Goal: Task Accomplishment & Management: Complete application form

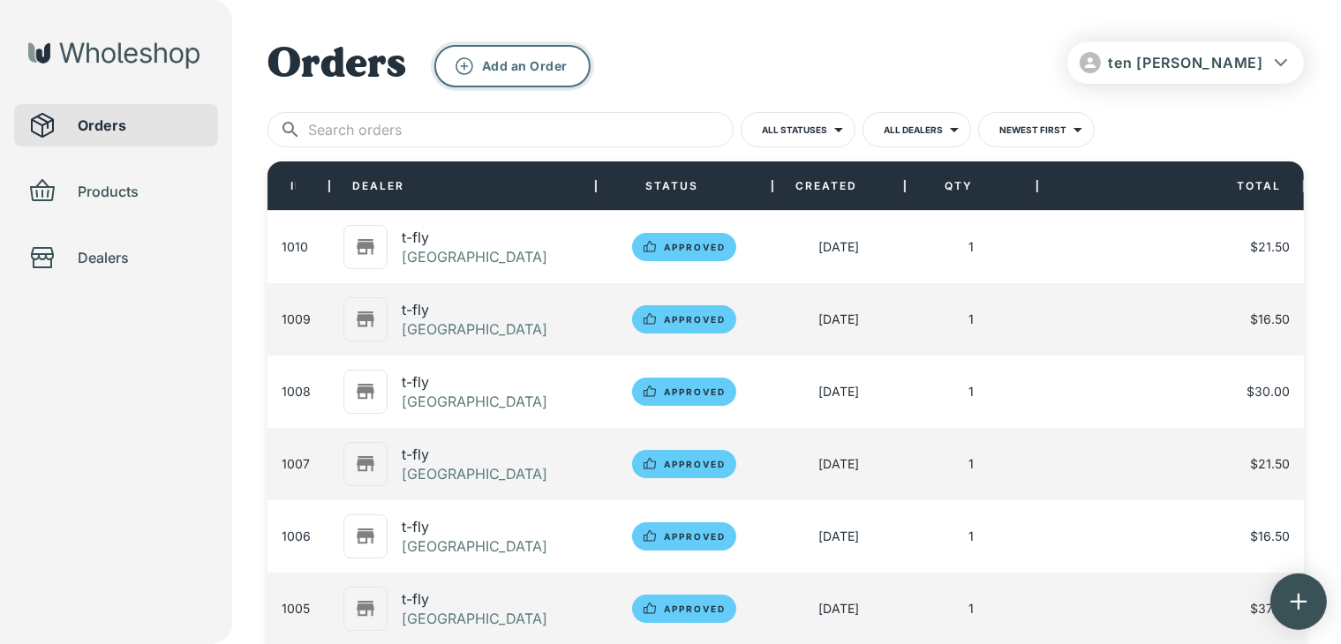
click at [498, 63] on button "Add an Order" at bounding box center [512, 66] width 156 height 42
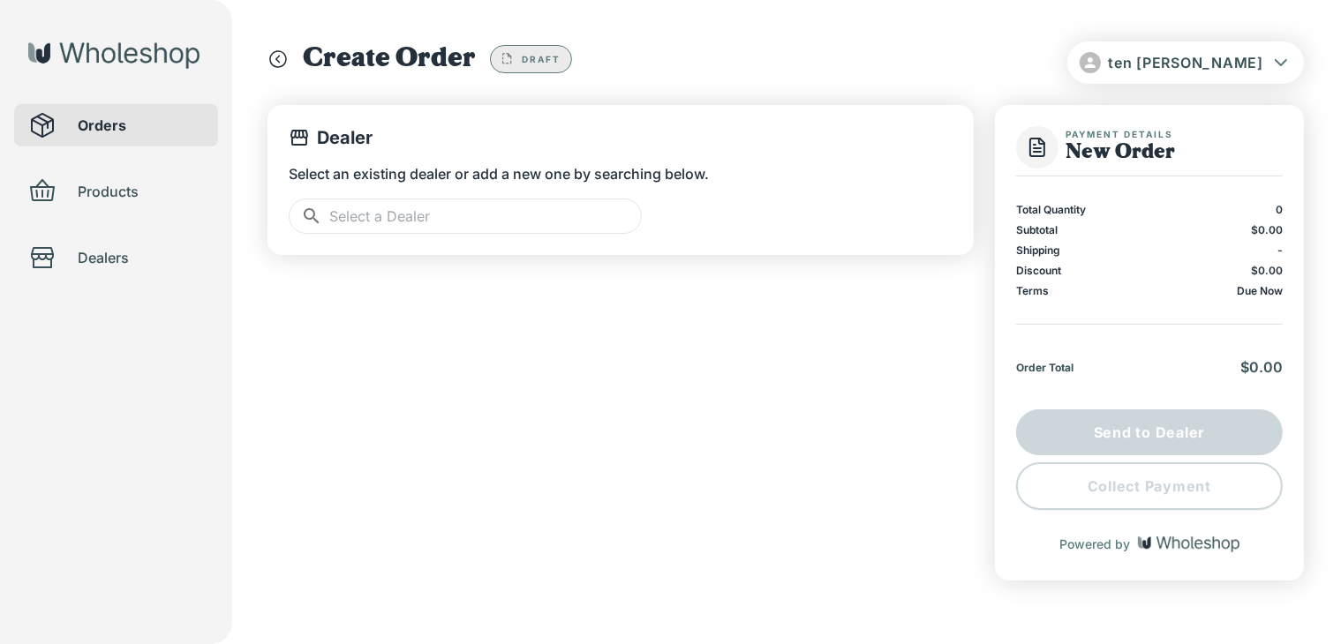
click at [431, 227] on input "text" at bounding box center [485, 216] width 313 height 35
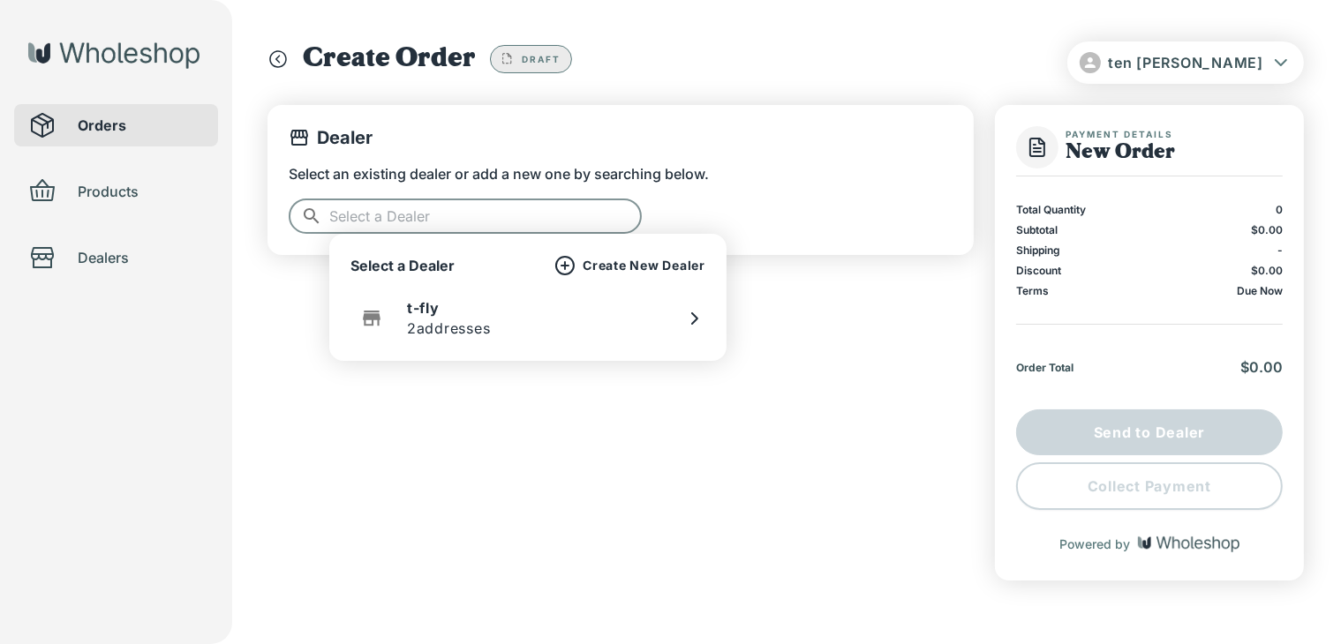
click at [467, 321] on p "2 addresses" at bounding box center [449, 328] width 84 height 21
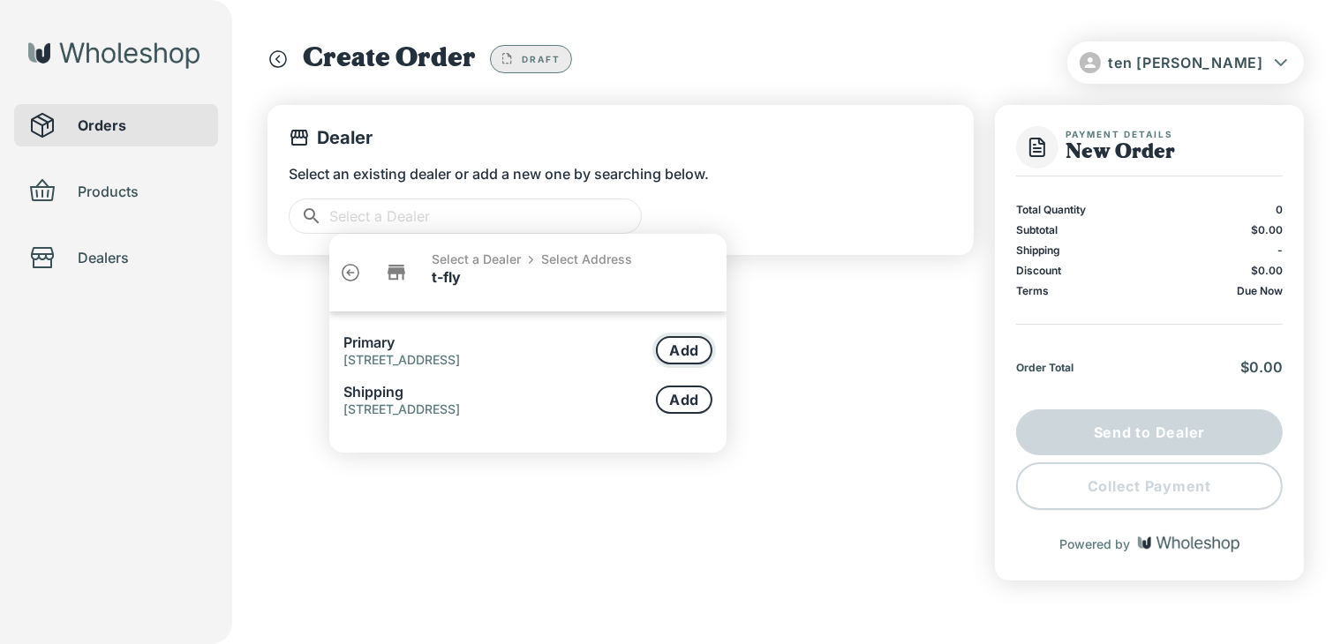
drag, startPoint x: 663, startPoint y: 344, endPoint x: 689, endPoint y: 340, distance: 26.0
click at [667, 343] on button "Add" at bounding box center [684, 350] width 56 height 28
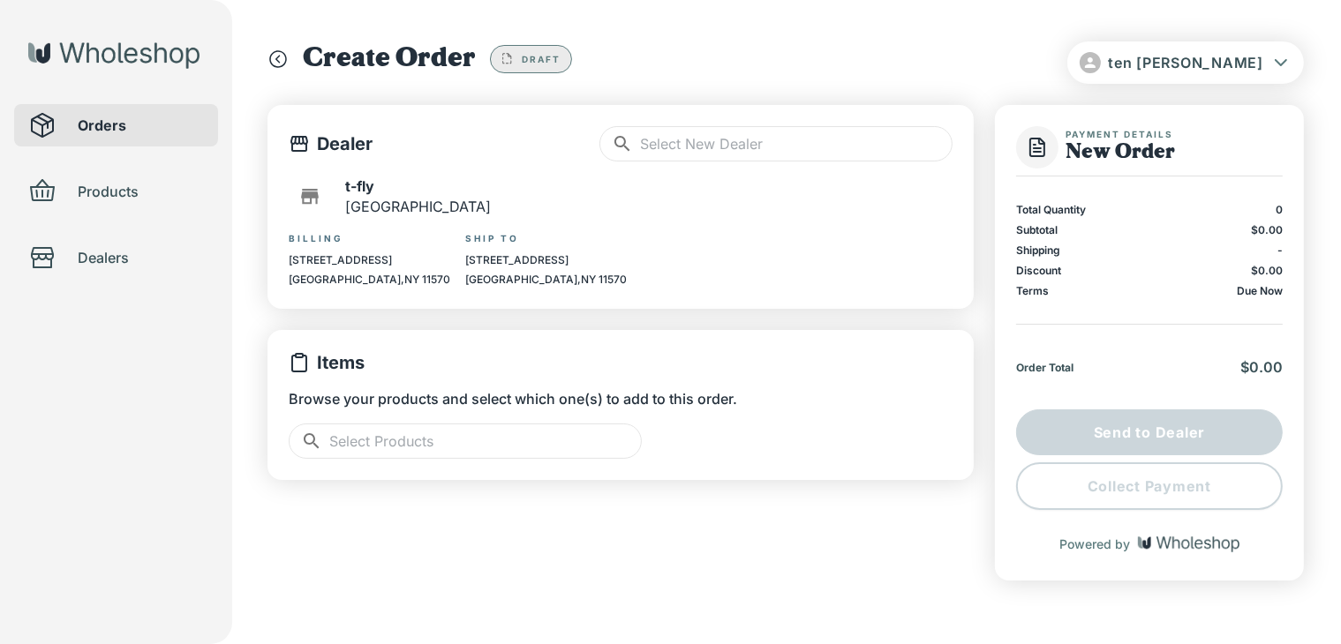
click at [464, 442] on input "text" at bounding box center [485, 441] width 313 height 35
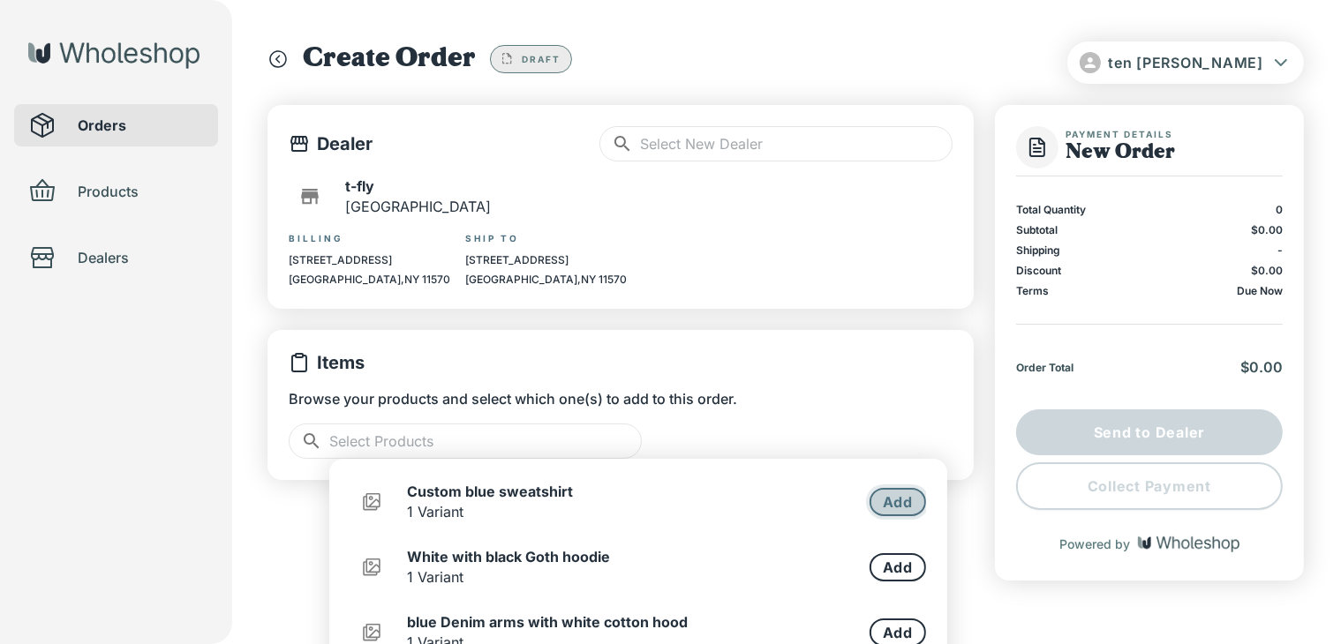
click at [900, 492] on button "Add" at bounding box center [898, 502] width 56 height 28
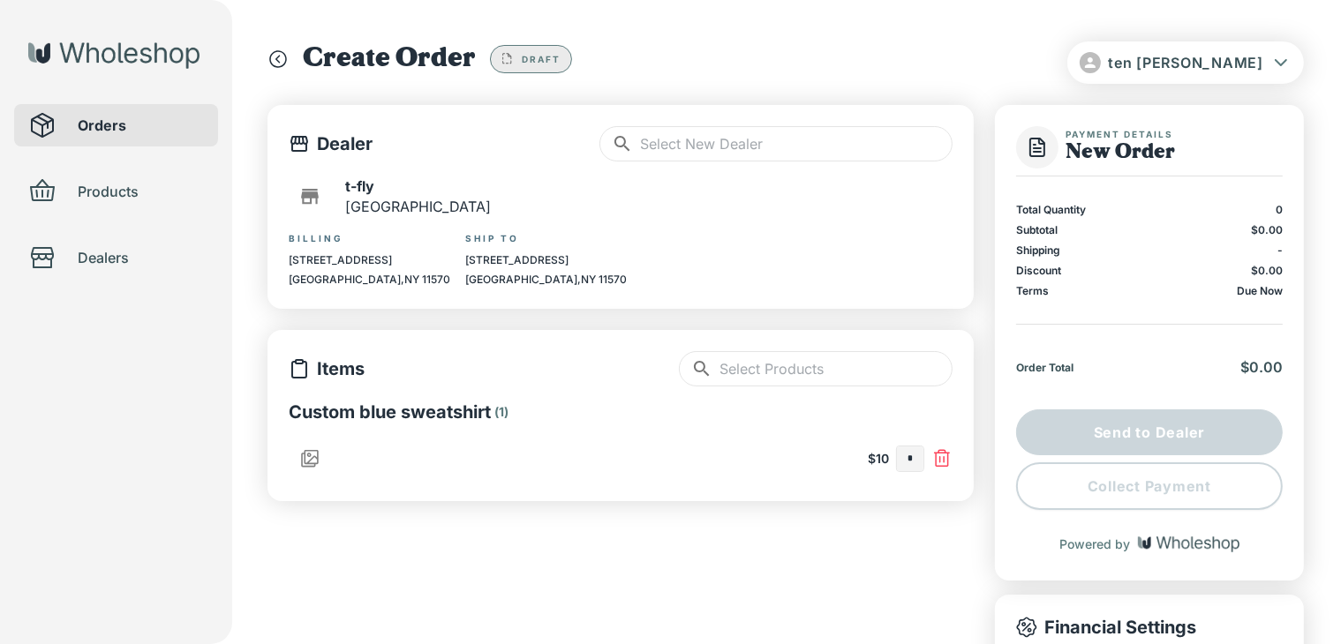
type input "*"
click at [887, 392] on div "Items ​ ​ Custom blue sweatshirt ( 1 ) $10 *" at bounding box center [621, 415] width 664 height 129
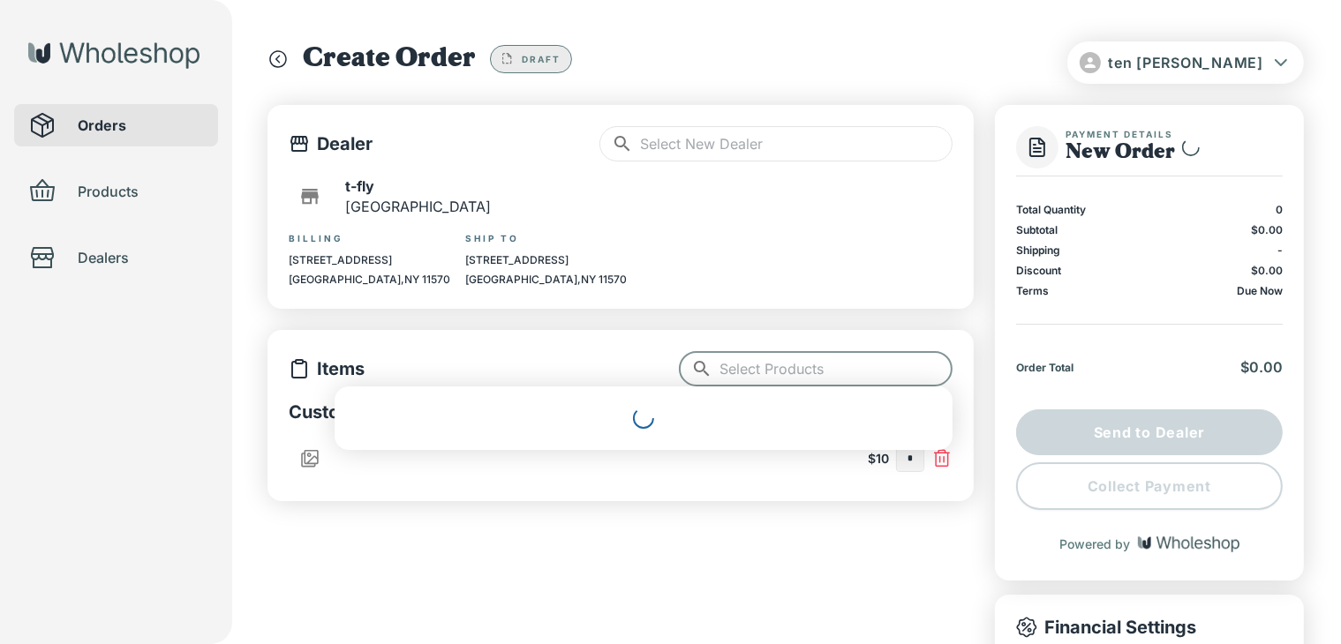
click at [888, 375] on input "text" at bounding box center [835, 368] width 233 height 35
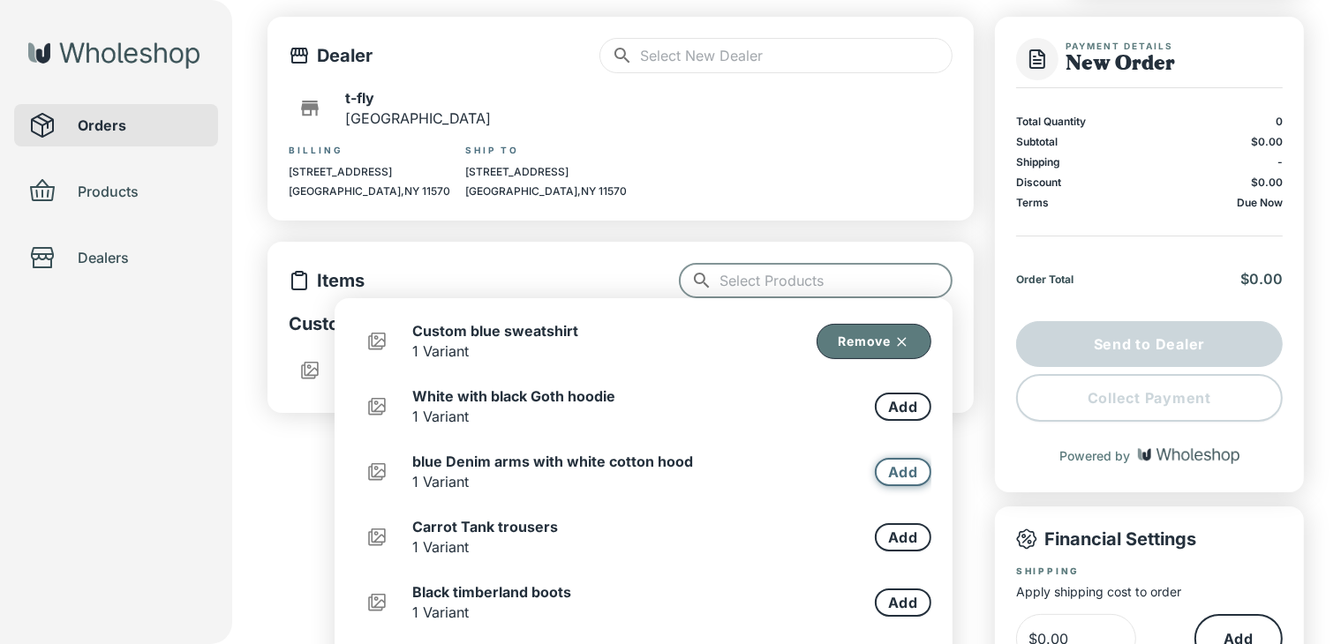
scroll to position [177, 0]
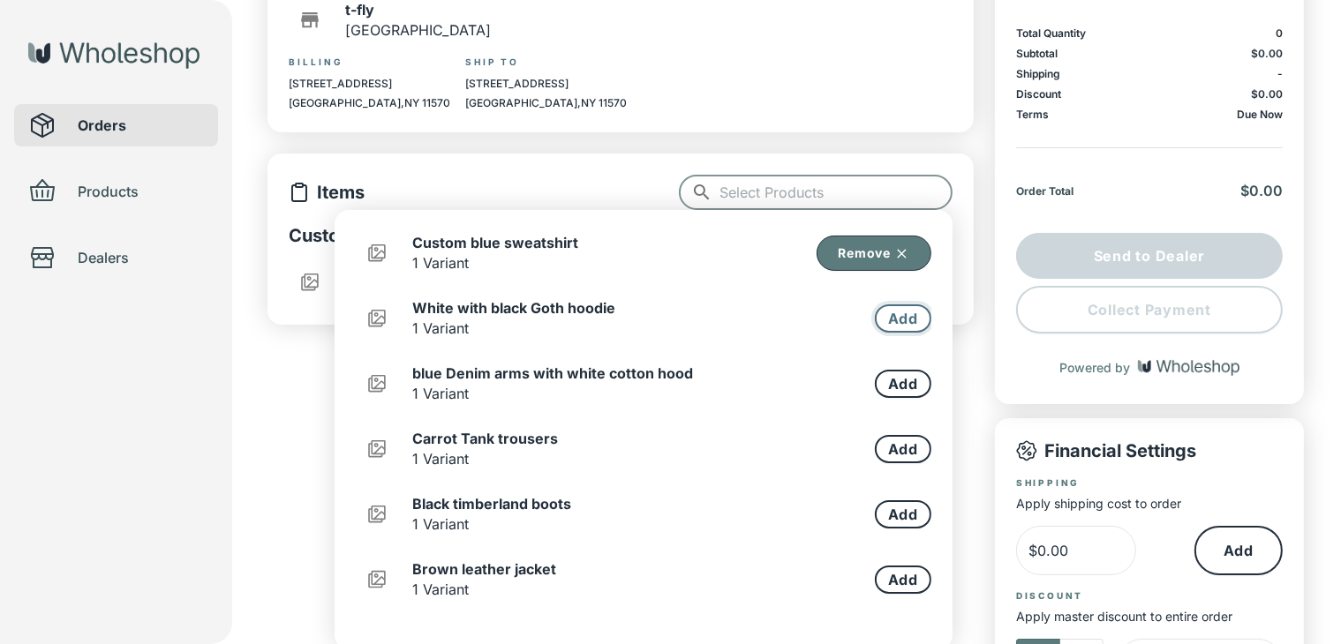
click at [889, 326] on button "Add" at bounding box center [903, 319] width 56 height 28
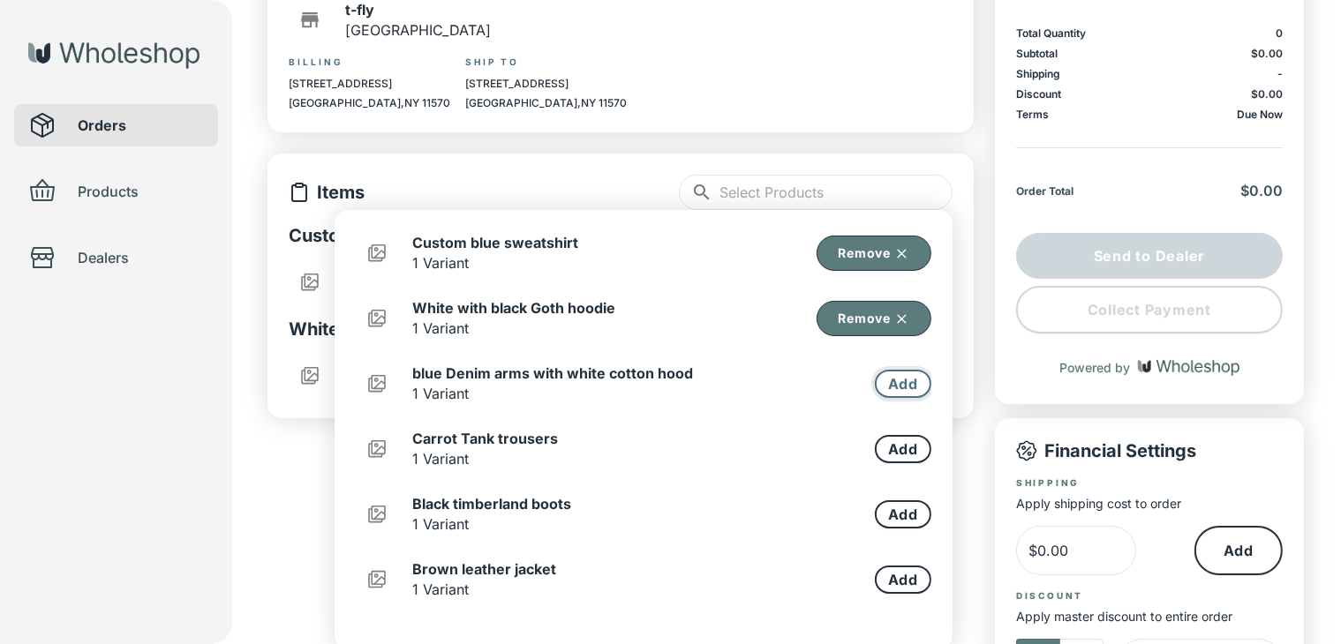
click at [889, 378] on button "Add" at bounding box center [903, 384] width 56 height 28
click at [877, 446] on button "Add" at bounding box center [903, 449] width 56 height 28
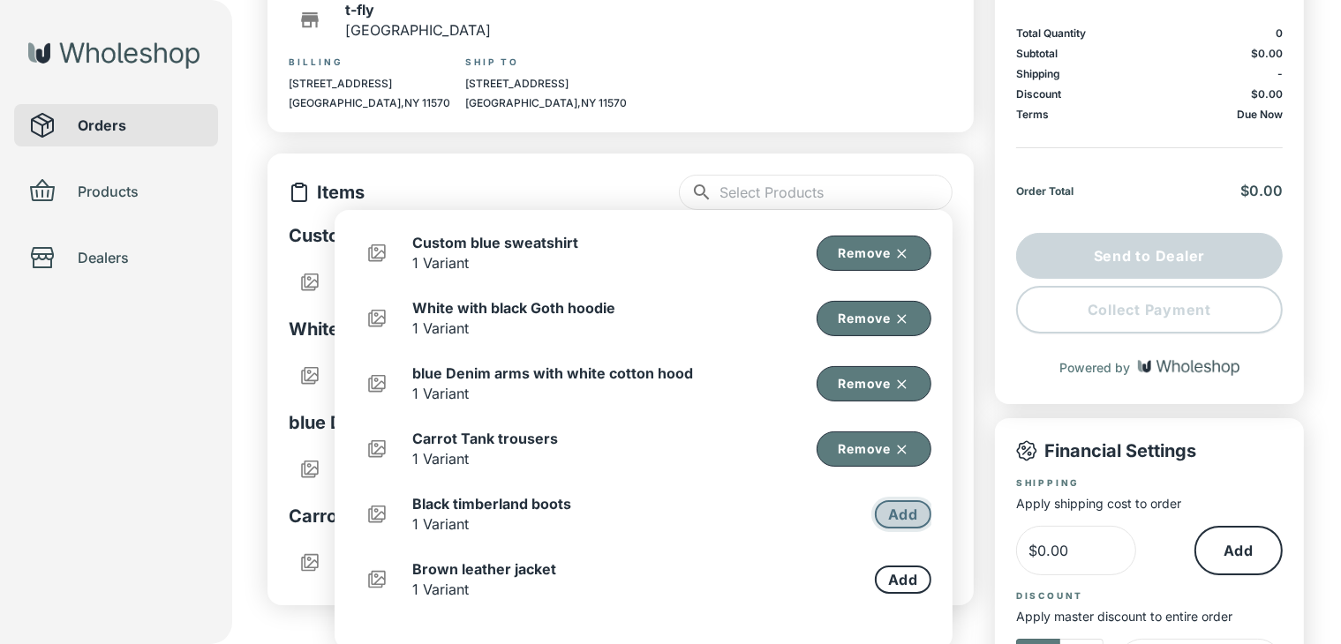
click at [893, 525] on button "Add" at bounding box center [903, 515] width 56 height 28
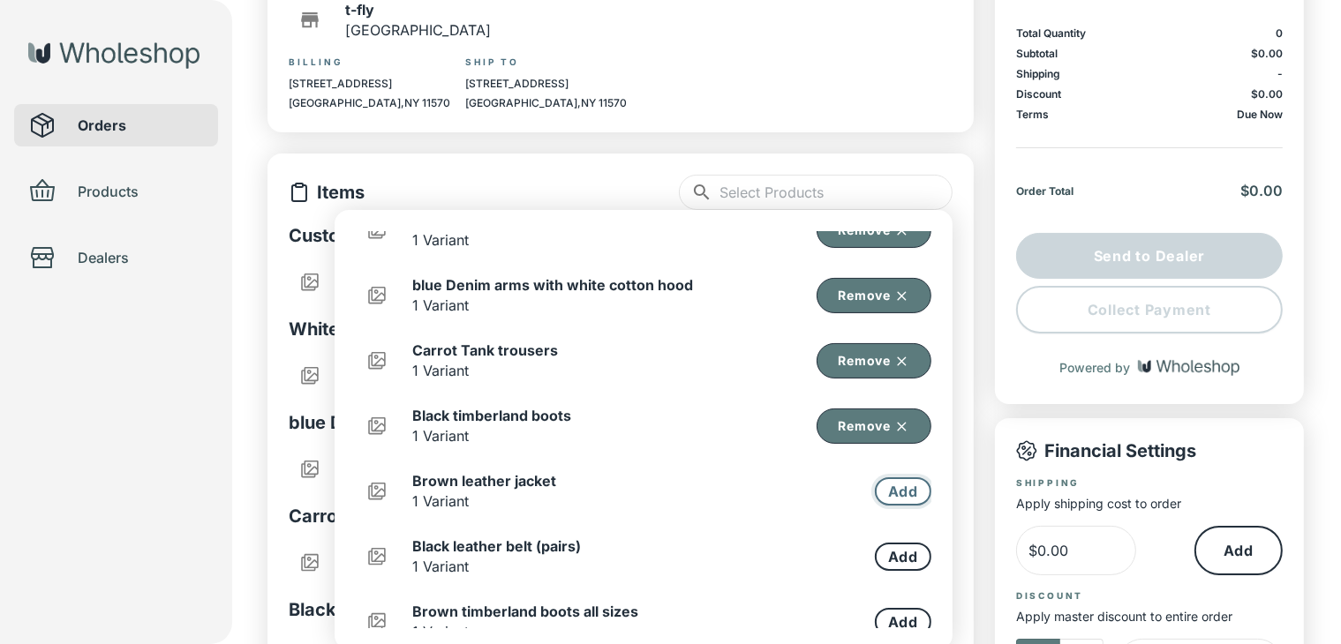
click at [880, 484] on button "Add" at bounding box center [903, 492] width 56 height 28
click at [888, 550] on button "Add" at bounding box center [903, 557] width 56 height 28
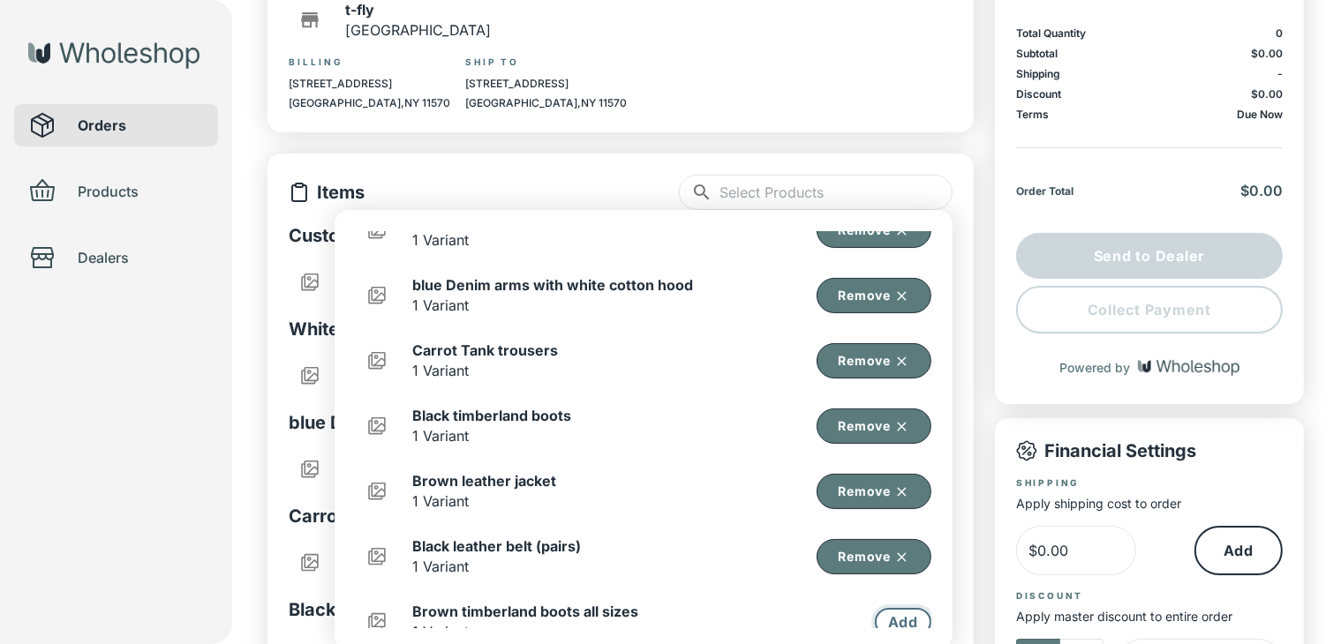
click at [886, 622] on button "Add" at bounding box center [903, 622] width 56 height 28
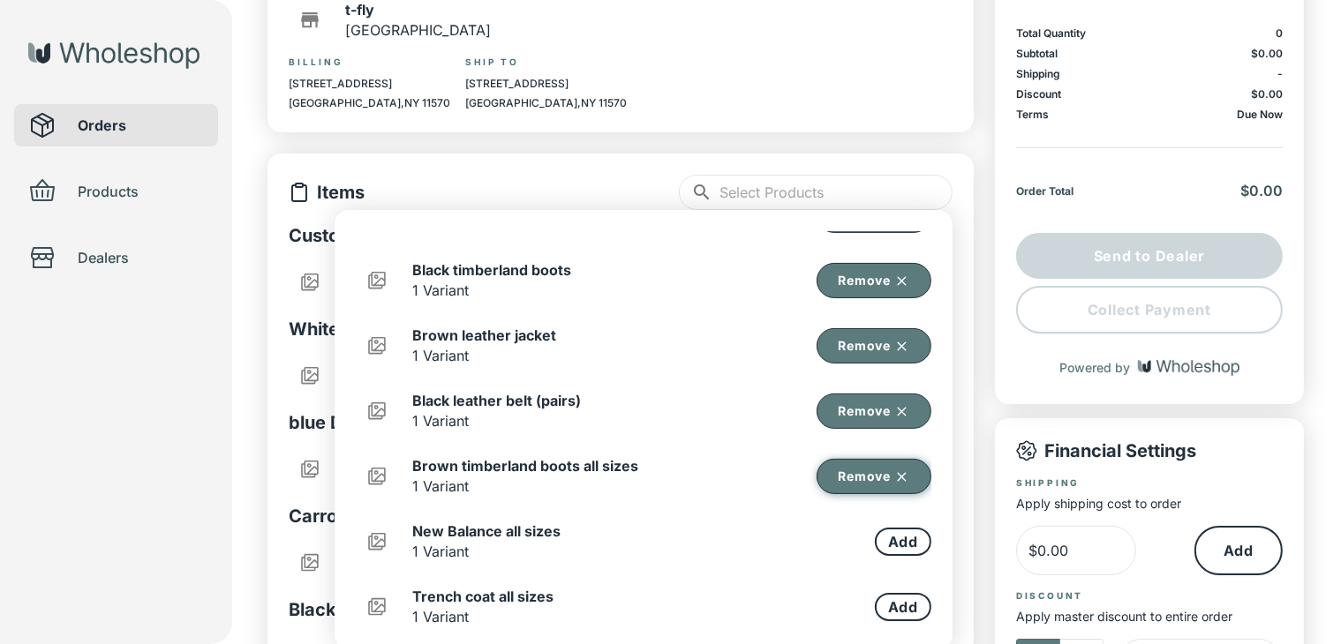
scroll to position [265, 0]
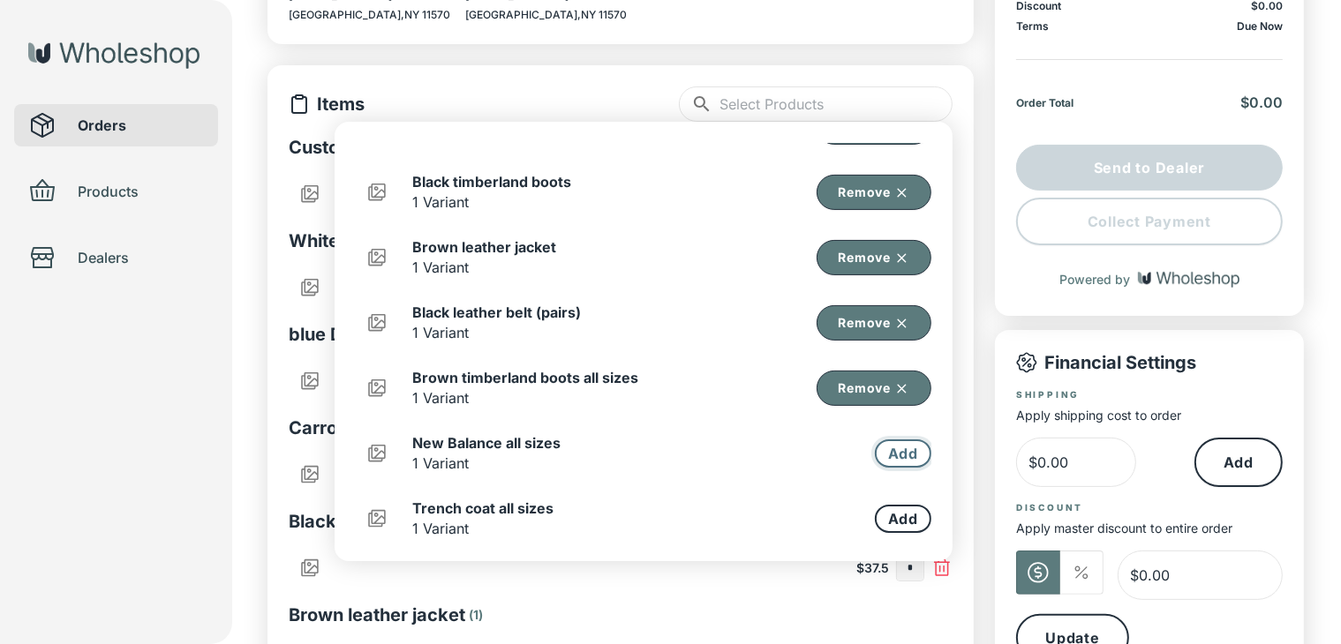
click at [890, 446] on button "Add" at bounding box center [903, 454] width 56 height 28
click at [876, 508] on button "Add" at bounding box center [903, 519] width 56 height 28
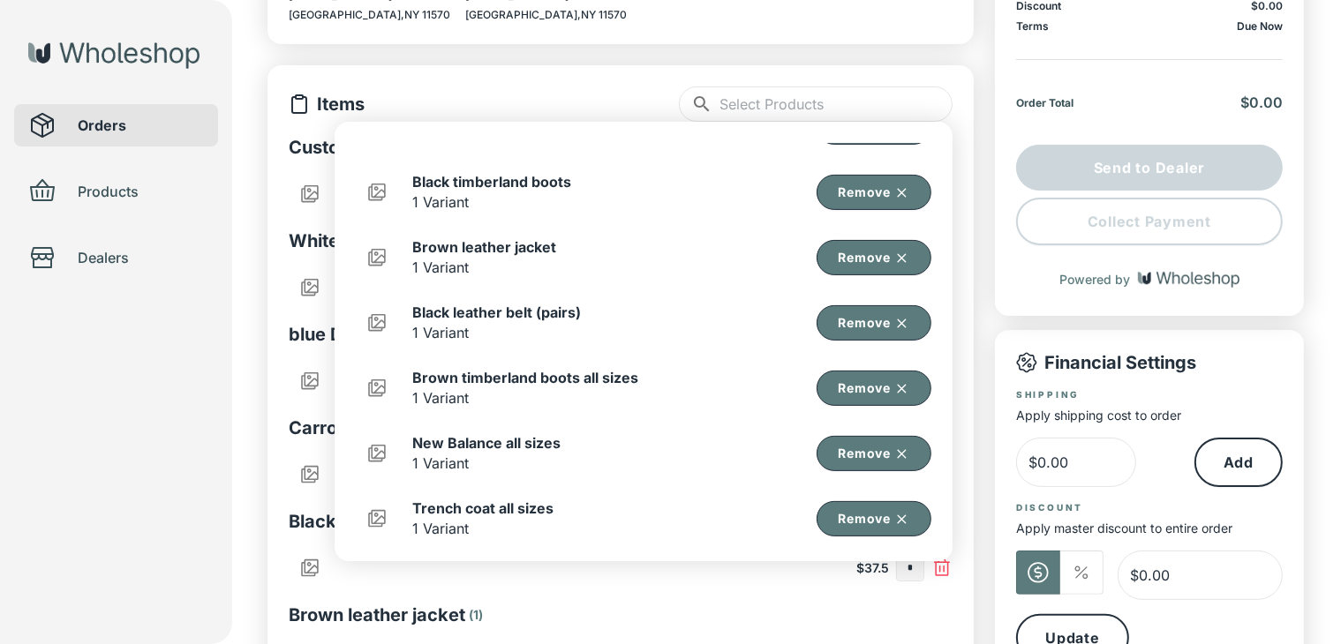
click at [130, 382] on div "Orders Products Dealers" at bounding box center [116, 322] width 232 height 644
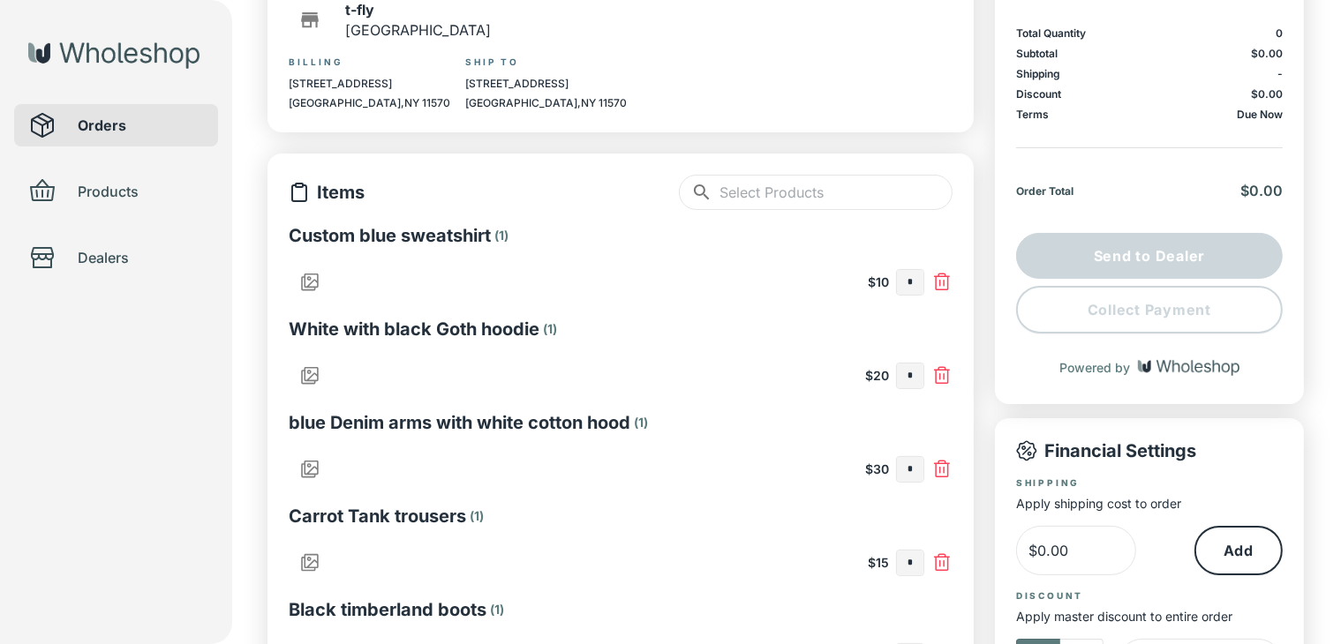
scroll to position [0, 0]
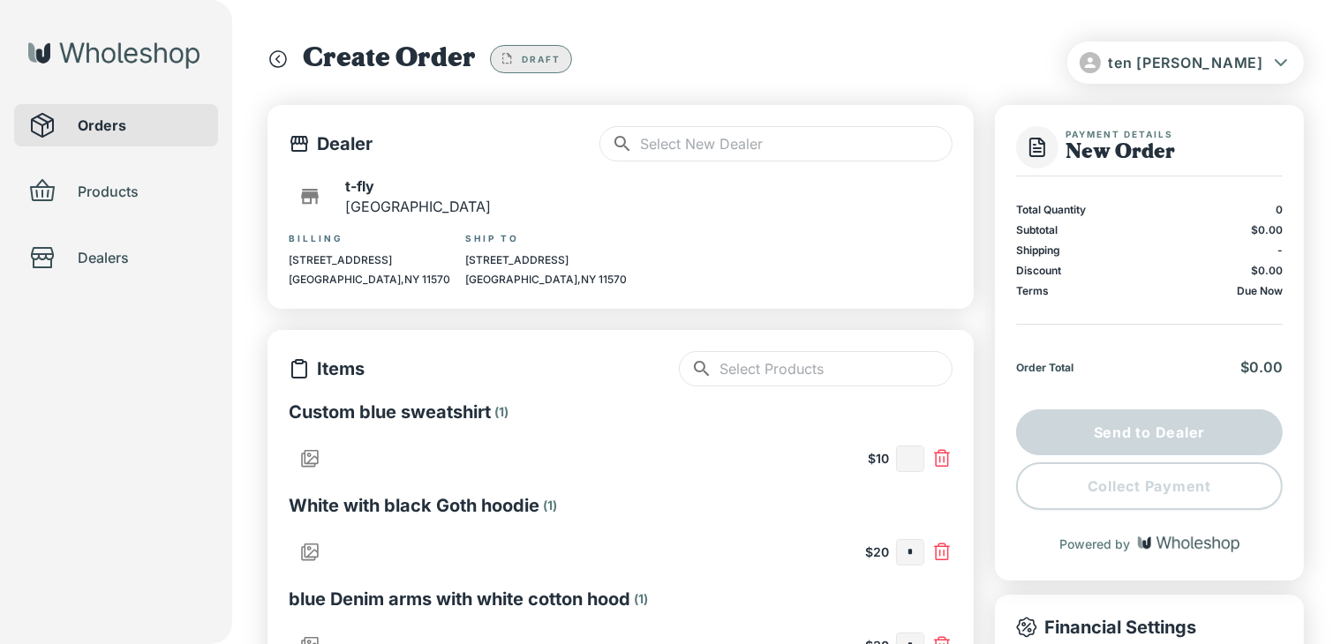
click at [909, 448] on input "text" at bounding box center [910, 459] width 26 height 25
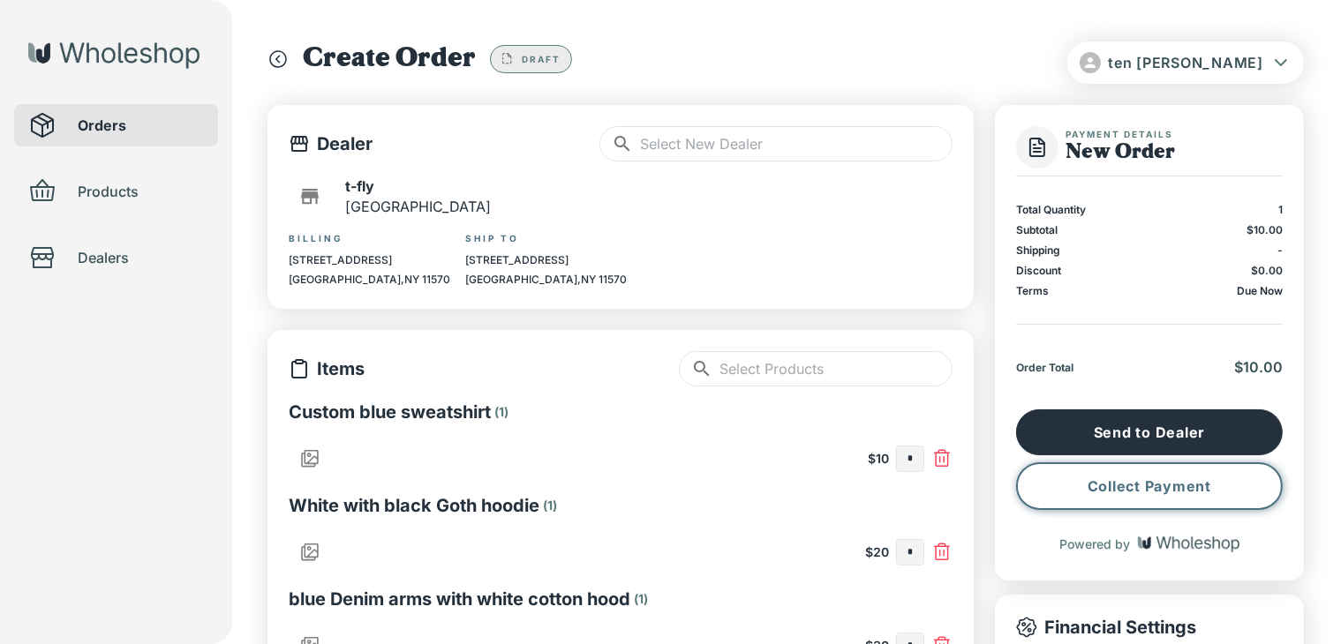
type input "*"
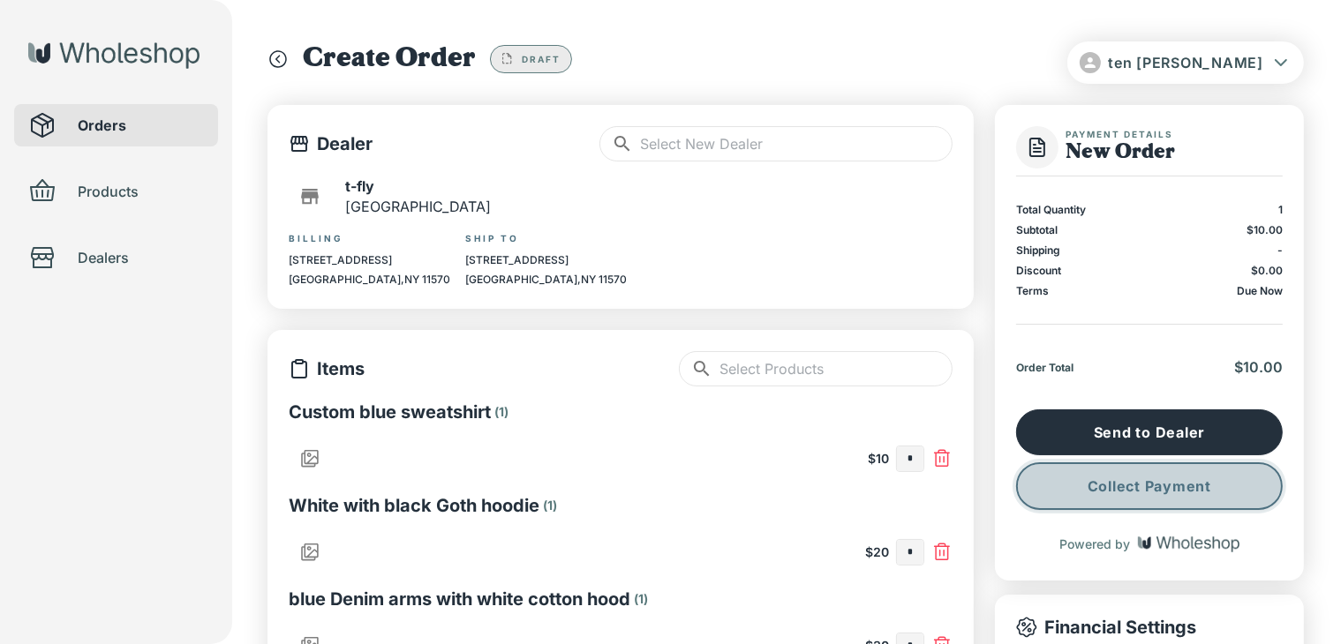
click at [1130, 490] on button "Collect Payment" at bounding box center [1149, 487] width 267 height 48
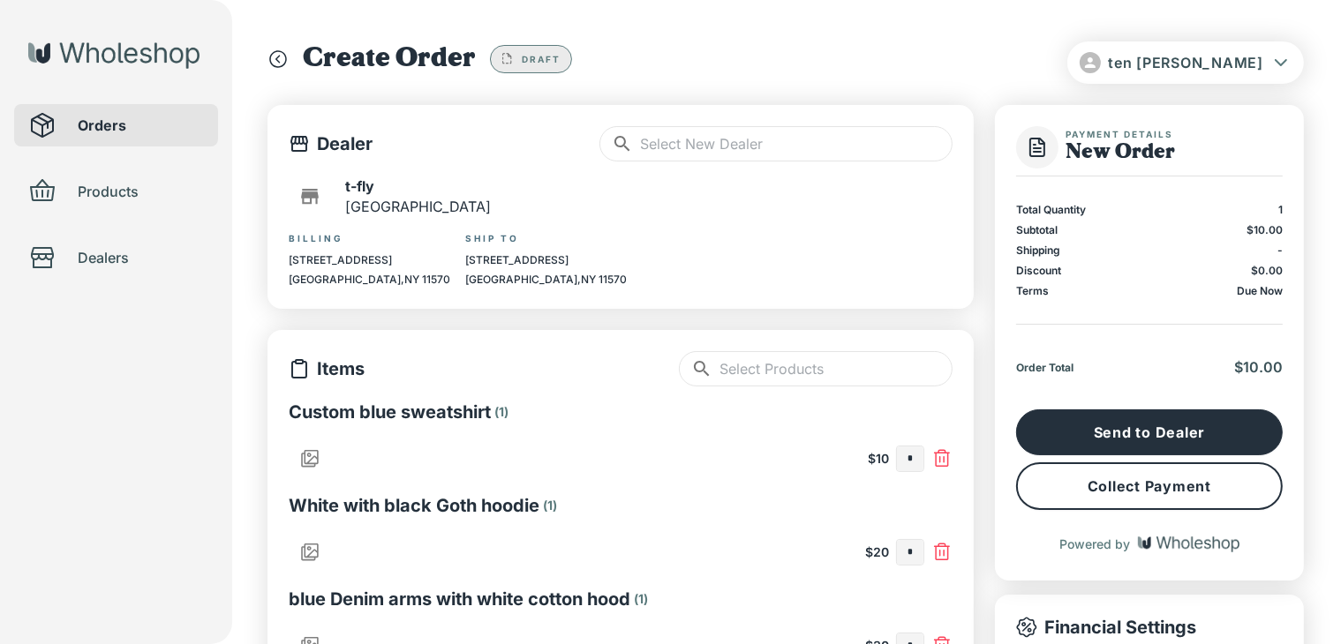
click at [119, 414] on div "Orders Products Dealers" at bounding box center [116, 322] width 232 height 644
click at [914, 459] on input "*" at bounding box center [910, 459] width 26 height 25
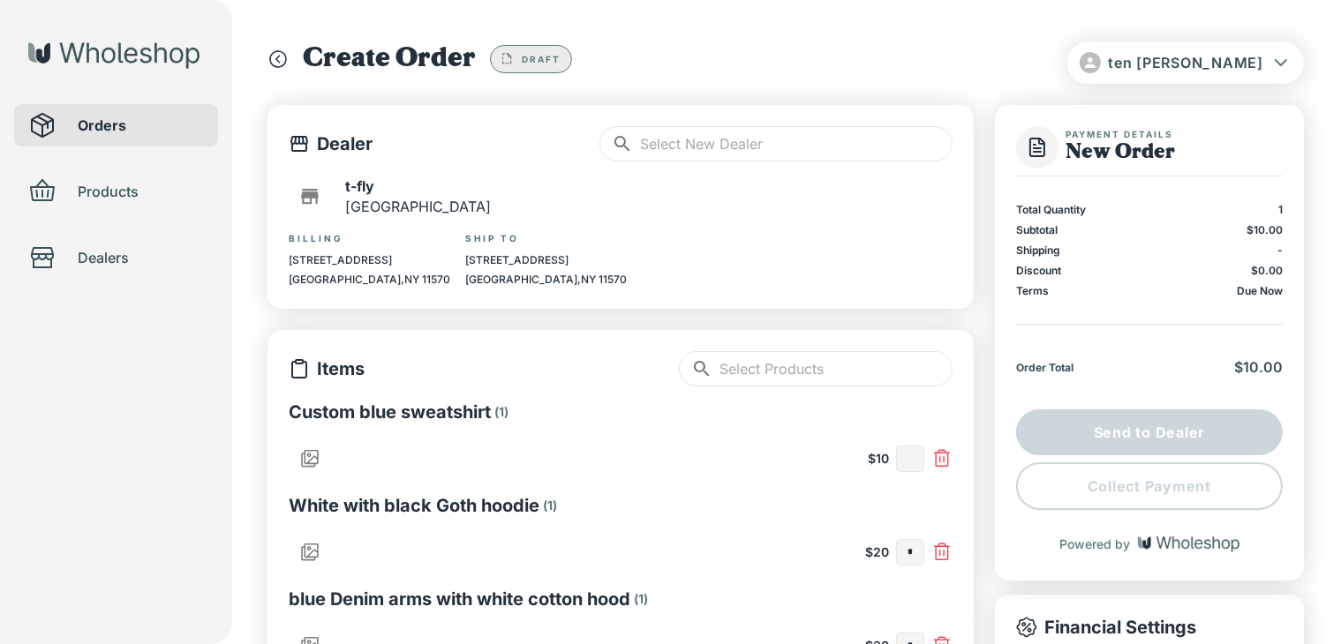
type input "*"
click at [908, 559] on input "text" at bounding box center [910, 552] width 26 height 25
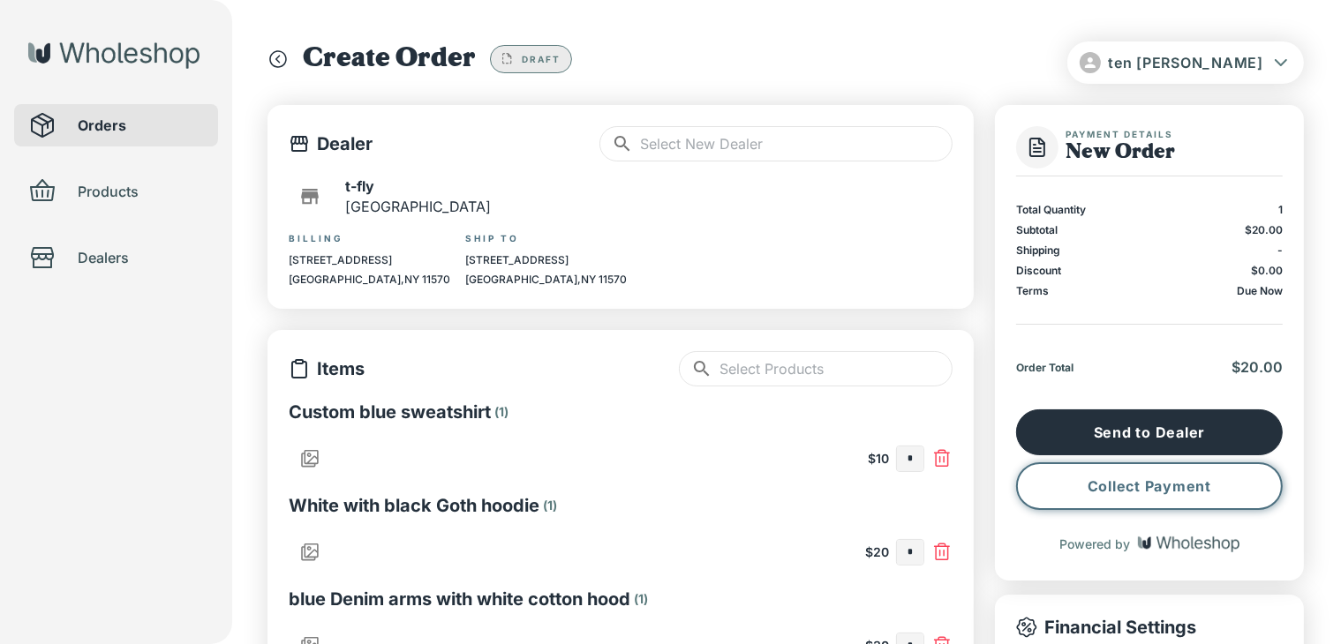
type input "*"
click at [1134, 482] on button "Collect Payment" at bounding box center [1149, 487] width 267 height 48
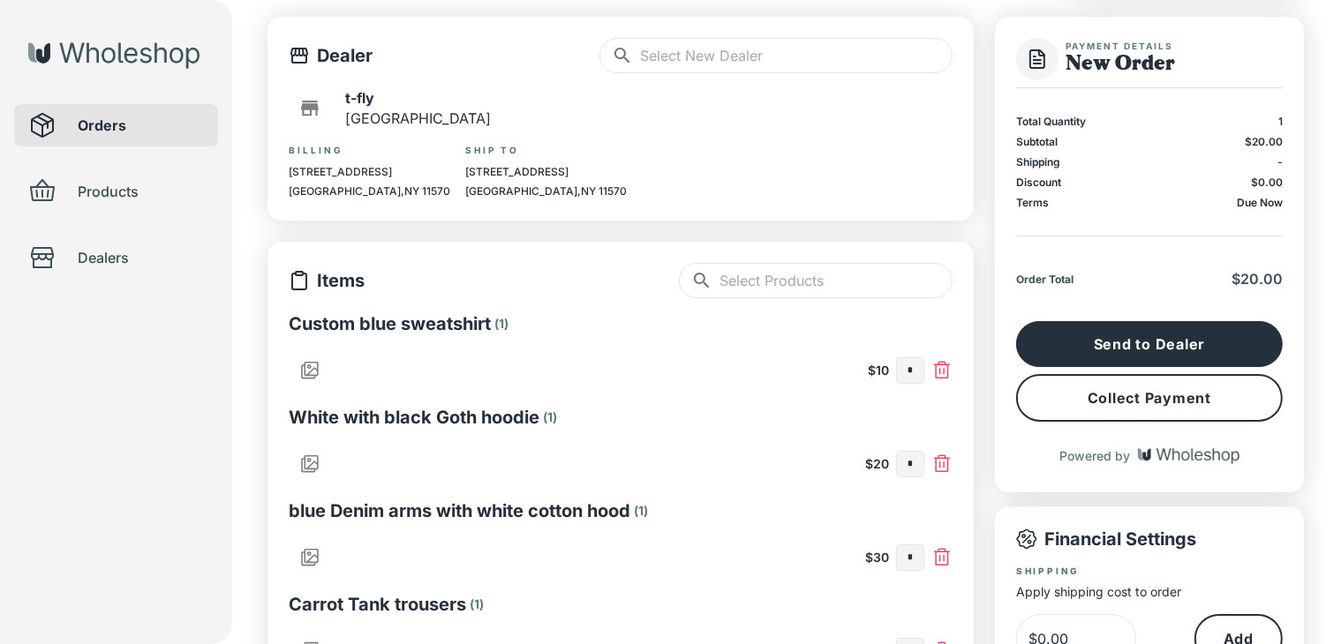
click at [915, 466] on input "*" at bounding box center [910, 464] width 26 height 25
type input "*"
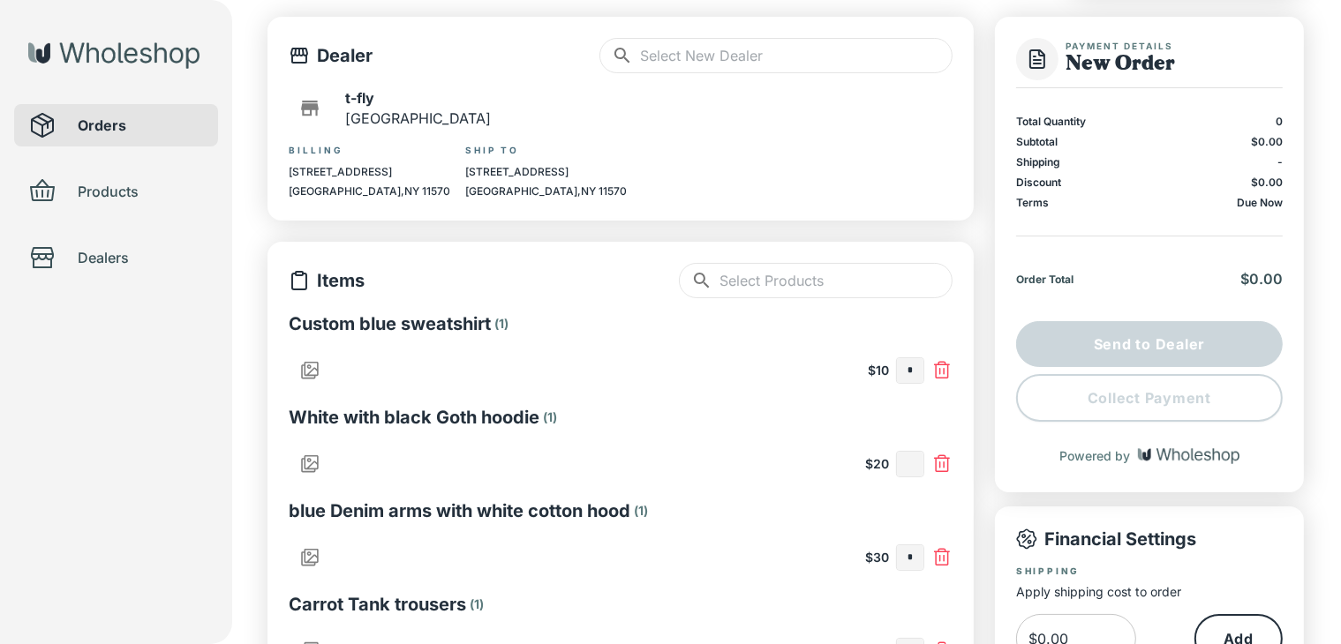
type input "*"
click at [102, 387] on div "Orders Products Dealers" at bounding box center [116, 322] width 232 height 644
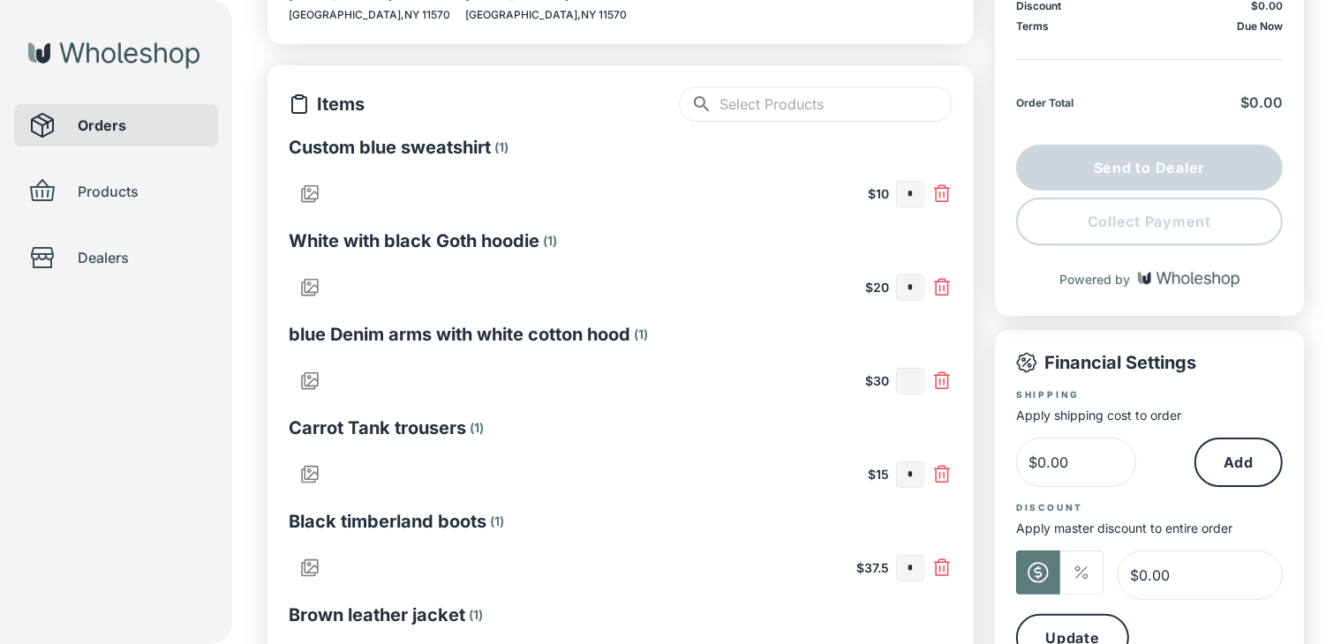
click at [921, 383] on input "text" at bounding box center [910, 381] width 26 height 25
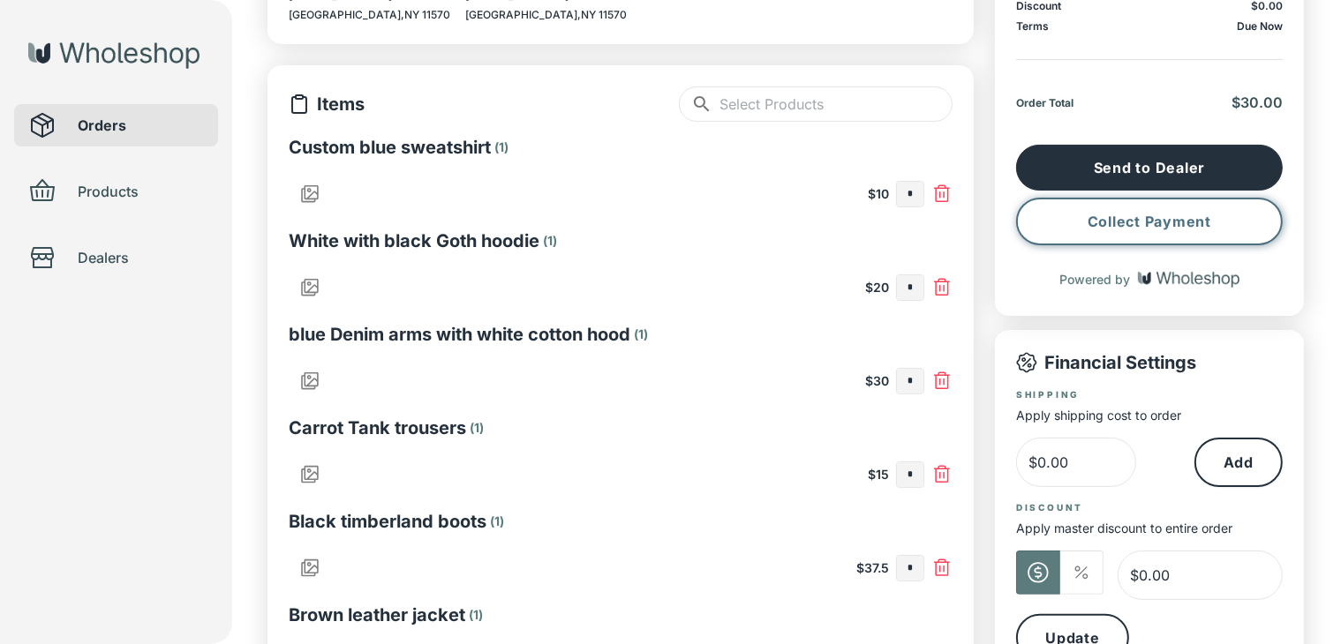
type input "*"
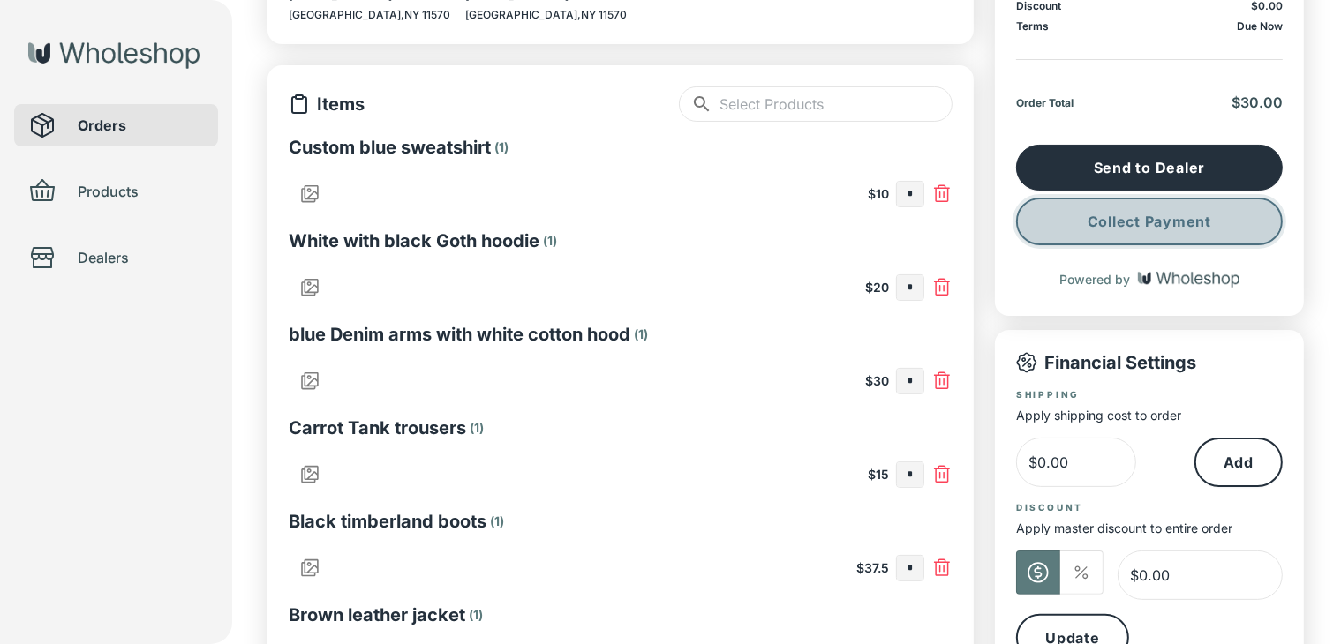
click at [1073, 227] on button "Collect Payment" at bounding box center [1149, 222] width 267 height 48
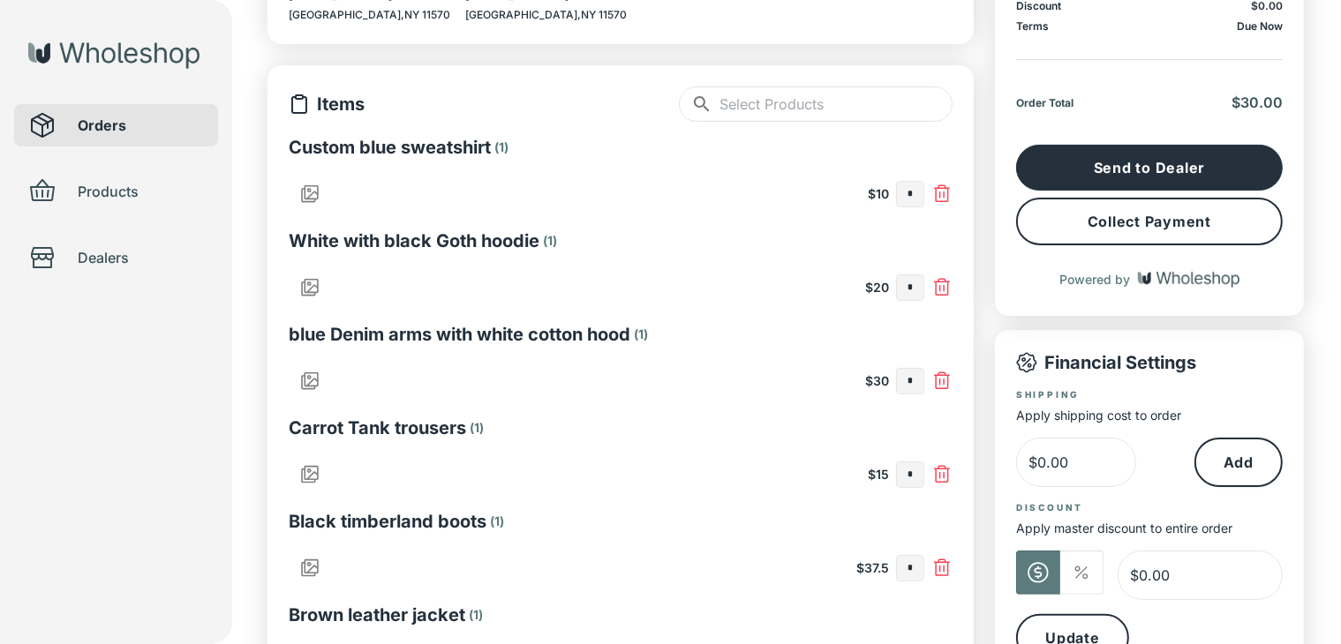
click at [186, 521] on div "Orders Products Dealers" at bounding box center [116, 322] width 232 height 644
click at [918, 390] on input "*" at bounding box center [910, 381] width 26 height 25
type input "*"
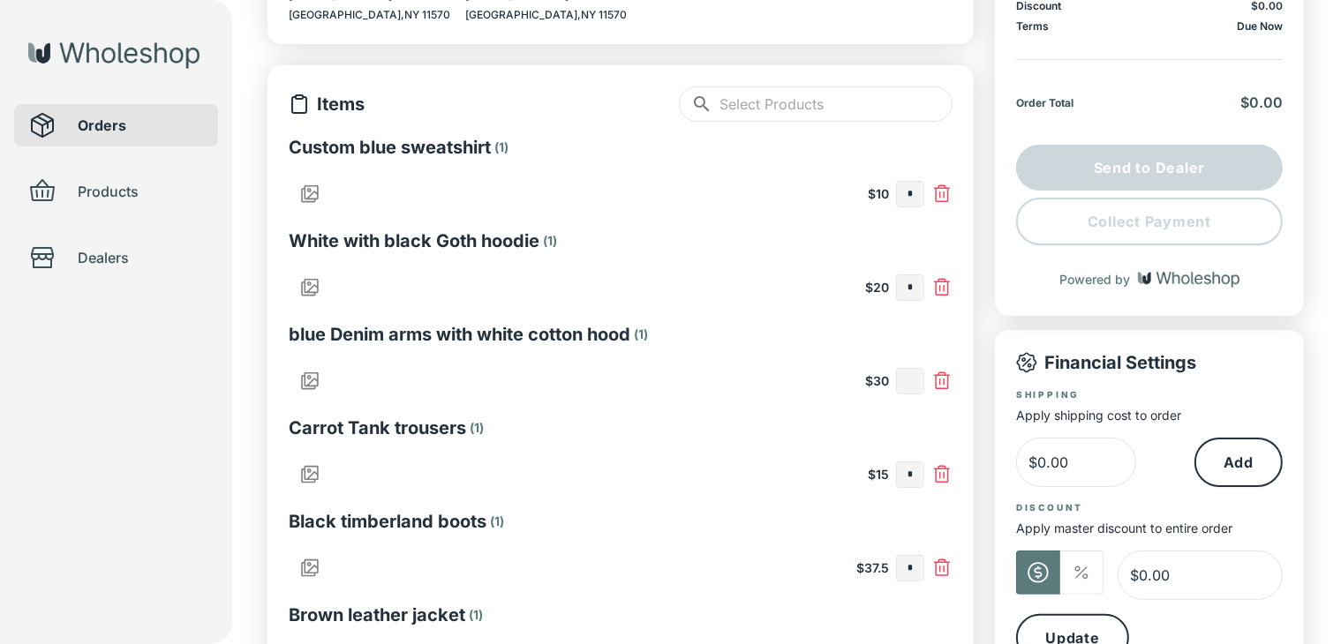
type input "*"
click at [919, 477] on input "text" at bounding box center [910, 475] width 26 height 25
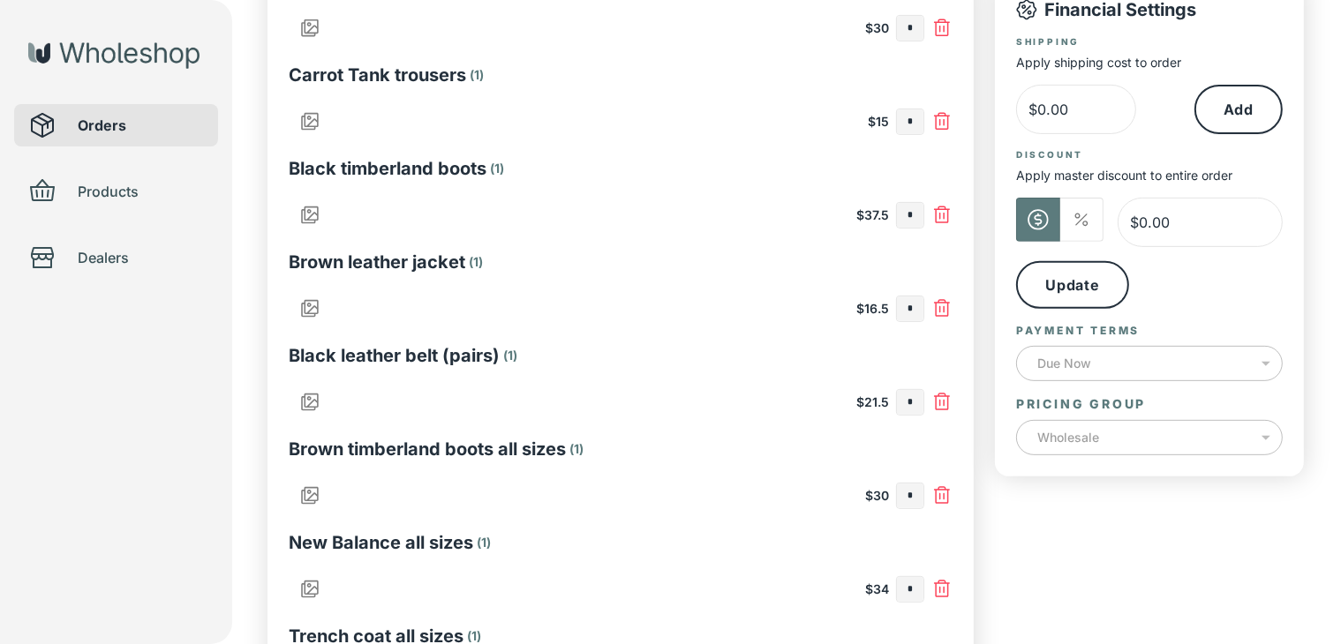
scroll to position [530, 0]
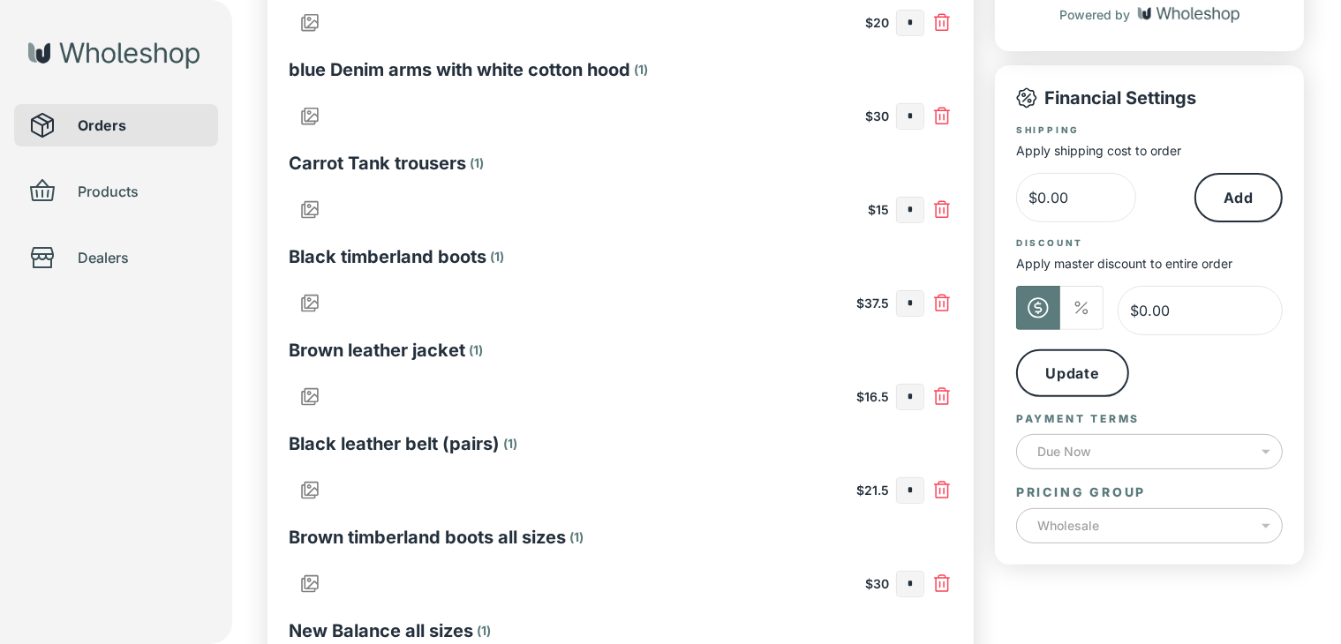
type input "*"
click at [1173, 459] on div "Due Now" at bounding box center [1149, 451] width 267 height 49
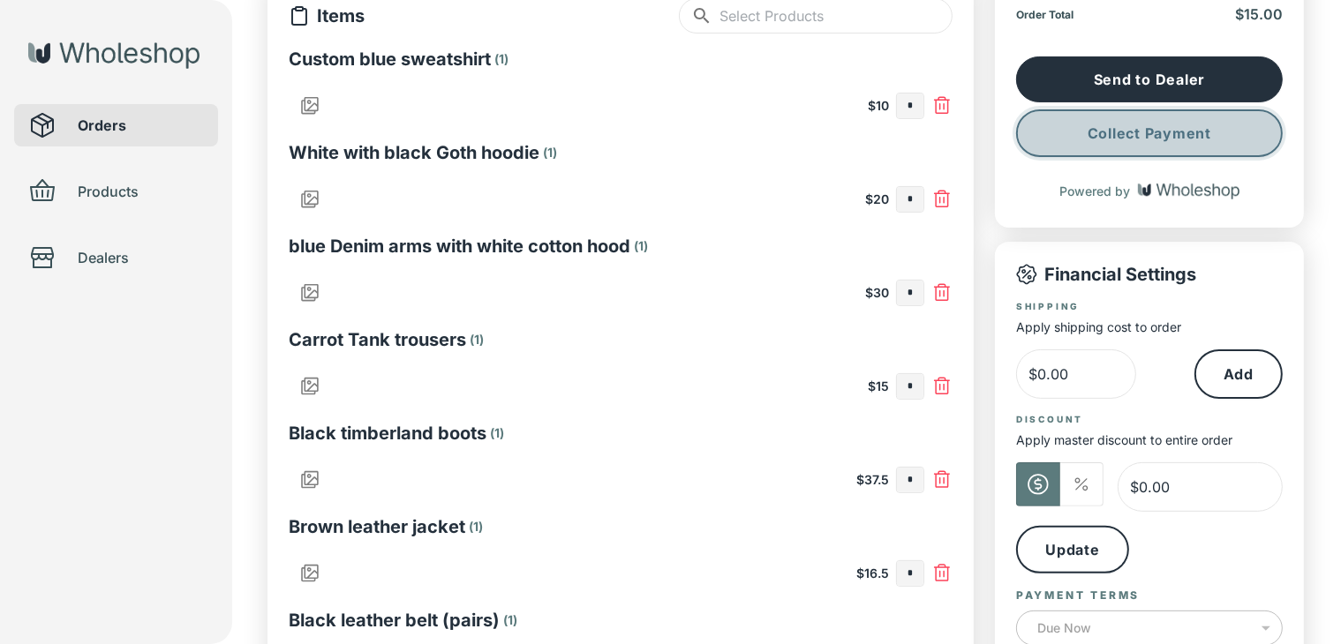
click at [1073, 137] on button "Collect Payment" at bounding box center [1149, 133] width 267 height 48
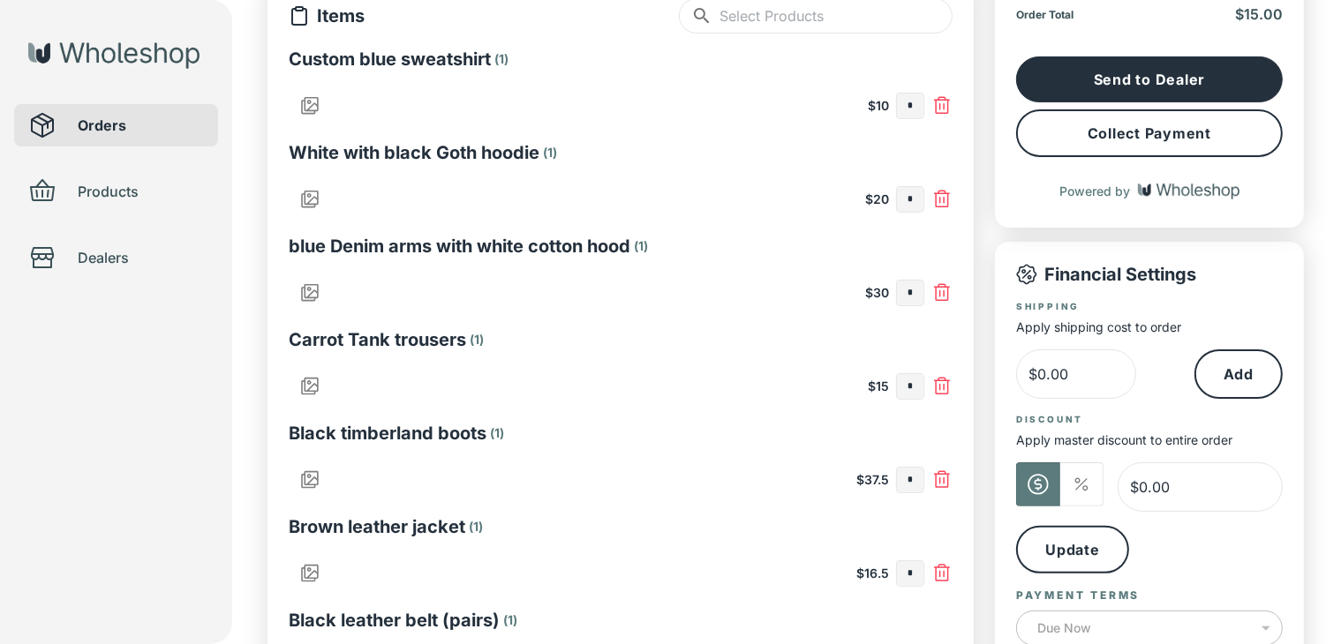
click at [182, 419] on div "Orders Products Dealers" at bounding box center [116, 322] width 232 height 644
click at [918, 391] on input "*" at bounding box center [910, 386] width 26 height 25
type input "*"
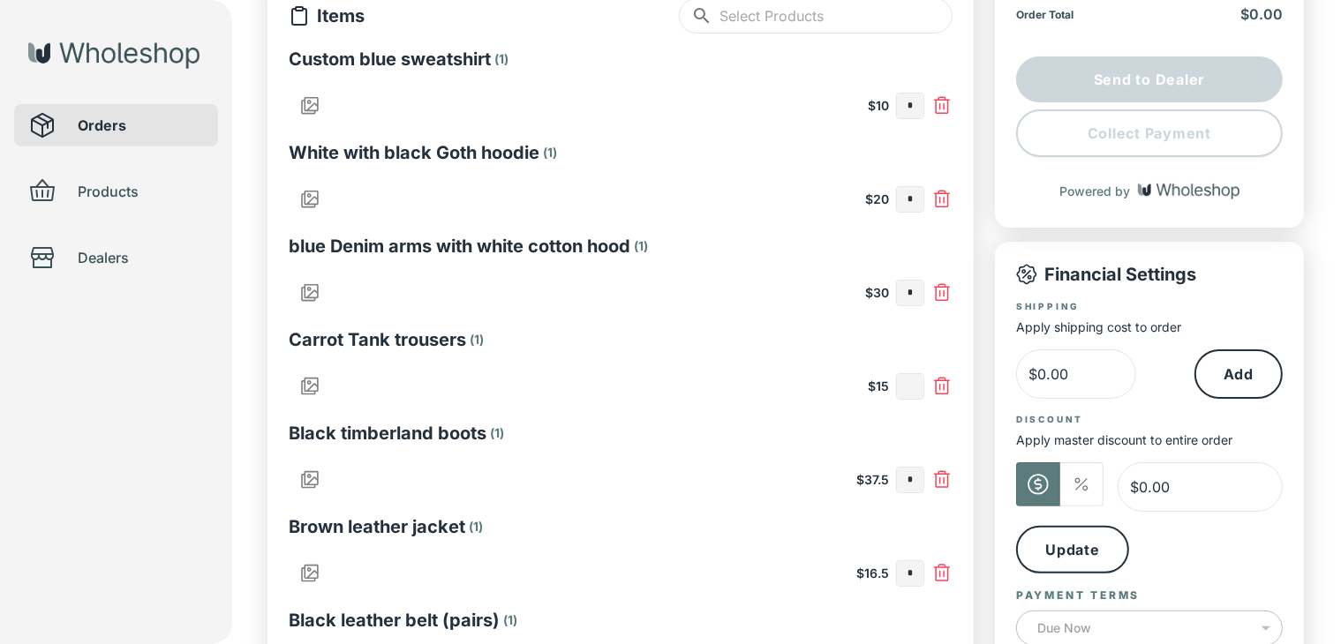
type input "*"
click at [907, 479] on input "text" at bounding box center [910, 480] width 26 height 25
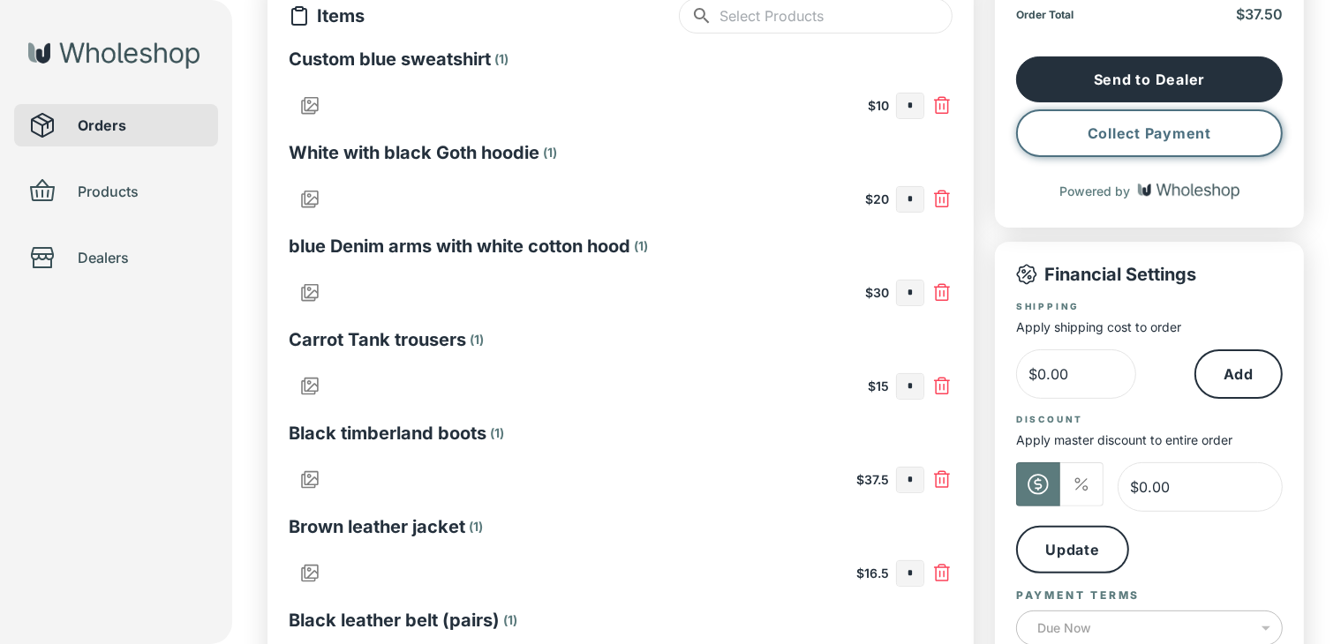
type input "*"
click at [1155, 128] on button "Collect Payment" at bounding box center [1149, 133] width 267 height 48
click at [903, 484] on input "*" at bounding box center [910, 480] width 26 height 25
type input "*"
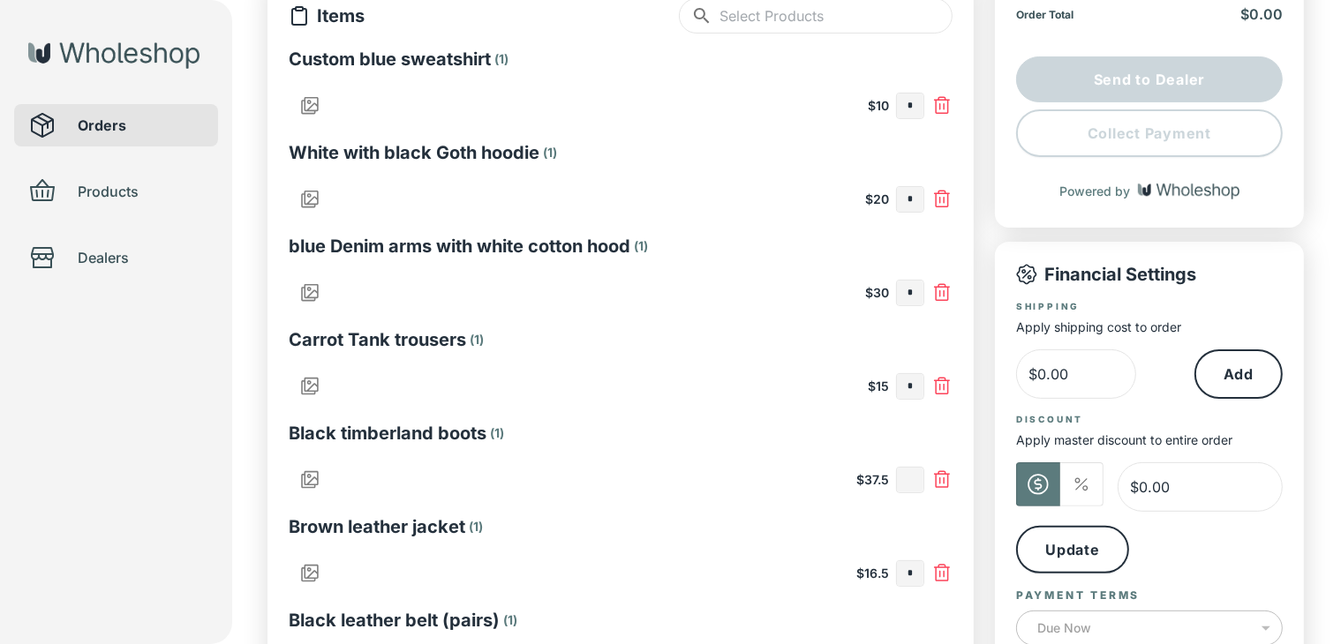
type input "*"
click at [908, 583] on input "text" at bounding box center [910, 573] width 26 height 25
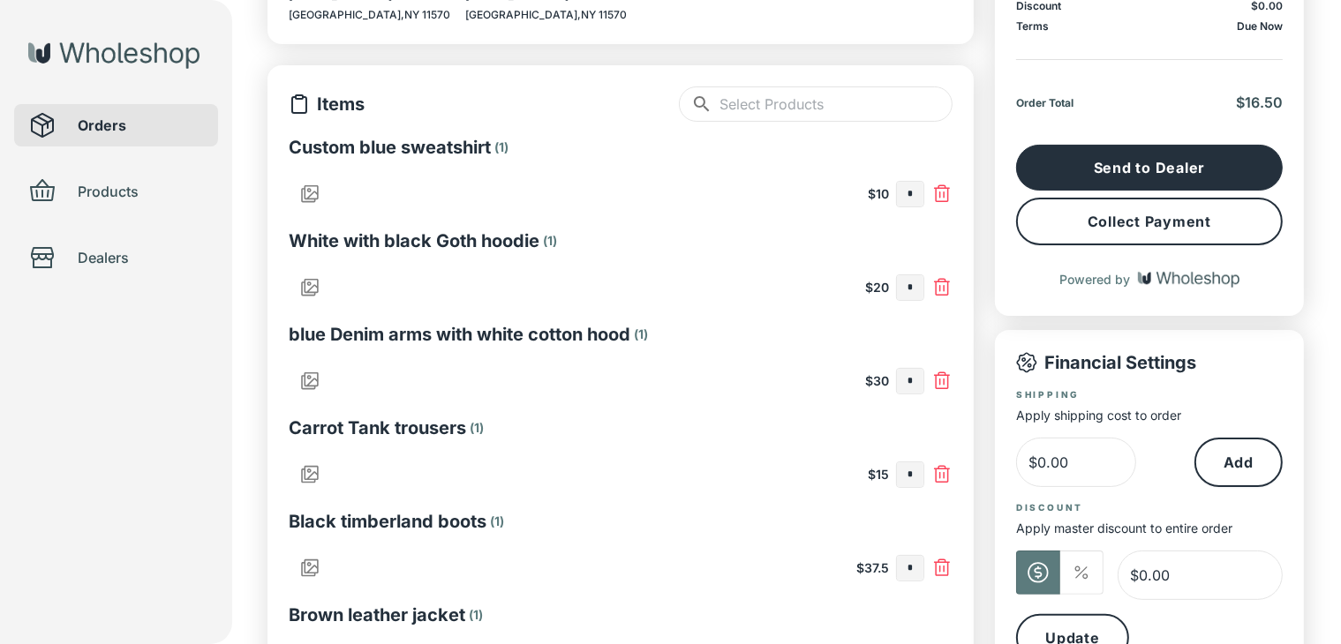
scroll to position [177, 0]
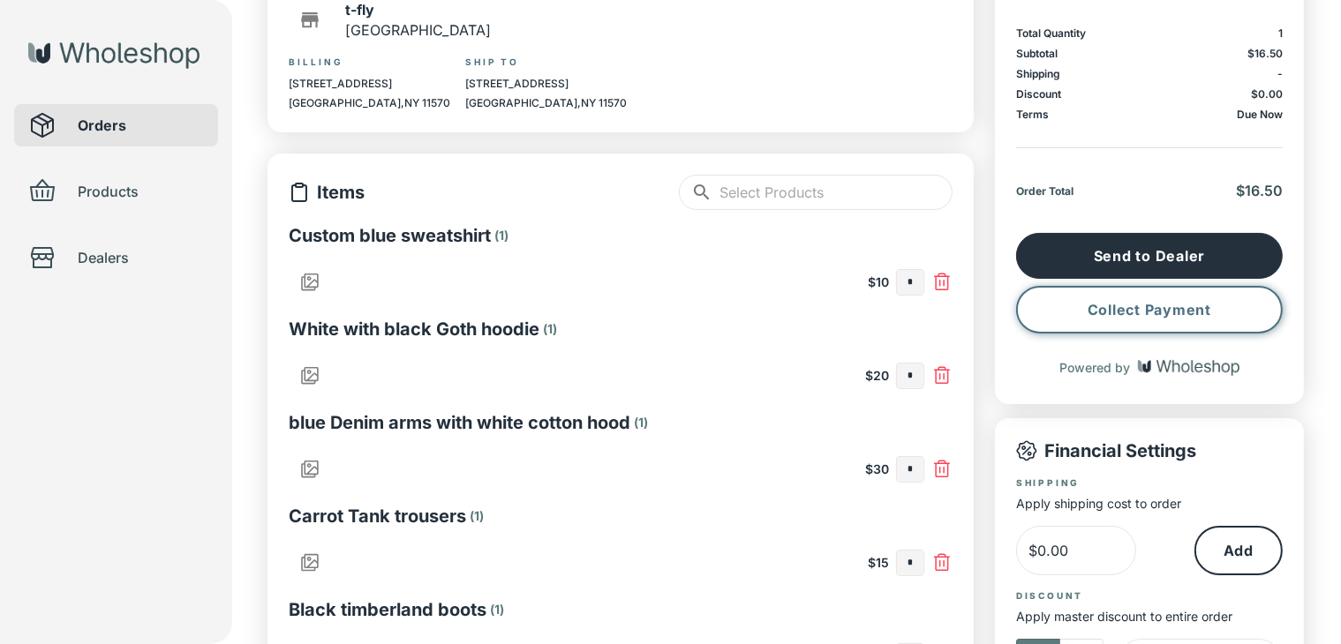
type input "*"
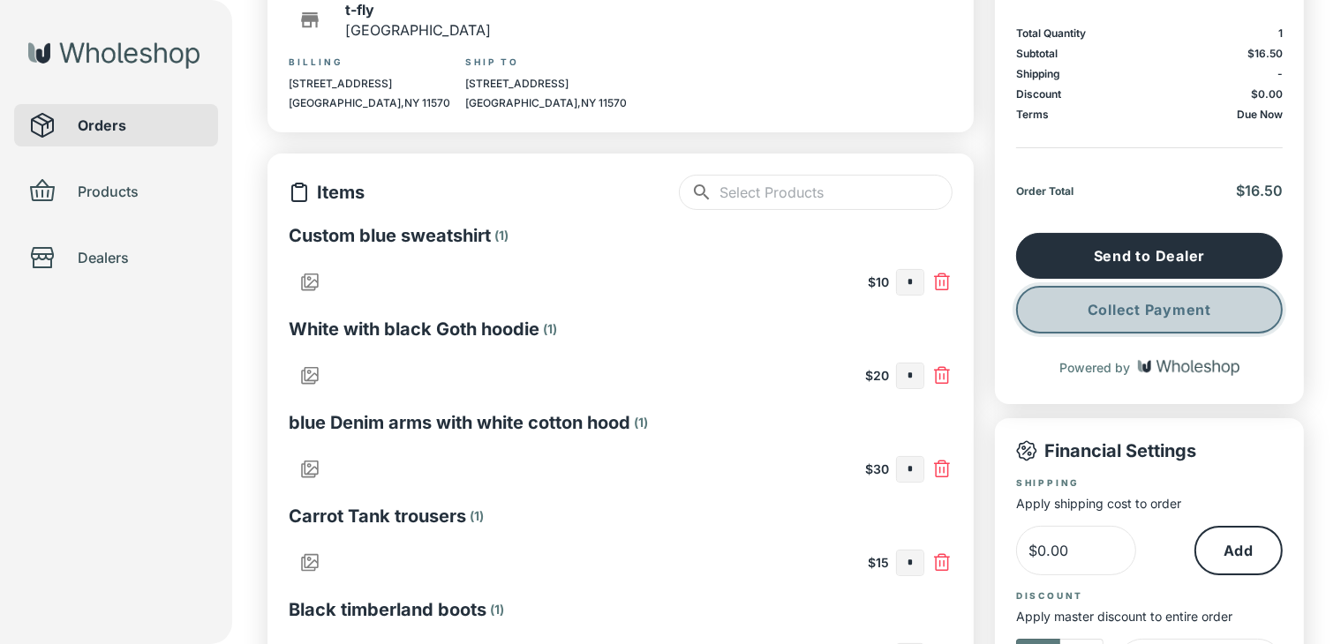
click at [1141, 322] on button "Collect Payment" at bounding box center [1149, 310] width 267 height 48
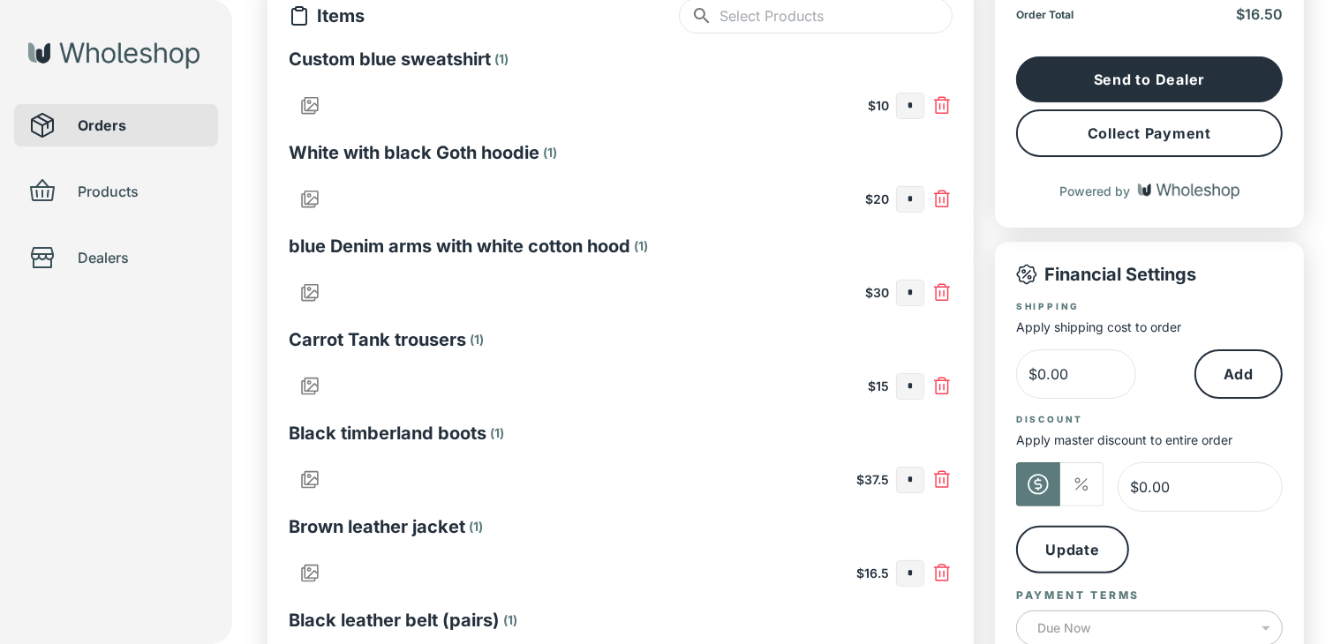
scroll to position [530, 0]
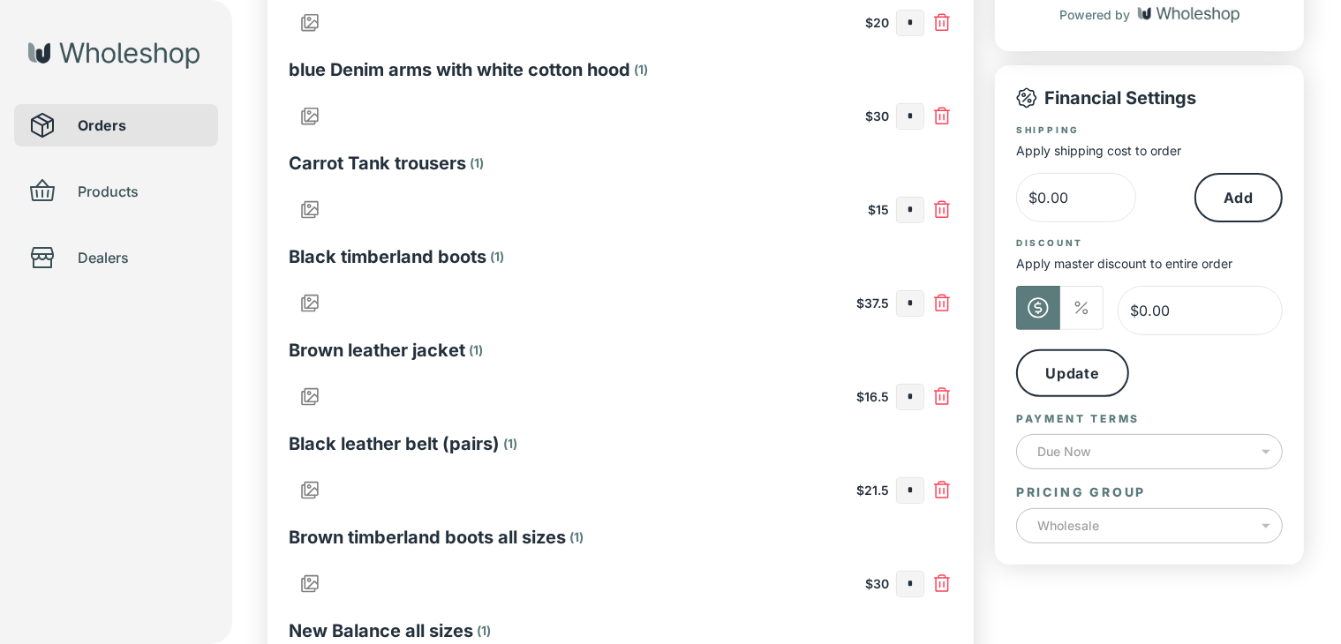
drag, startPoint x: 172, startPoint y: 466, endPoint x: 152, endPoint y: 471, distance: 20.8
click at [172, 466] on div "Orders Products Dealers" at bounding box center [116, 322] width 232 height 644
click at [915, 400] on input "*" at bounding box center [910, 397] width 26 height 25
type input "*"
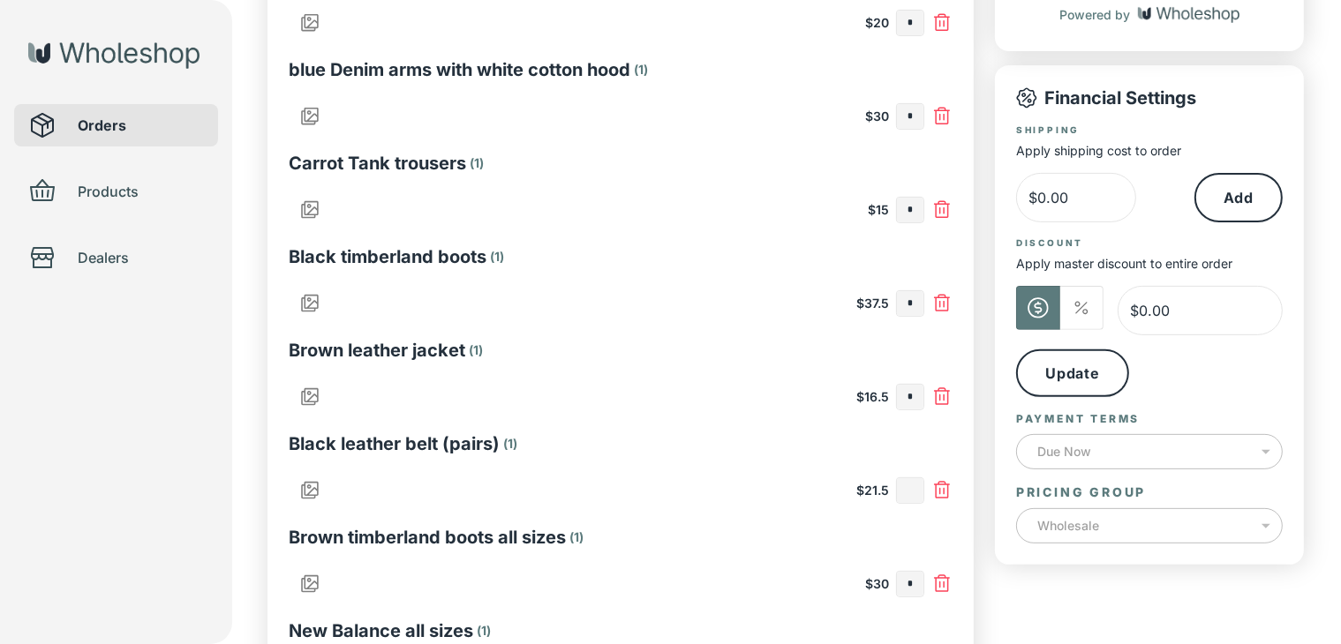
click at [911, 487] on input "text" at bounding box center [910, 490] width 26 height 25
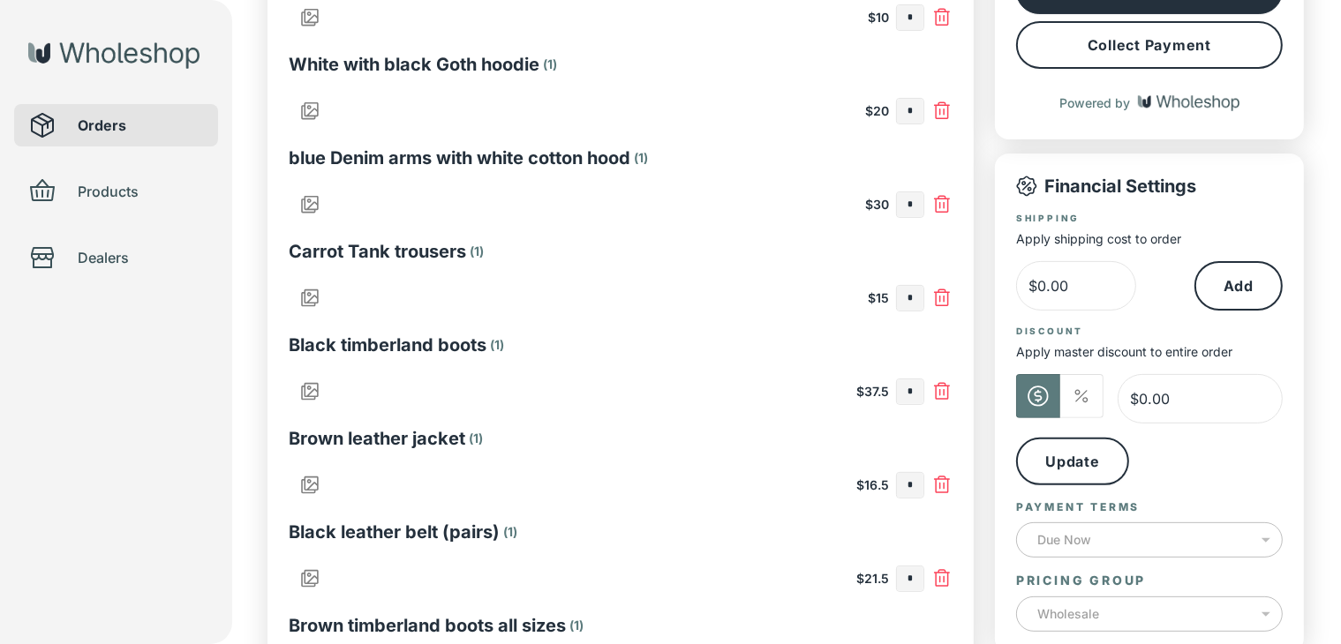
scroll to position [353, 0]
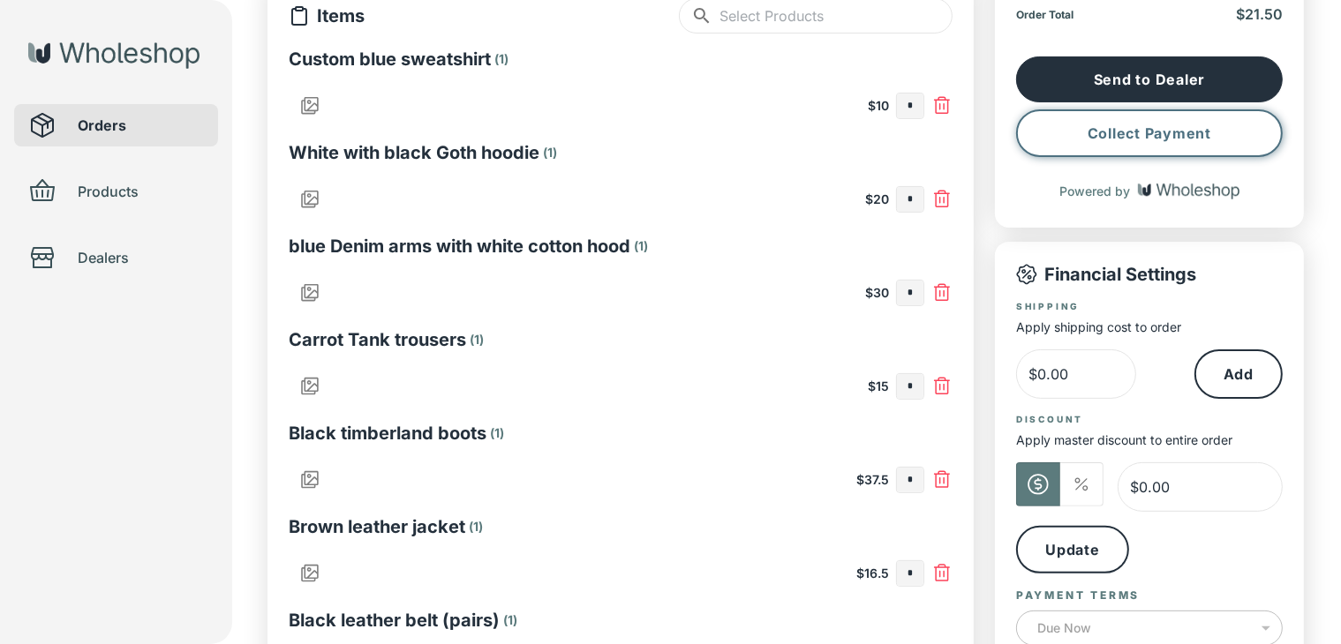
type input "*"
click at [1144, 142] on button "Collect Payment" at bounding box center [1149, 133] width 267 height 48
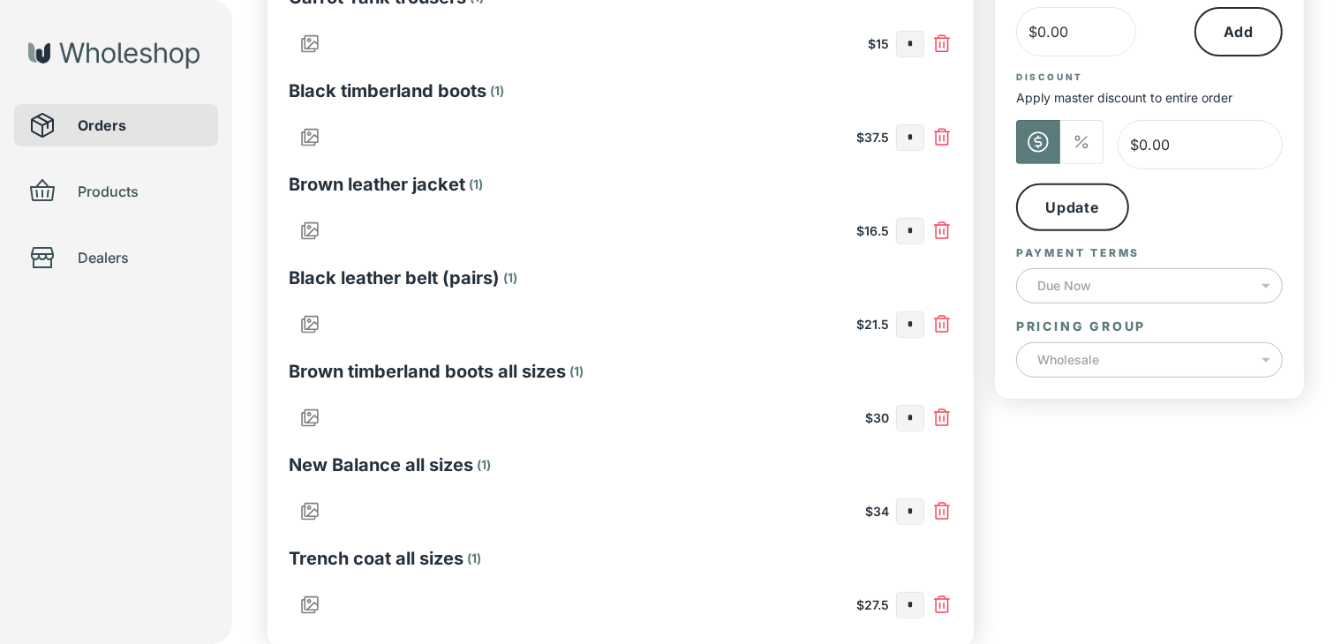
scroll to position [784, 0]
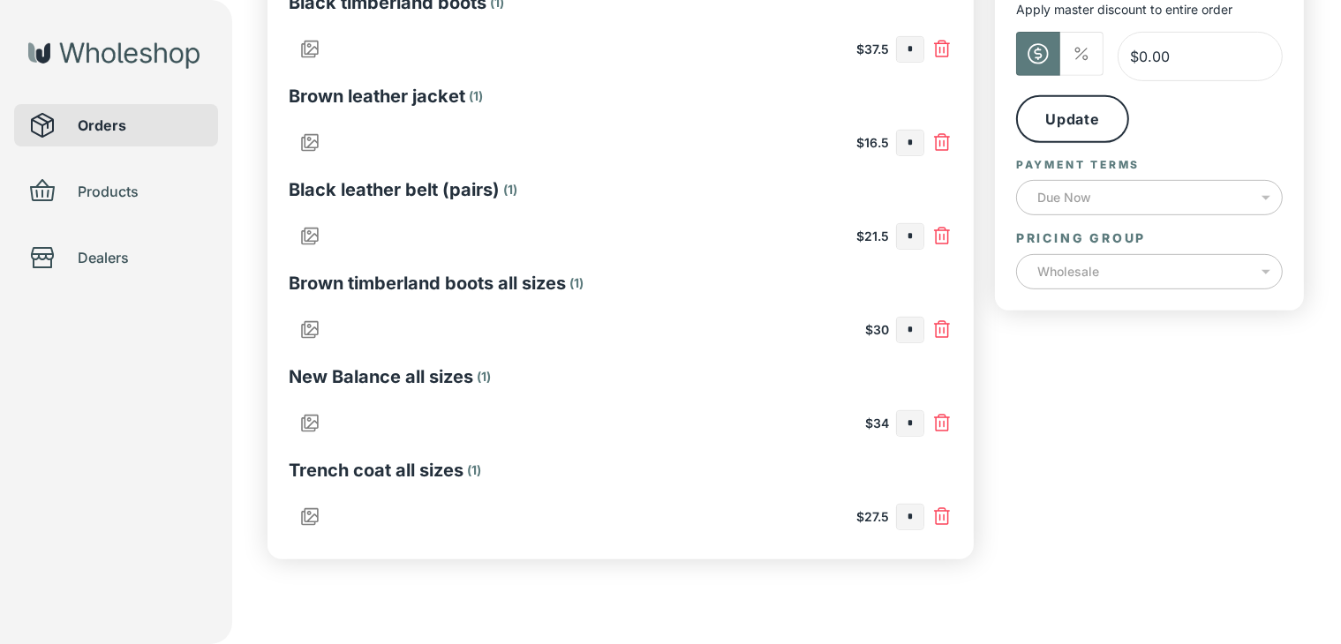
click at [915, 237] on input "*" at bounding box center [910, 236] width 26 height 25
type input "*"
click at [915, 328] on input "text" at bounding box center [910, 330] width 26 height 25
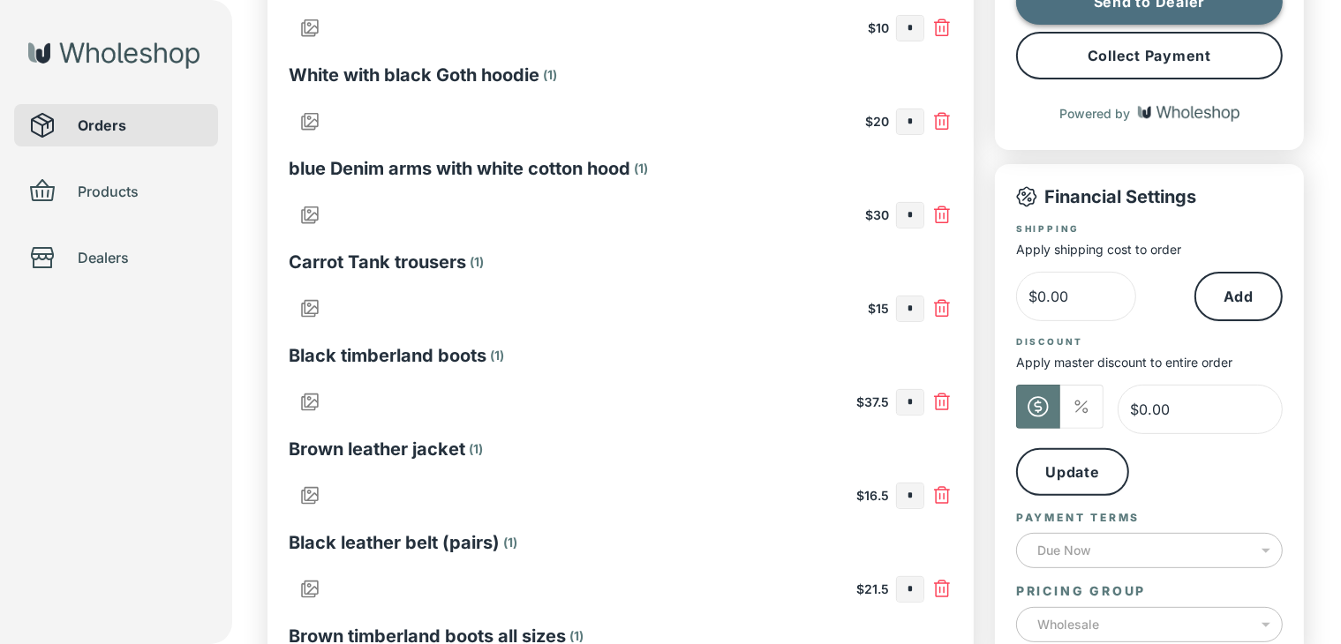
scroll to position [343, 0]
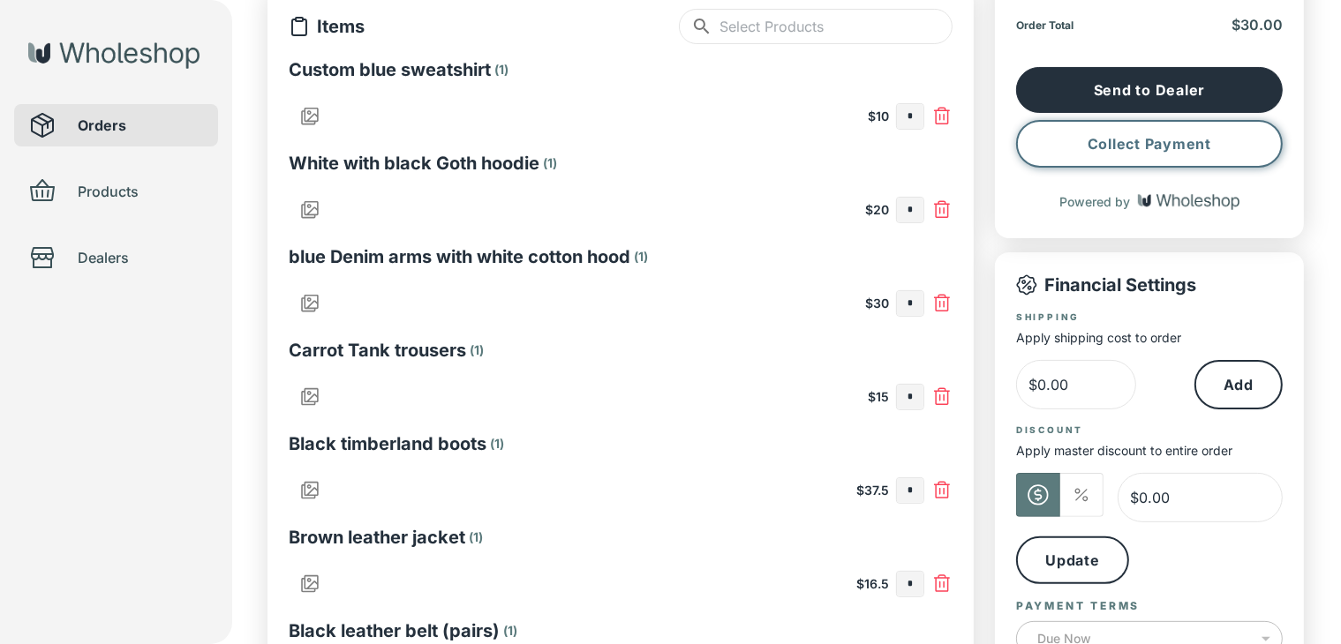
type input "*"
click at [1116, 149] on button "Collect Payment" at bounding box center [1149, 144] width 267 height 48
click at [67, 548] on div "Orders Products Dealers" at bounding box center [116, 322] width 232 height 644
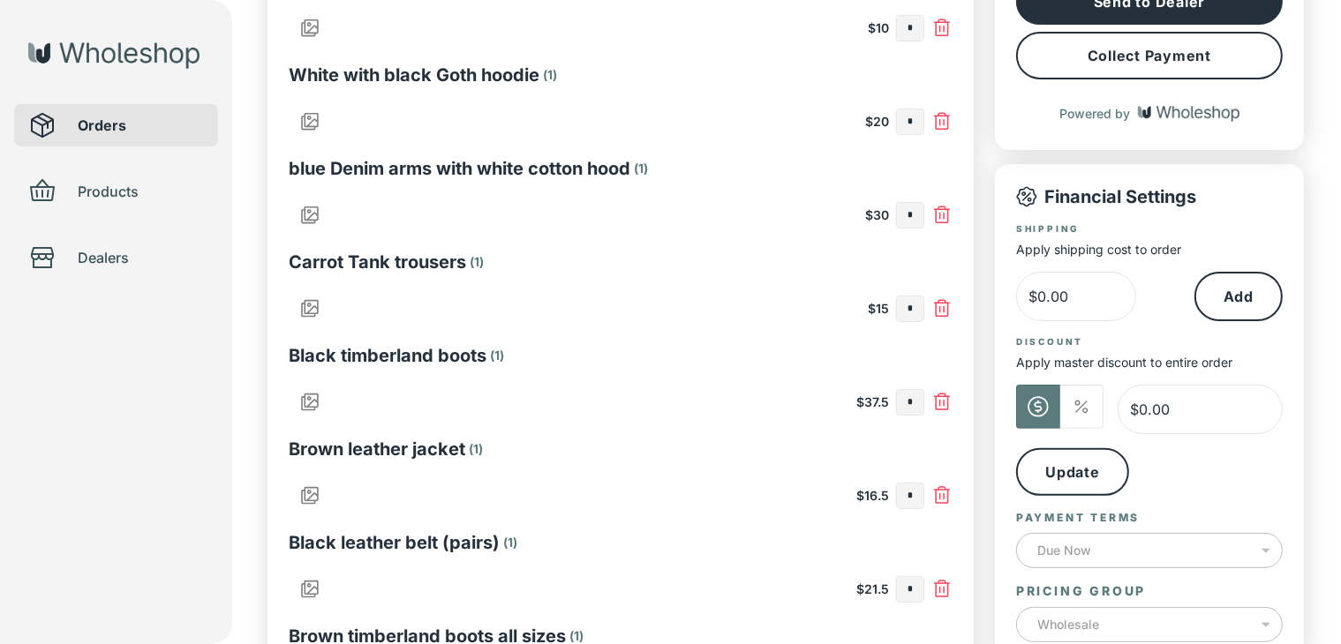
scroll to position [607, 0]
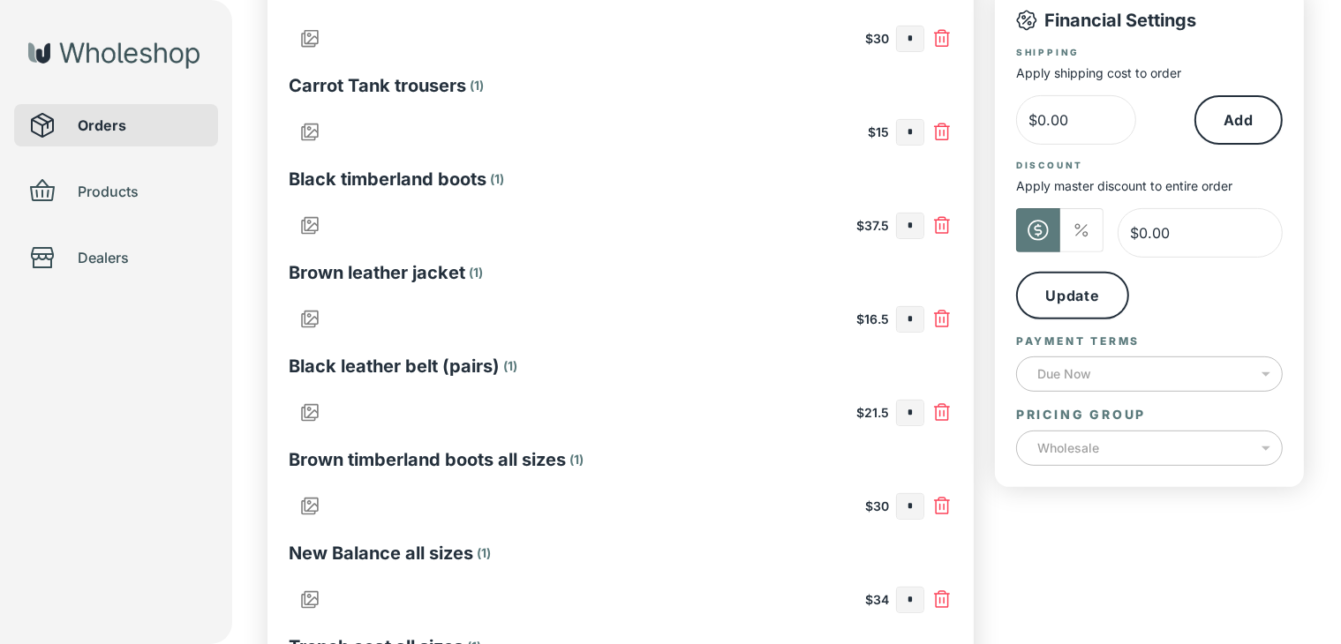
click at [917, 503] on input "*" at bounding box center [910, 506] width 26 height 25
type input "*"
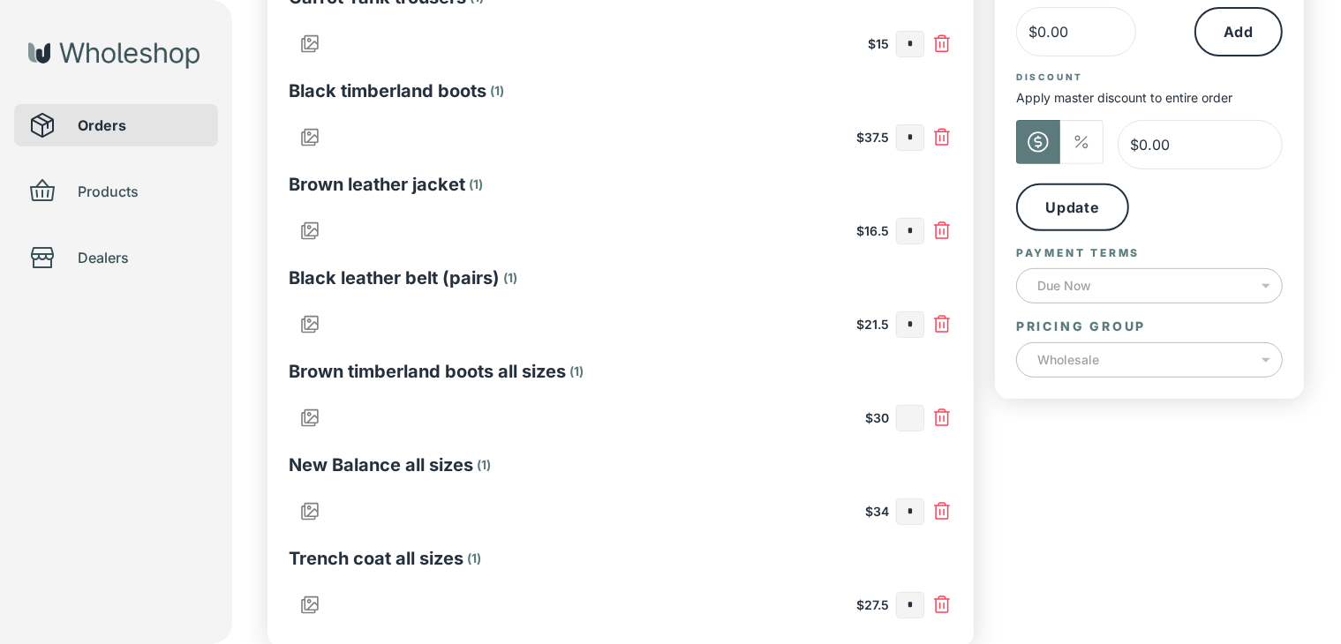
type input "*"
click at [923, 510] on div "*" at bounding box center [910, 512] width 28 height 26
click at [914, 512] on input "text" at bounding box center [910, 512] width 26 height 25
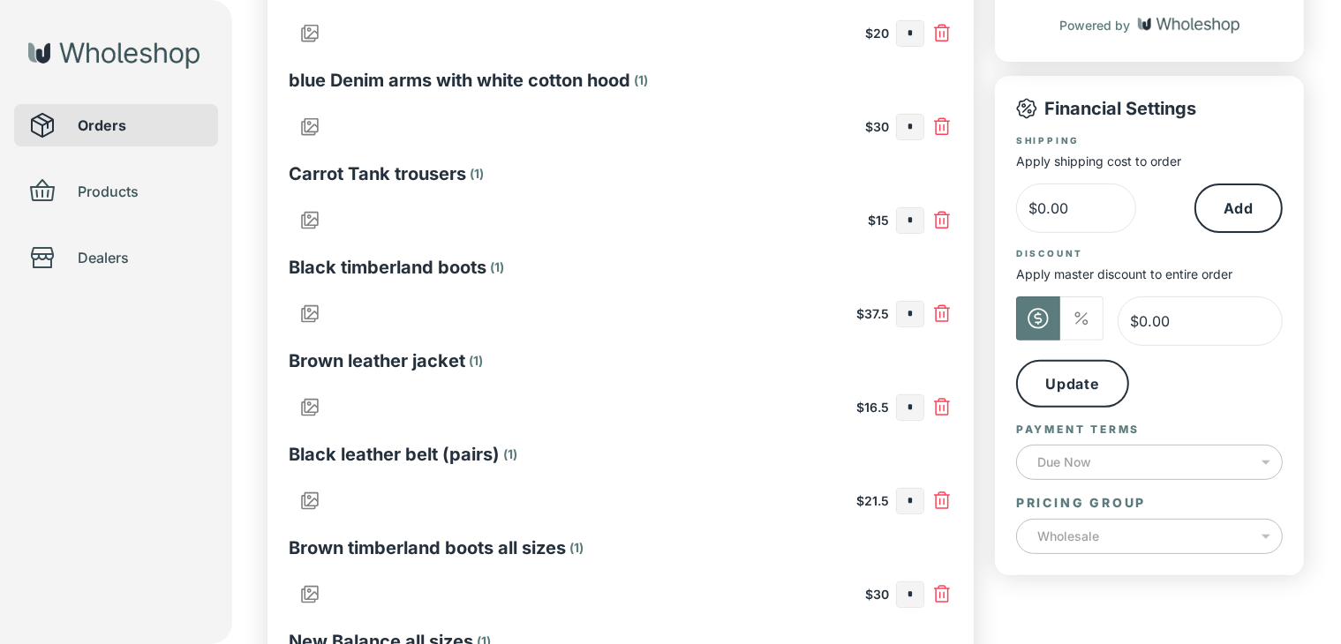
scroll to position [254, 0]
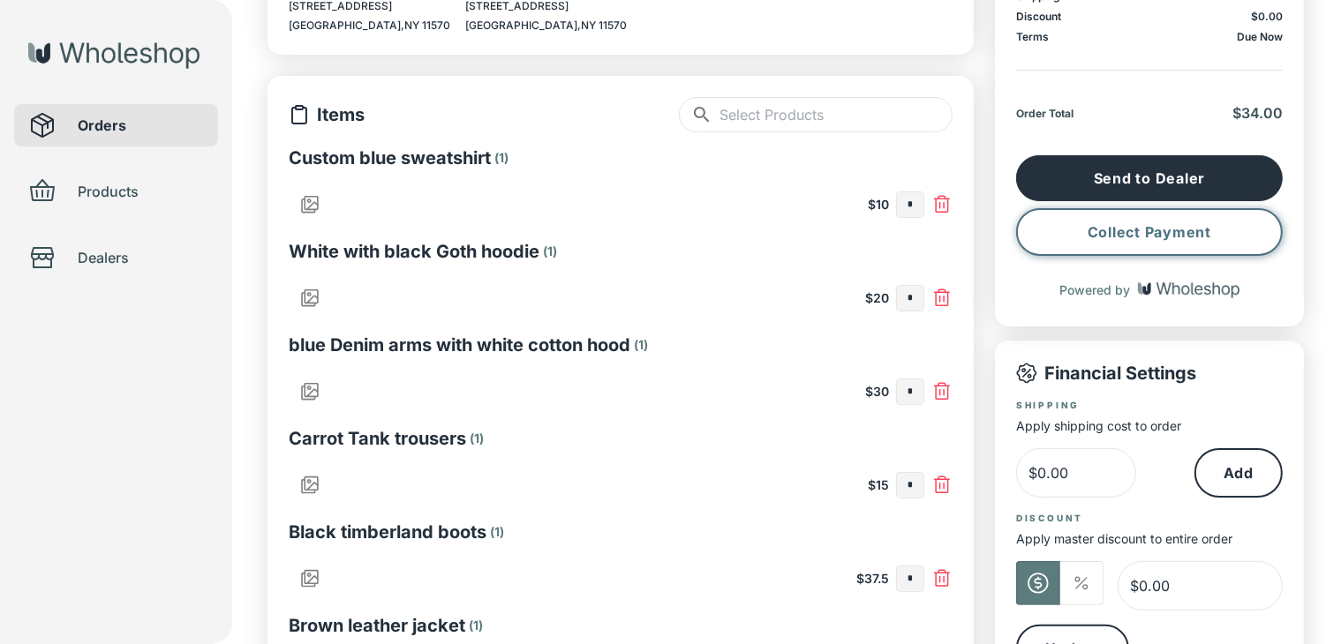
type input "*"
click at [1100, 225] on button "Collect Payment" at bounding box center [1149, 232] width 267 height 48
click at [91, 469] on div "Orders Products Dealers" at bounding box center [116, 322] width 232 height 644
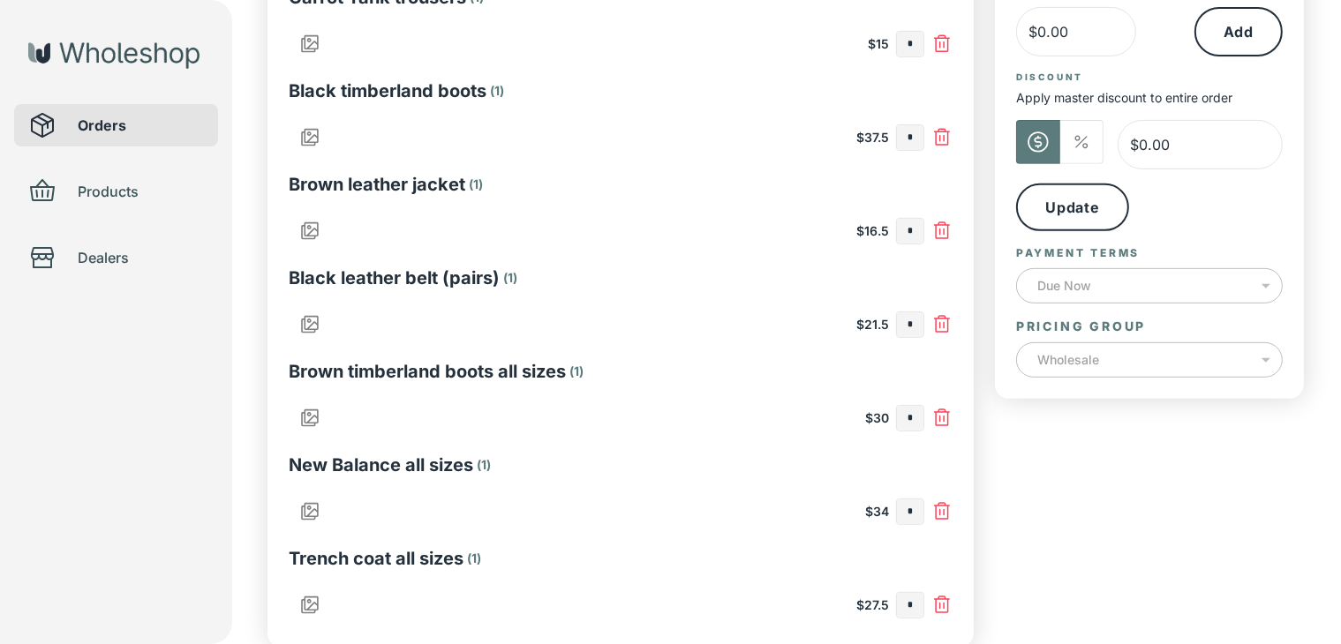
scroll to position [784, 0]
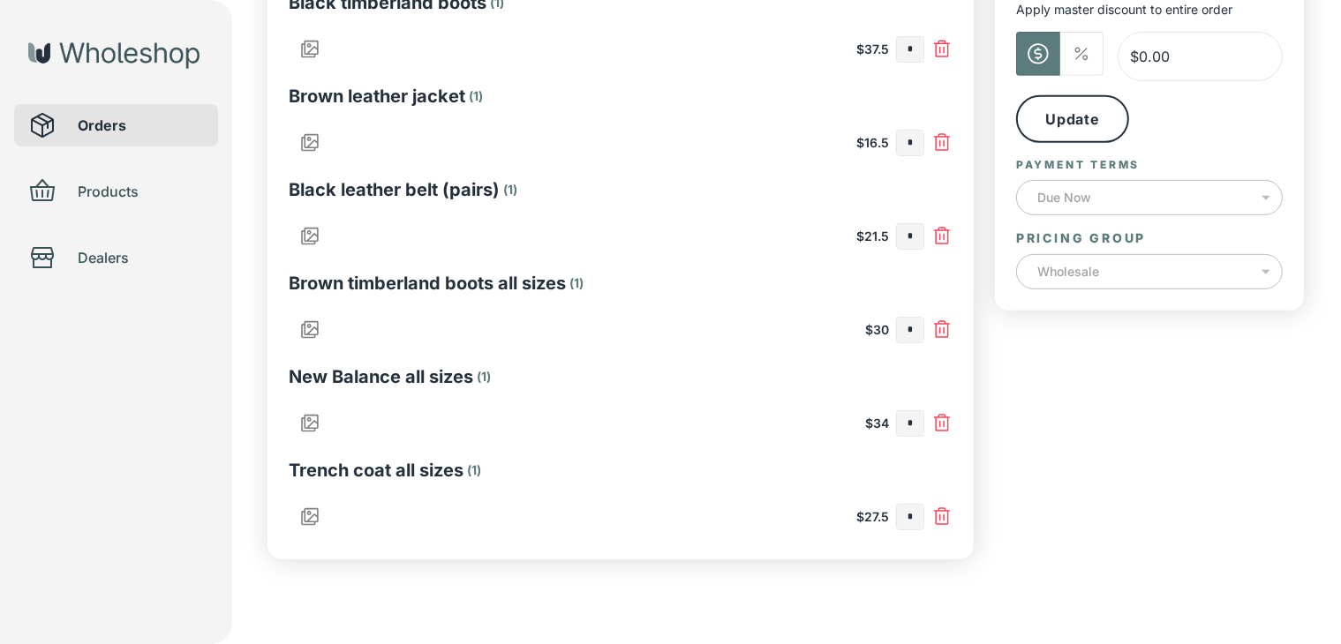
click at [915, 425] on input "*" at bounding box center [910, 423] width 26 height 25
type input "*"
drag, startPoint x: 898, startPoint y: 514, endPoint x: 910, endPoint y: 515, distance: 12.4
click at [900, 514] on input "text" at bounding box center [910, 517] width 26 height 25
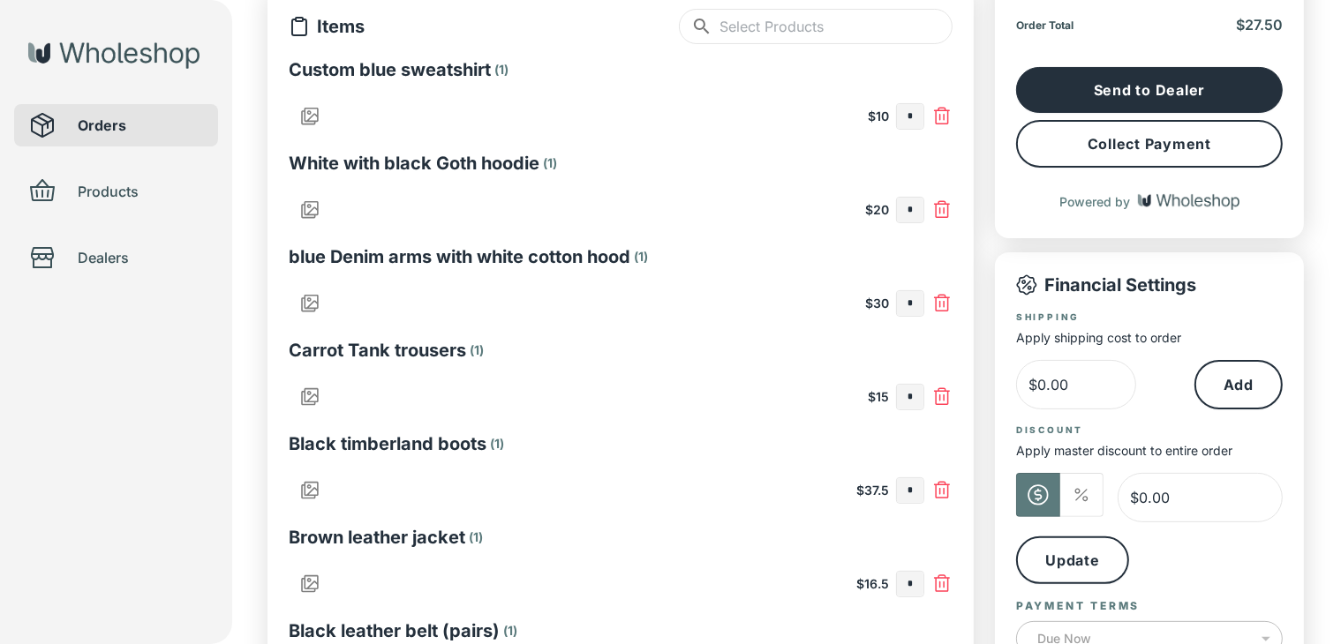
scroll to position [78, 0]
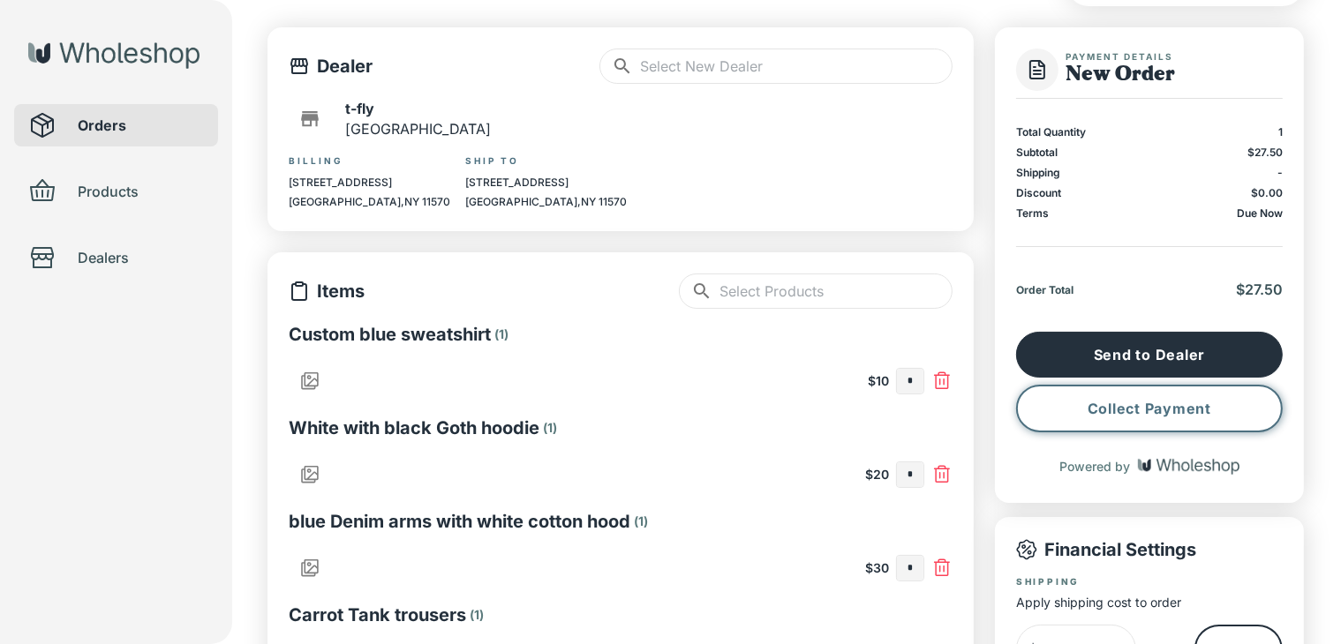
type input "*"
click at [1137, 417] on button "Collect Payment" at bounding box center [1149, 409] width 267 height 48
click at [17, 313] on div "Orders Products Dealers" at bounding box center [116, 322] width 232 height 644
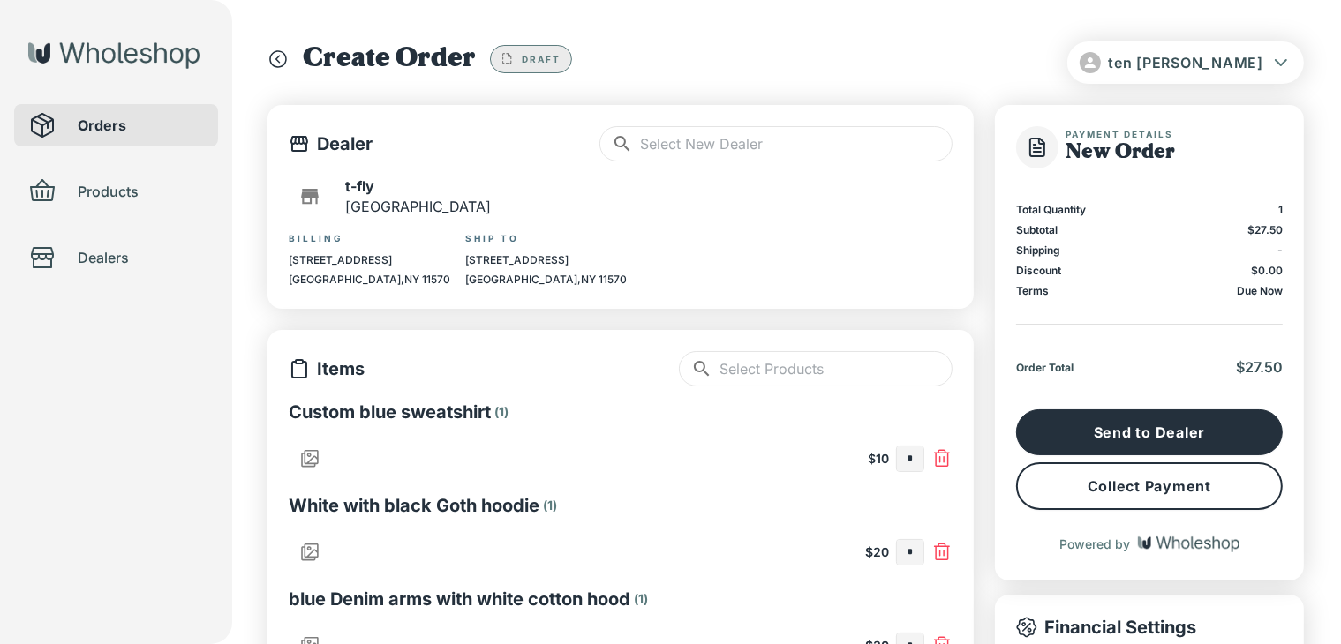
scroll to position [177, 0]
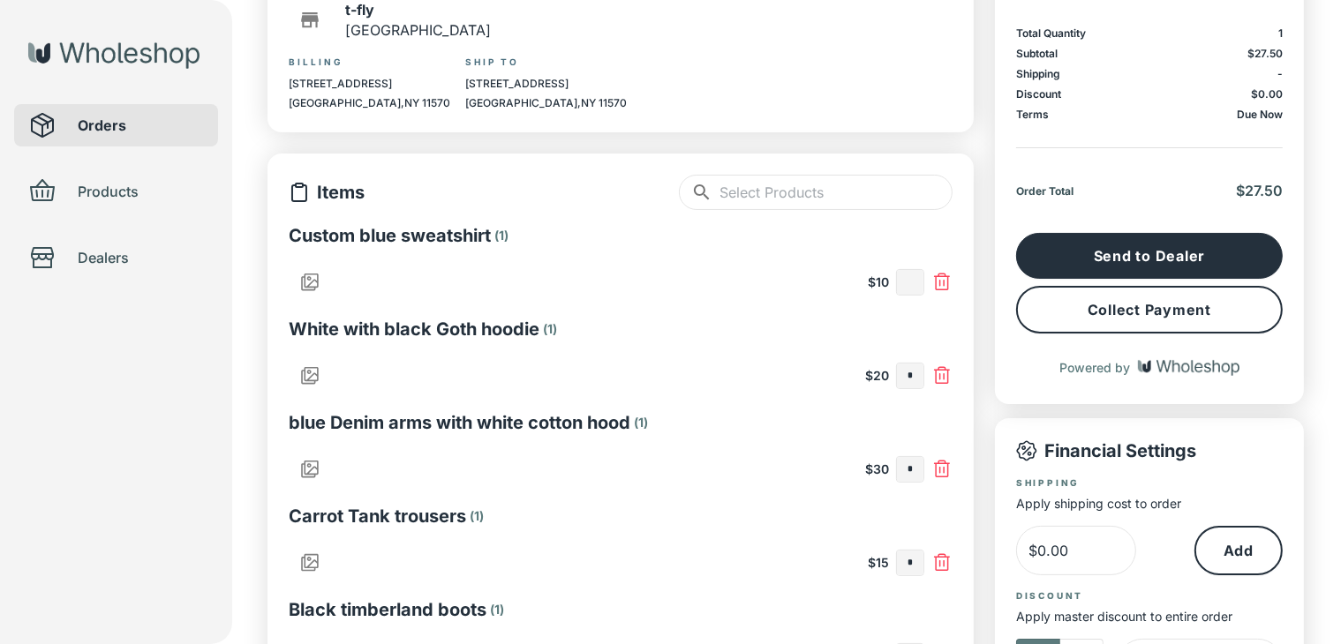
click at [918, 285] on input "text" at bounding box center [910, 282] width 26 height 25
type input "*"
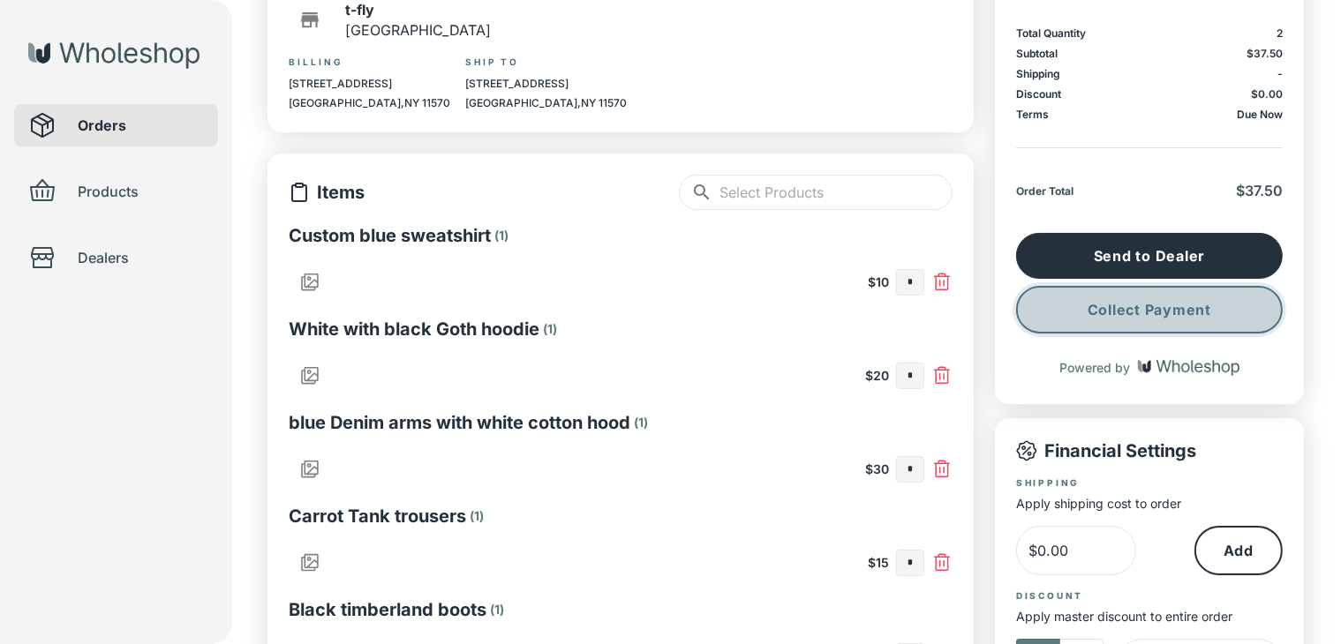
click at [1141, 313] on button "Collect Payment" at bounding box center [1149, 310] width 267 height 48
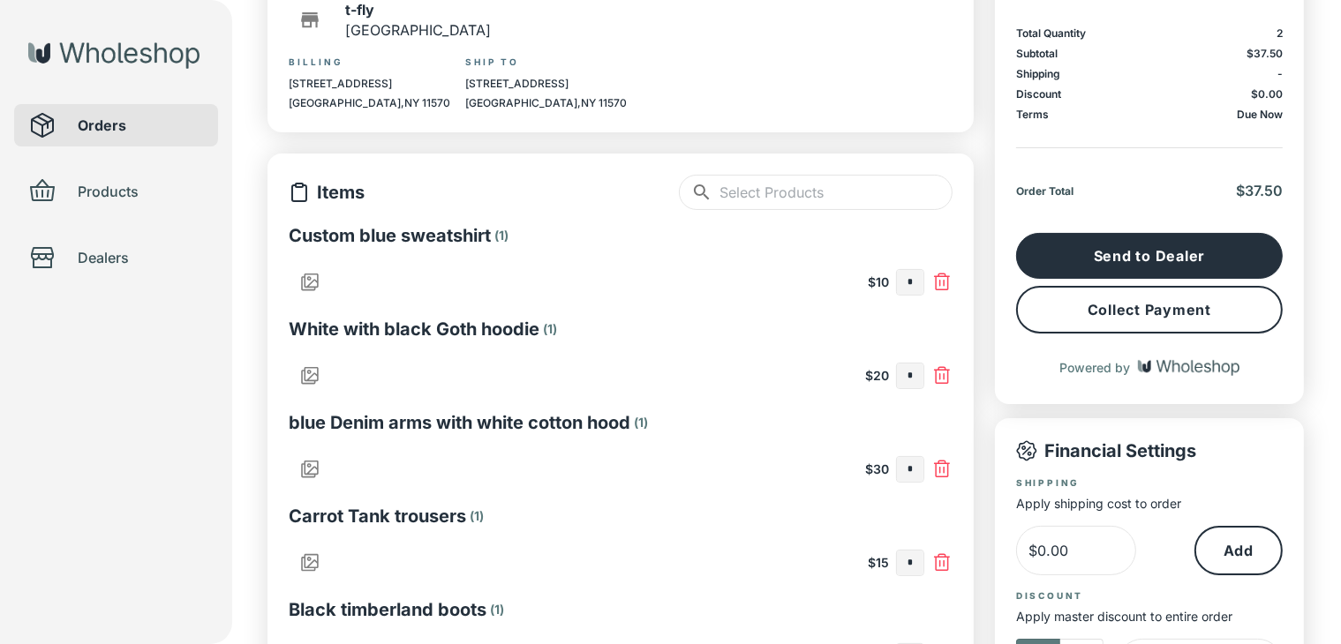
click at [222, 370] on div "Orders Products Dealers" at bounding box center [116, 322] width 232 height 644
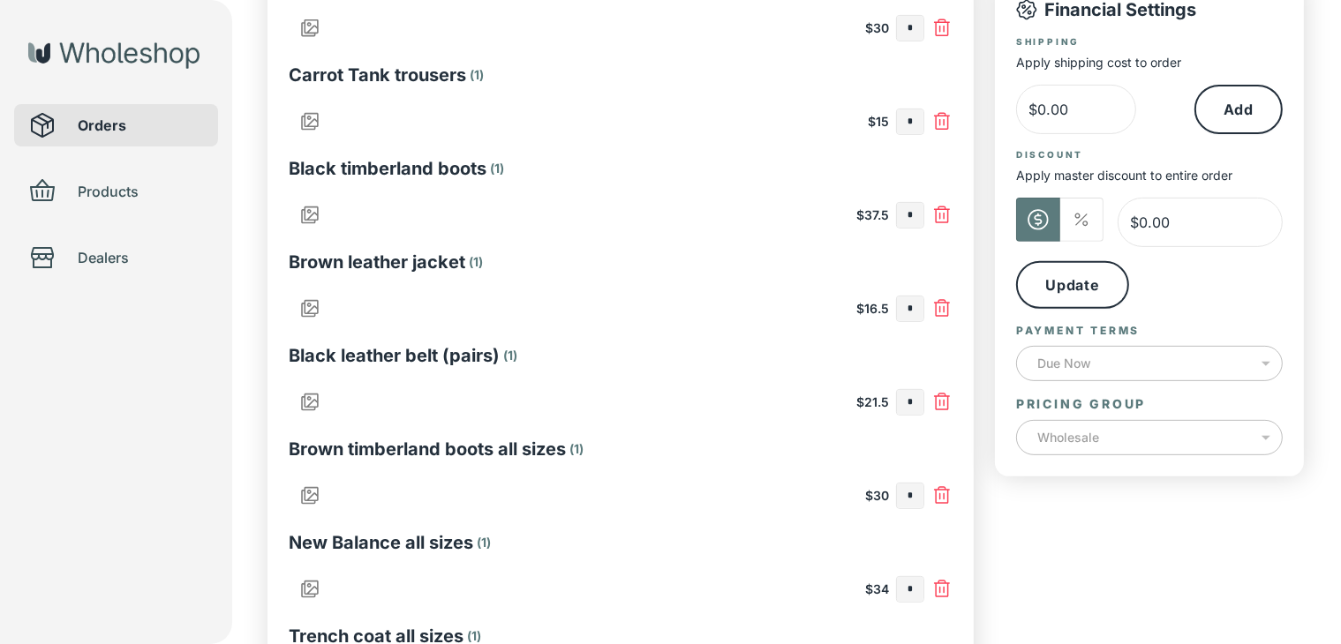
scroll to position [784, 0]
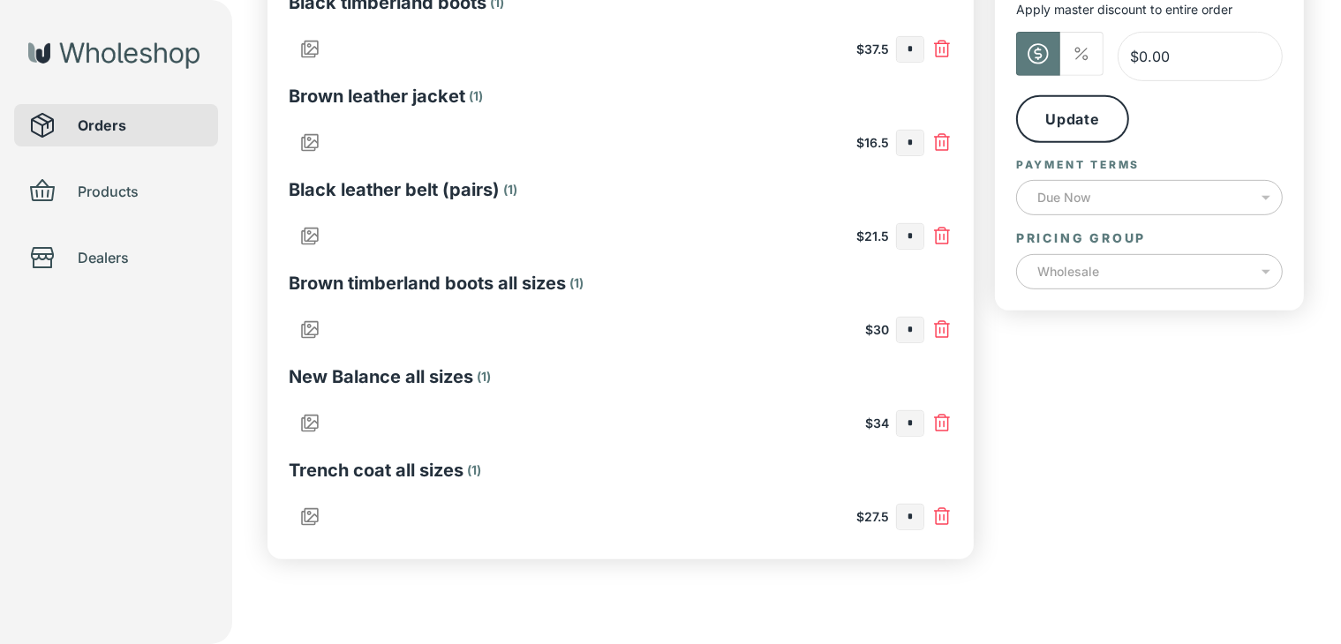
click at [922, 515] on input "*" at bounding box center [910, 517] width 26 height 25
type input "*"
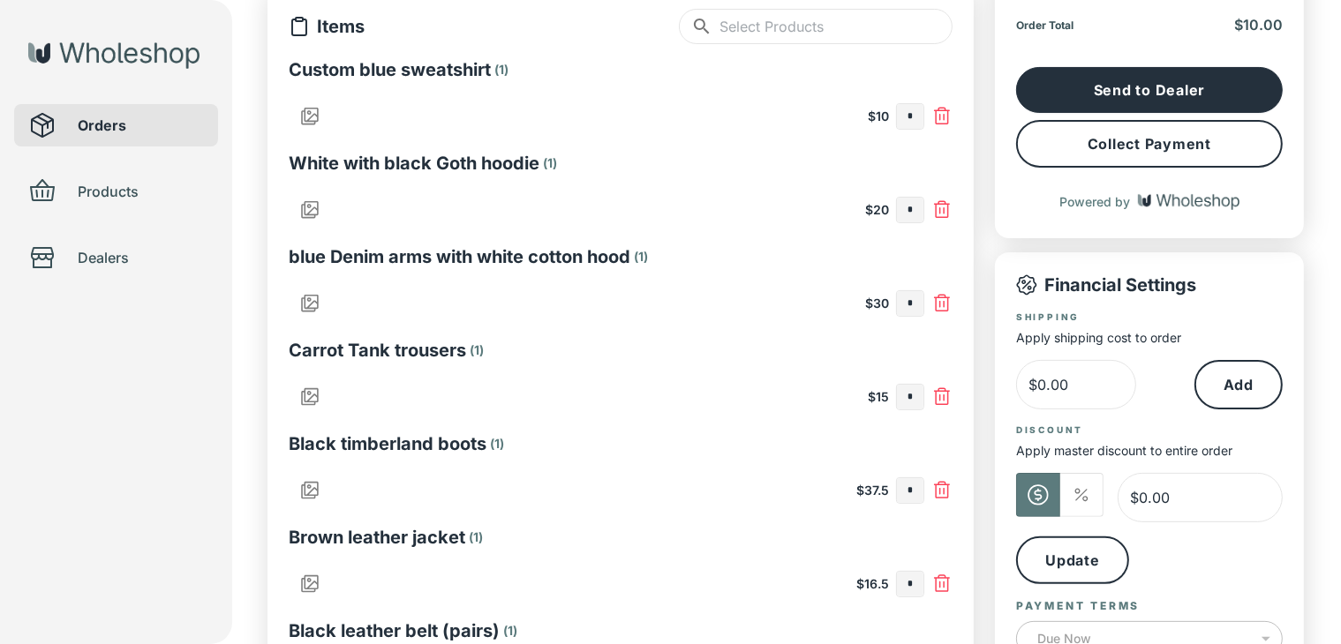
type input "*"
click at [917, 401] on input "text" at bounding box center [910, 397] width 26 height 25
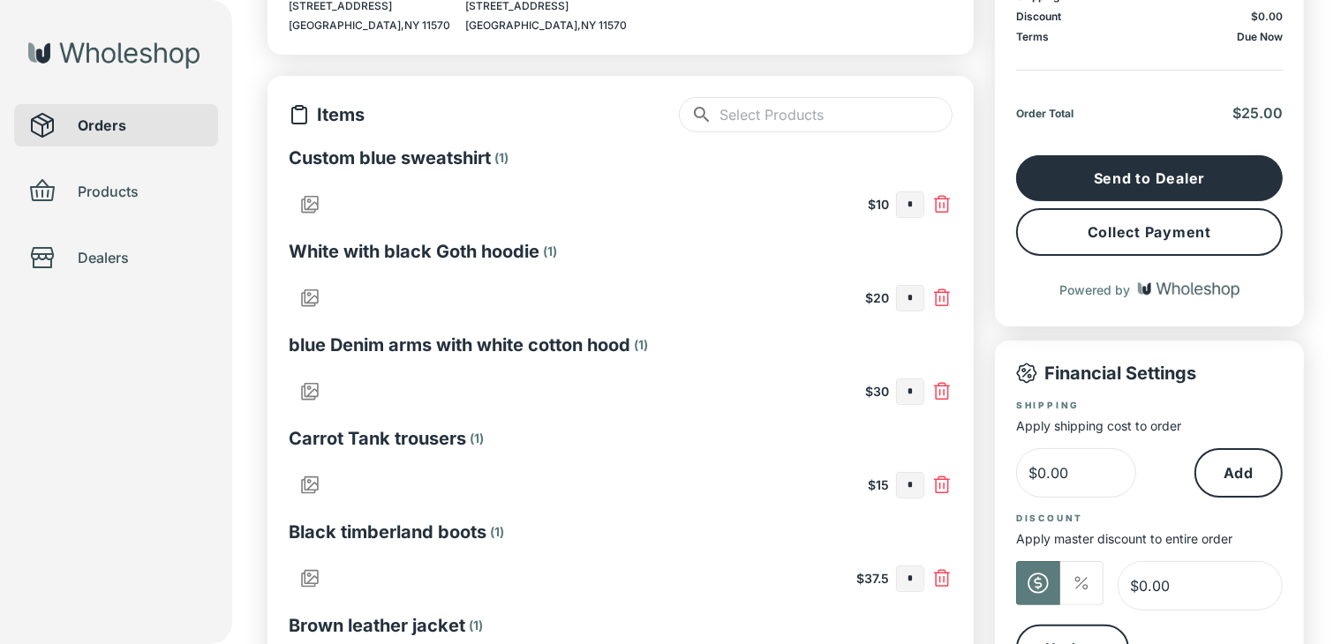
scroll to position [78, 0]
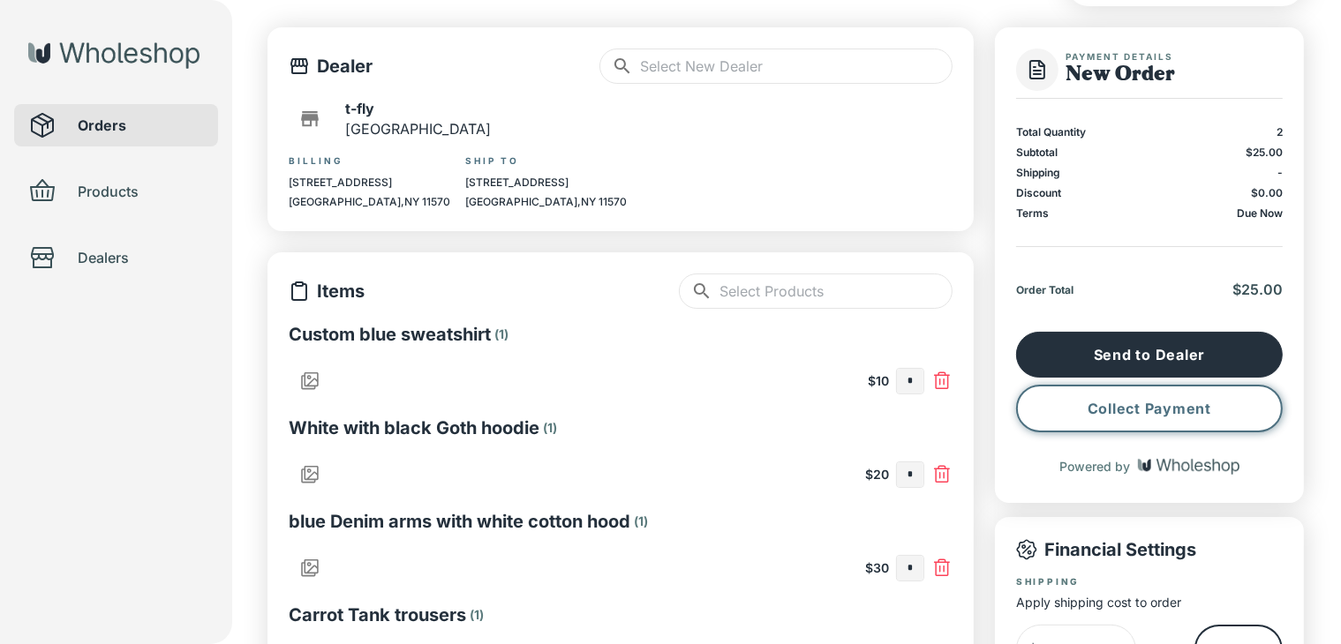
type input "*"
click at [1149, 413] on button "Collect Payment" at bounding box center [1149, 409] width 267 height 48
click at [206, 373] on div "Orders Products Dealers" at bounding box center [116, 322] width 232 height 644
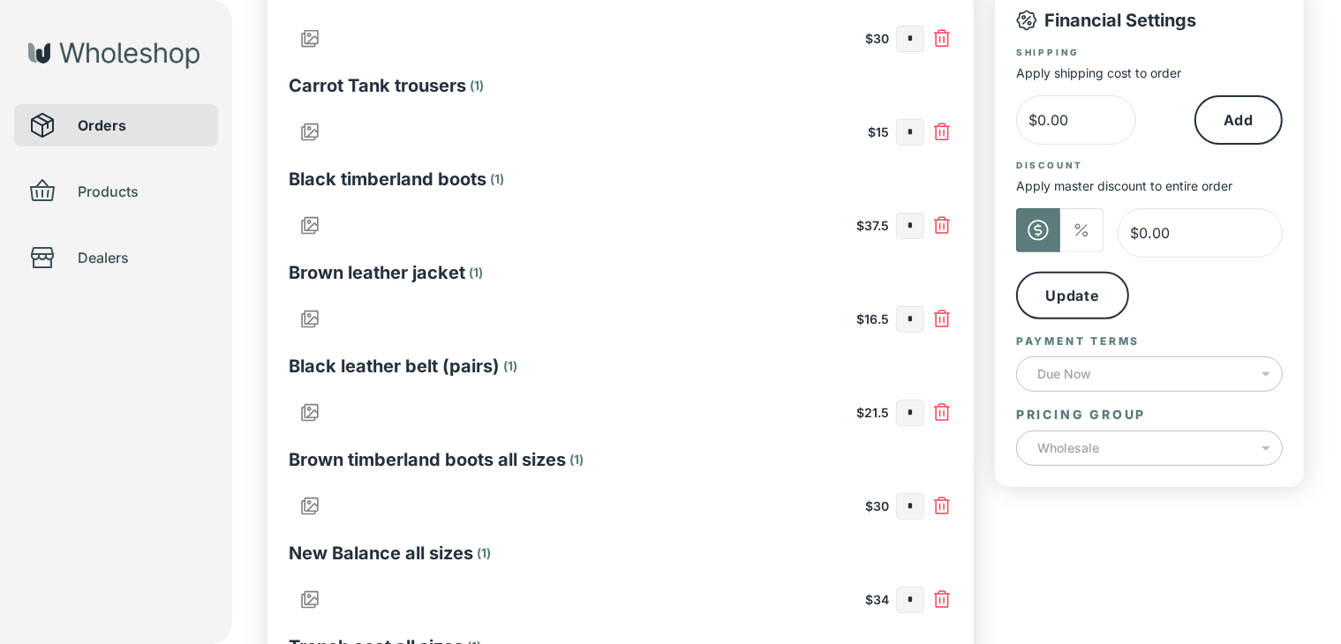
scroll to position [519, 0]
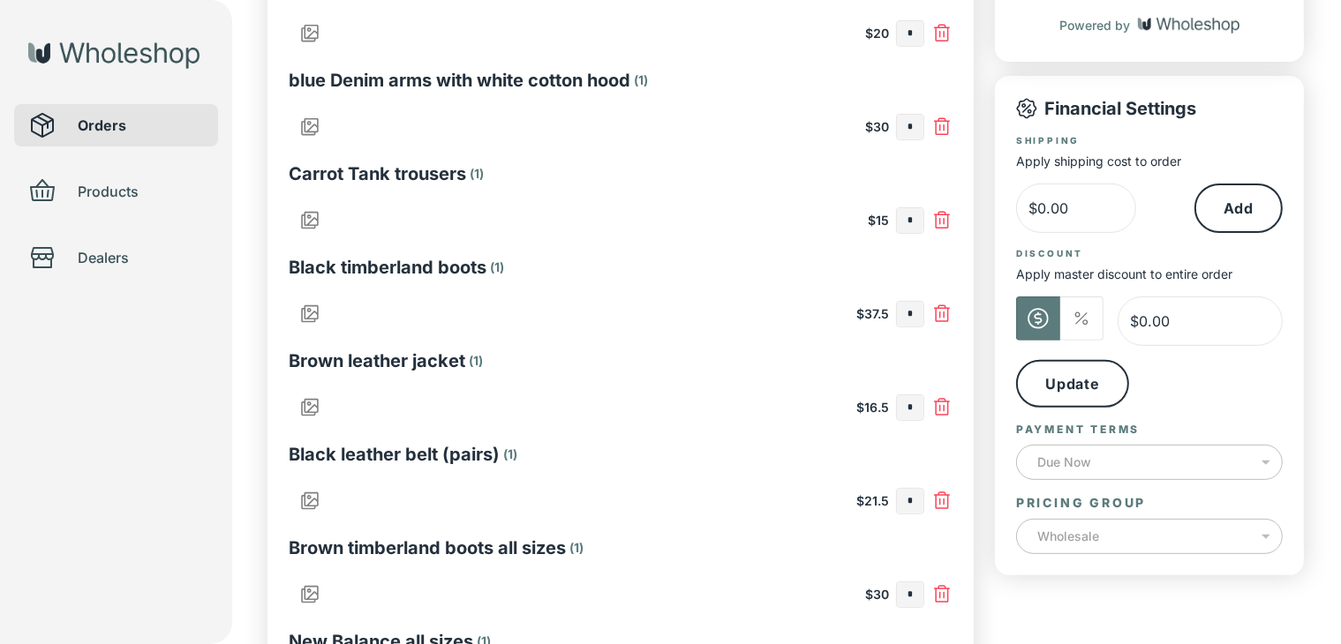
click at [919, 220] on input "*" at bounding box center [910, 220] width 26 height 25
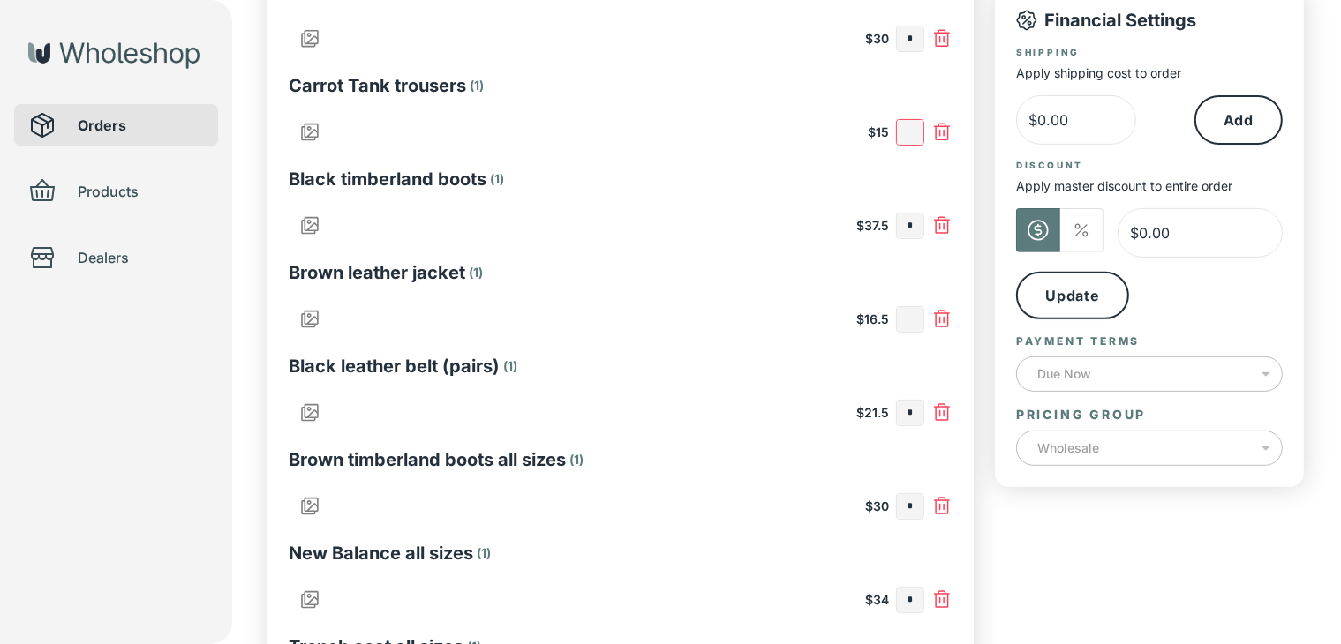
click at [923, 319] on input "text" at bounding box center [910, 319] width 26 height 25
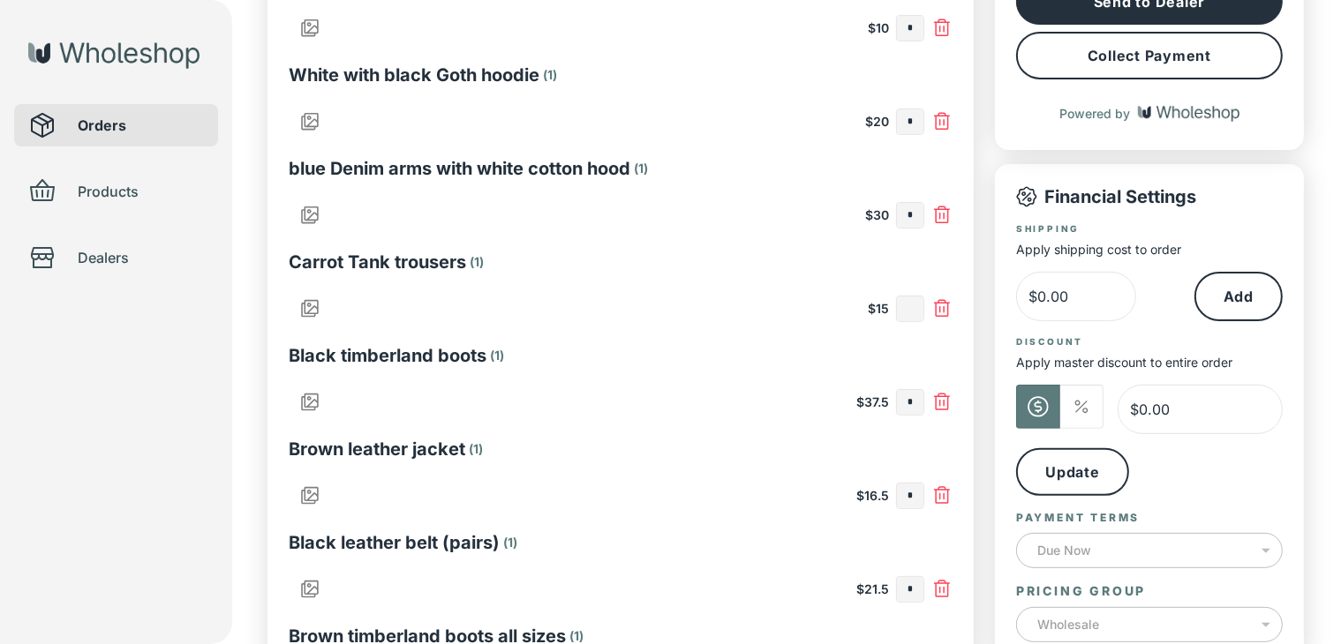
scroll to position [519, 0]
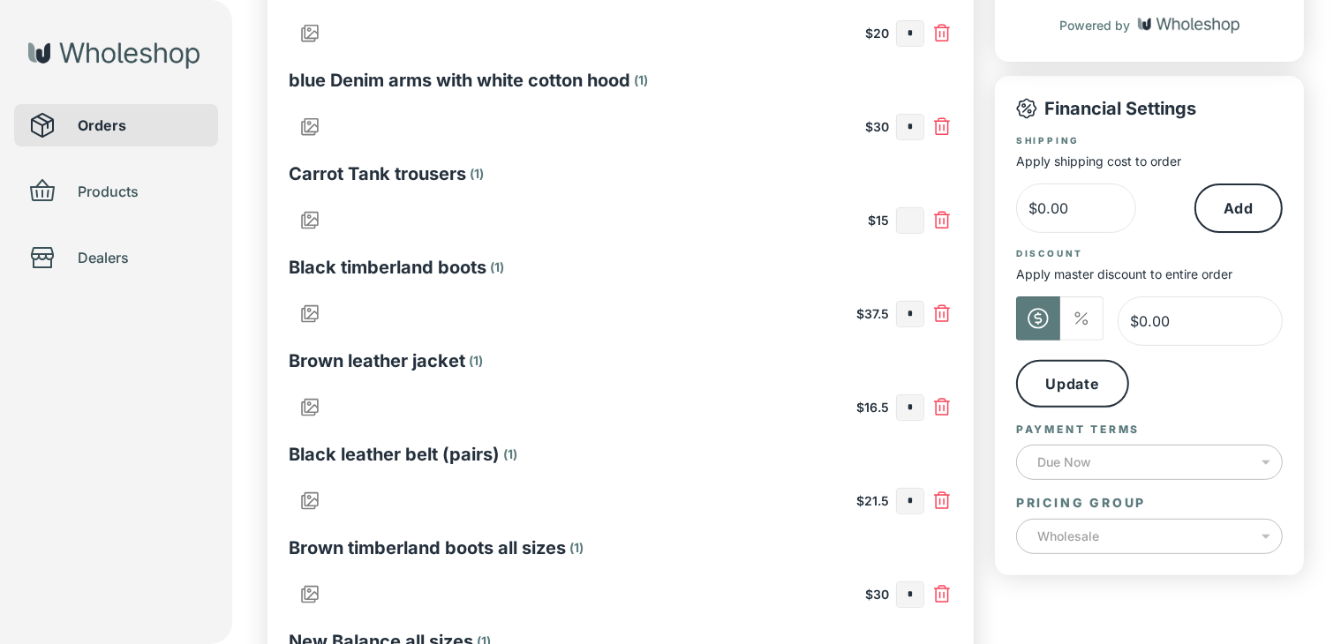
type input "*"
click at [911, 226] on input "text" at bounding box center [910, 220] width 26 height 25
type input "*"
click at [915, 321] on input "text" at bounding box center [910, 314] width 26 height 25
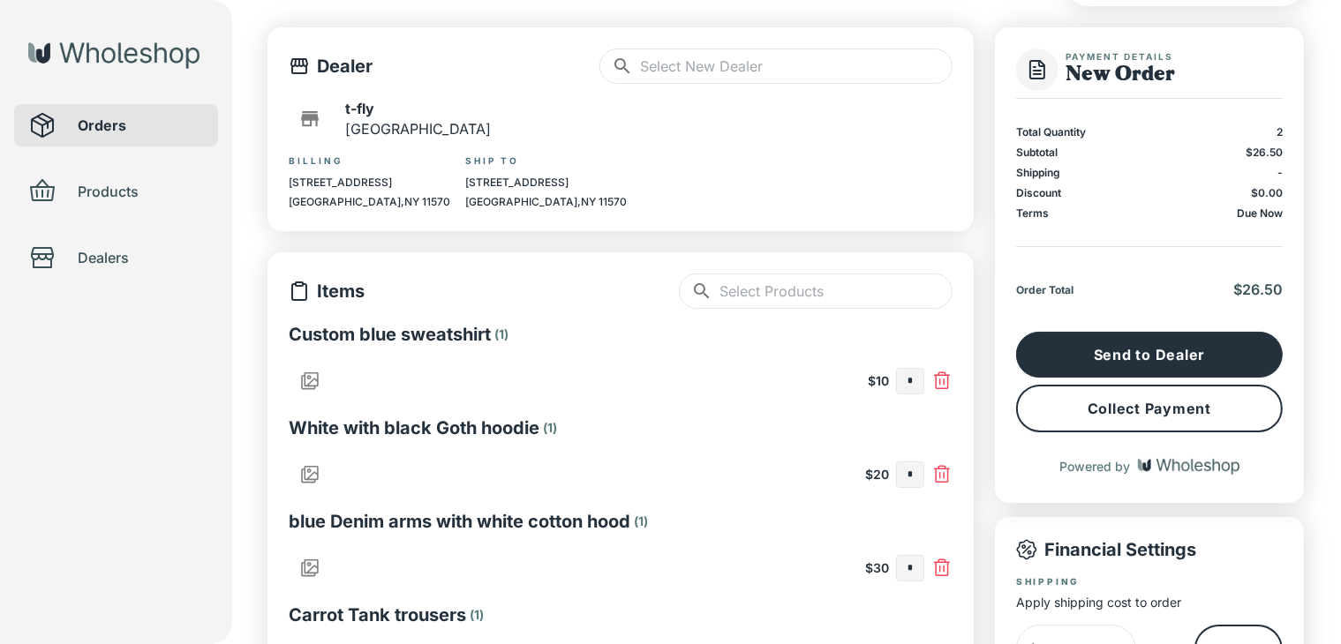
scroll to position [0, 0]
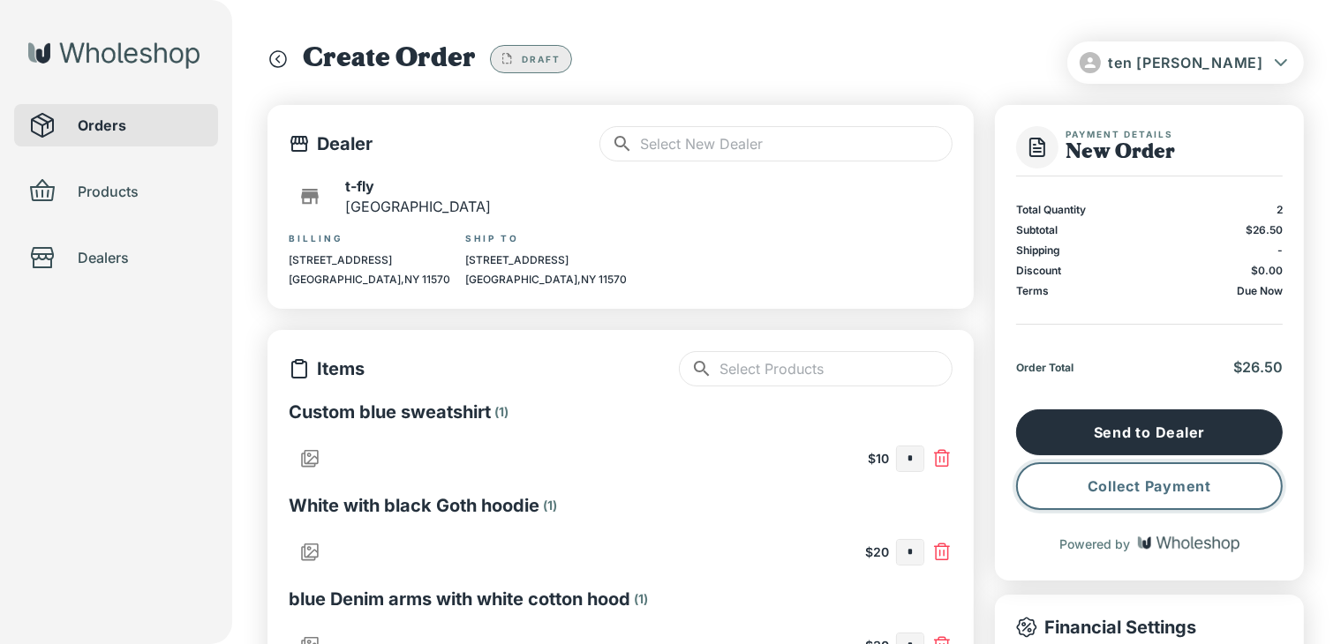
type input "*"
click at [1209, 487] on button "Collect Payment" at bounding box center [1149, 487] width 267 height 48
click at [914, 463] on input "*" at bounding box center [910, 459] width 26 height 25
type input "*"
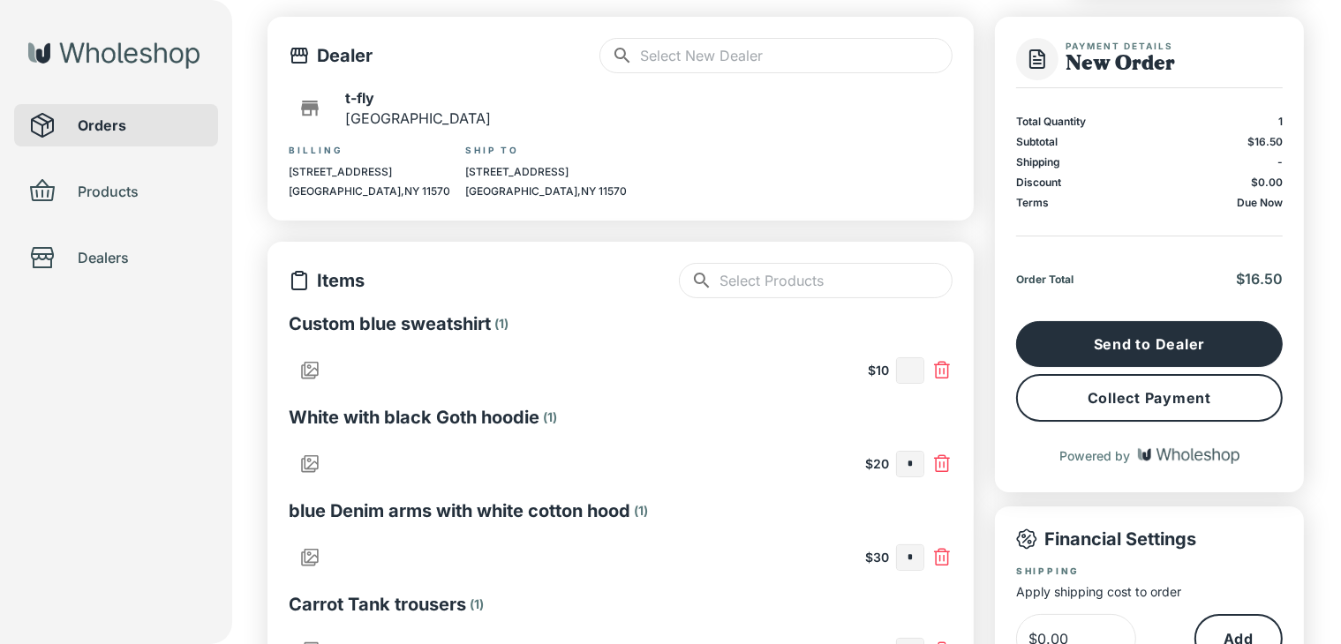
scroll to position [353, 0]
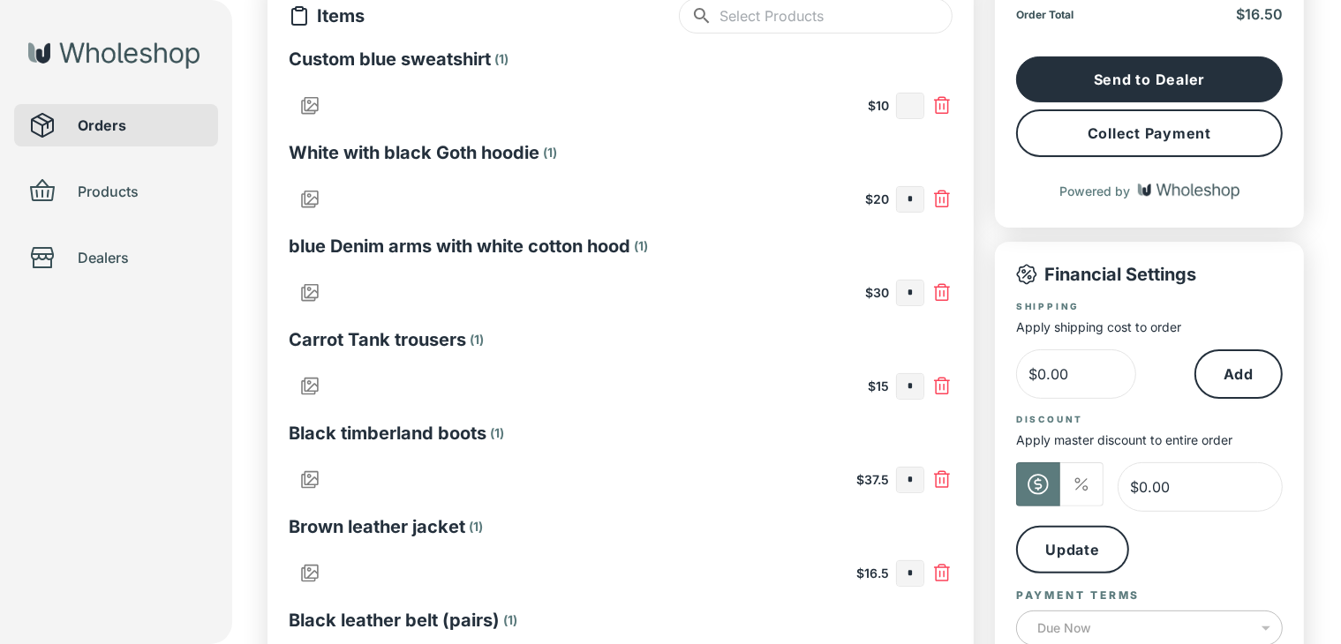
type input "*"
click at [911, 580] on input "*" at bounding box center [910, 573] width 26 height 25
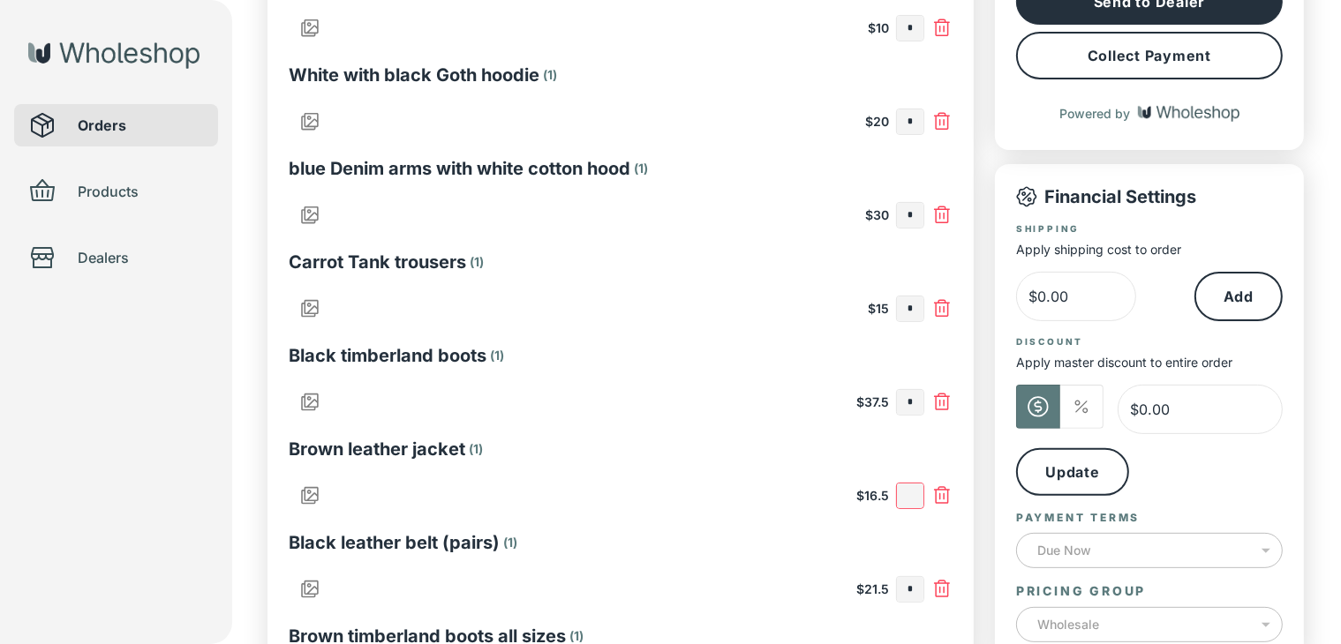
scroll to position [343, 0]
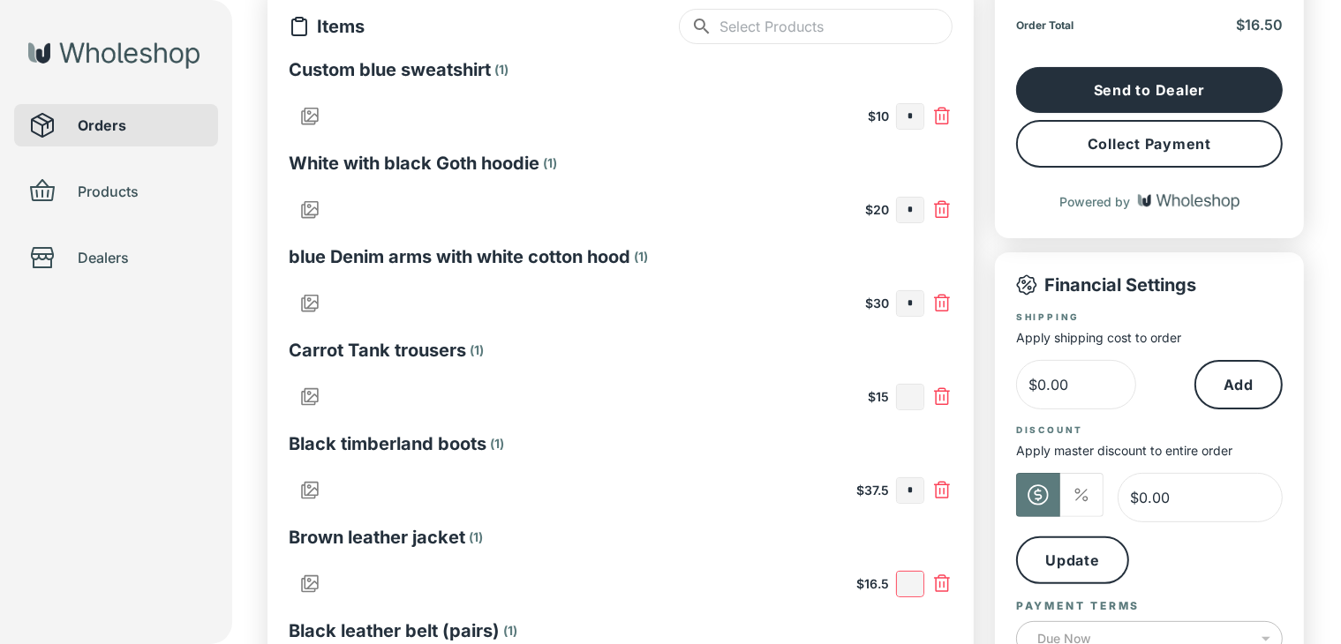
click at [912, 400] on input "text" at bounding box center [910, 397] width 26 height 25
type input "*"
click at [918, 106] on input "text" at bounding box center [910, 116] width 26 height 25
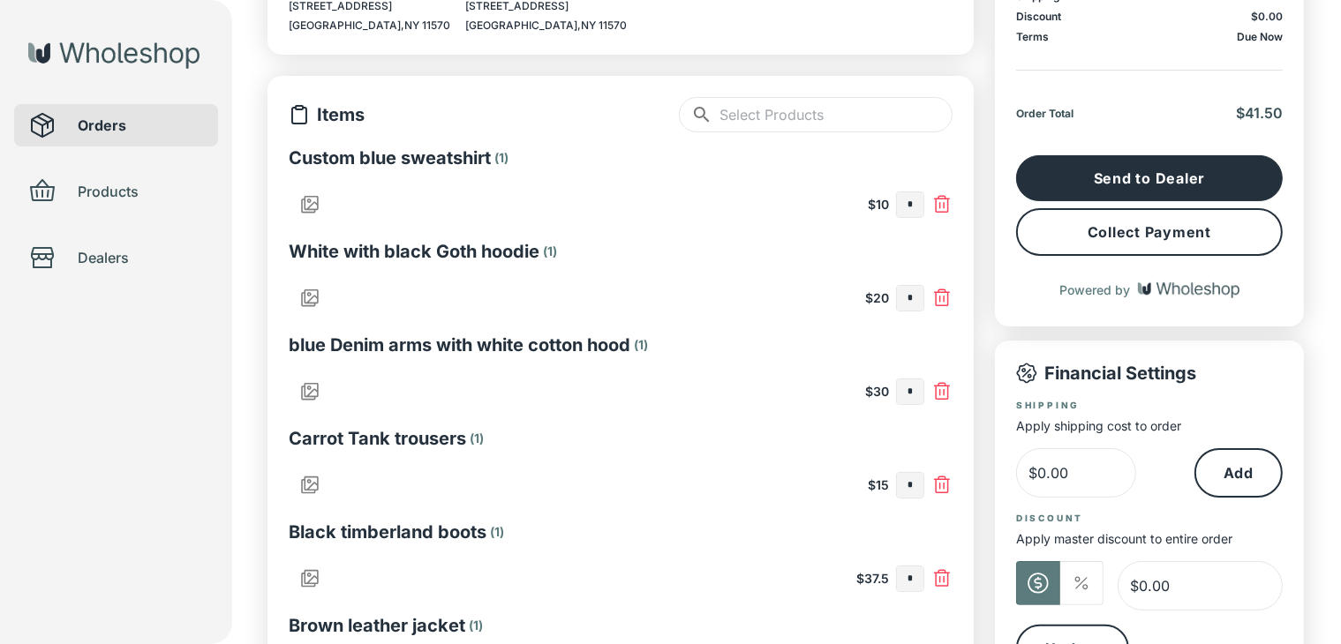
scroll to position [431, 0]
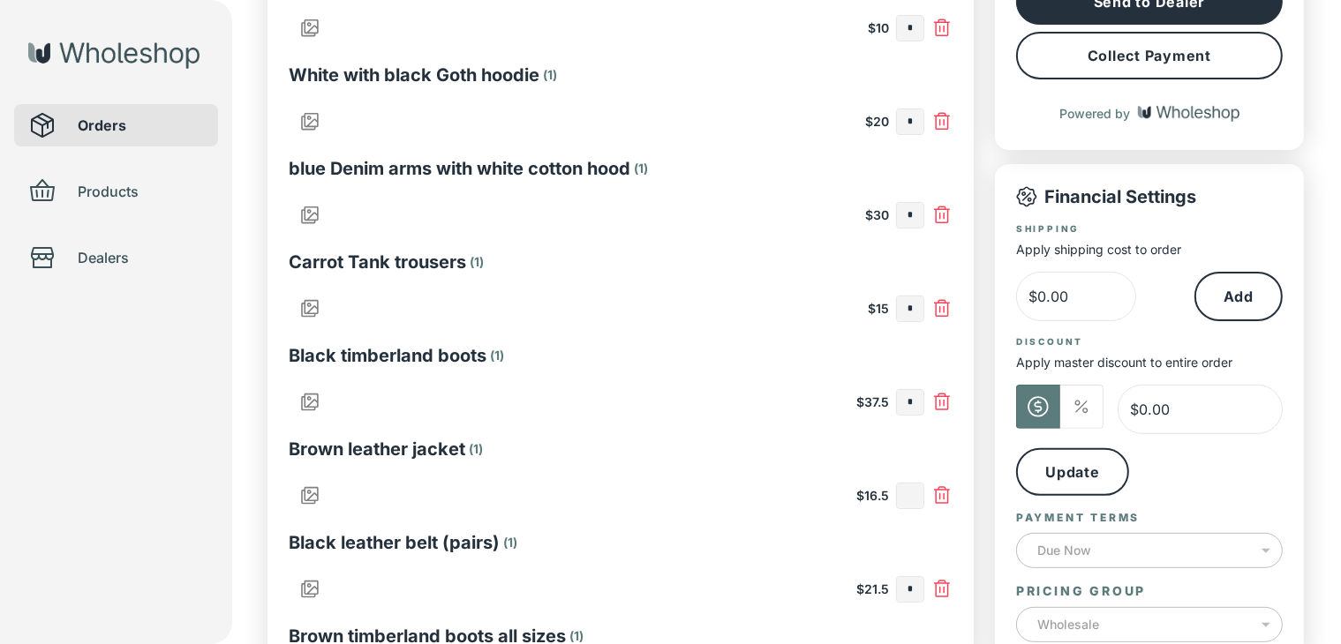
type input "*"
click at [917, 486] on input "text" at bounding box center [910, 496] width 26 height 25
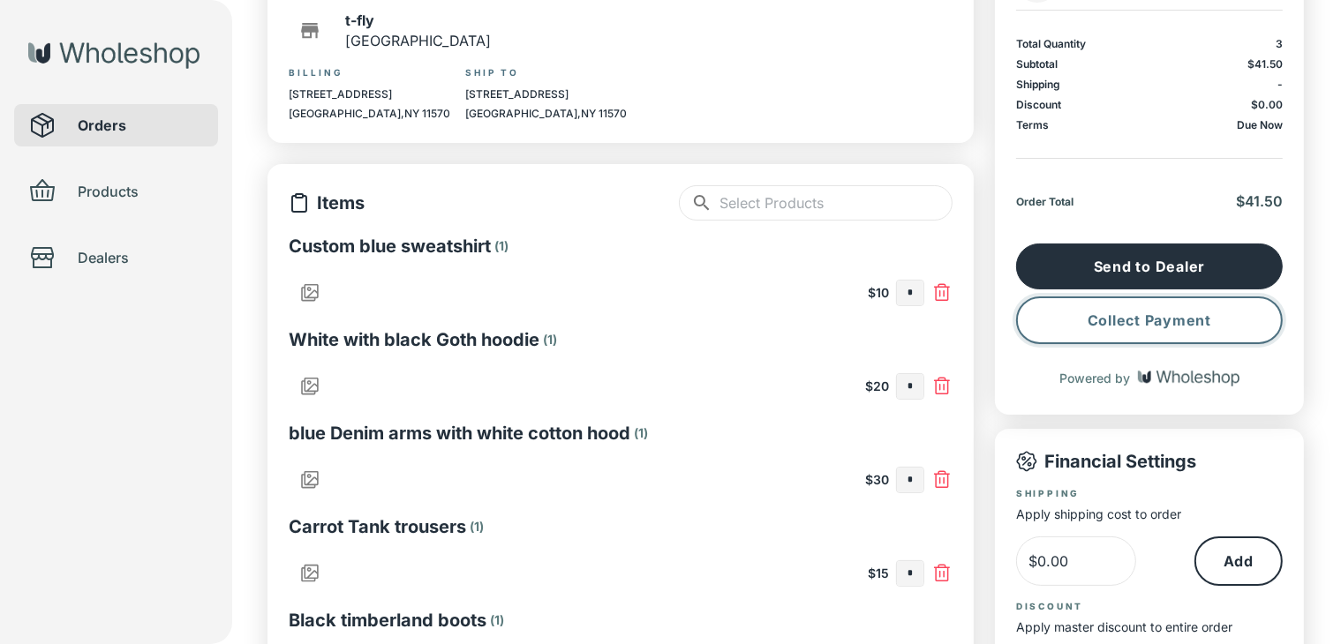
click at [1178, 335] on button "Collect Payment" at bounding box center [1149, 321] width 267 height 48
click at [142, 481] on div "Orders Products Dealers" at bounding box center [116, 322] width 232 height 644
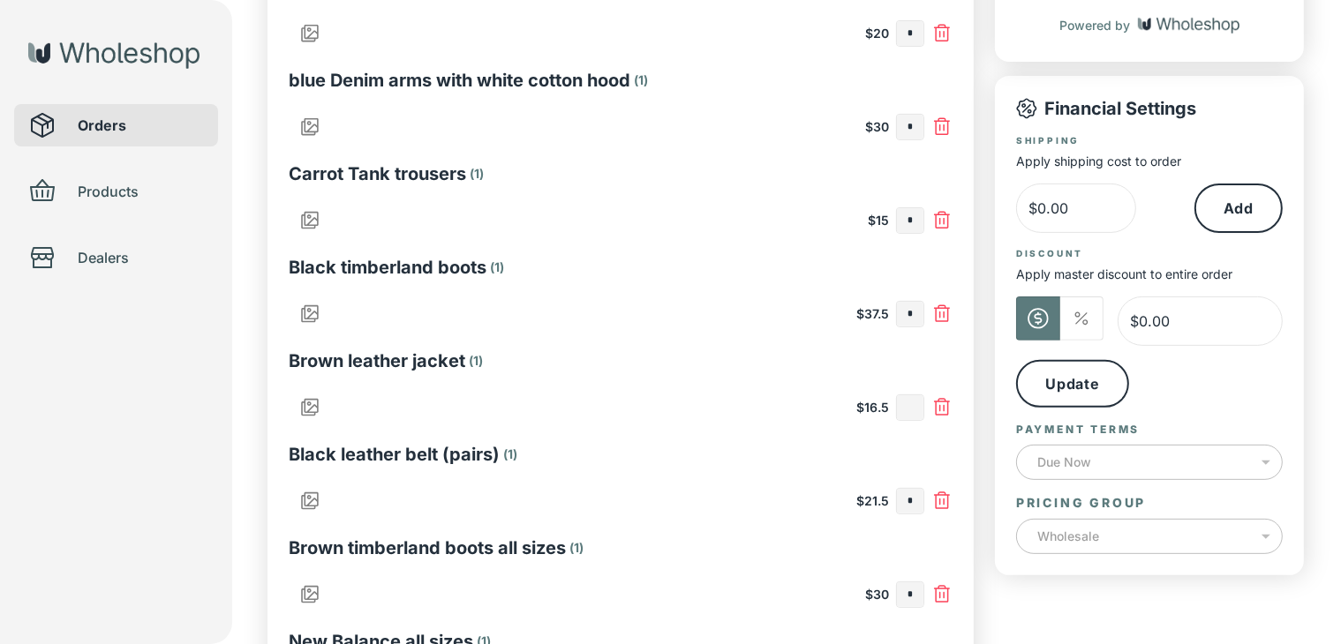
scroll to position [343, 0]
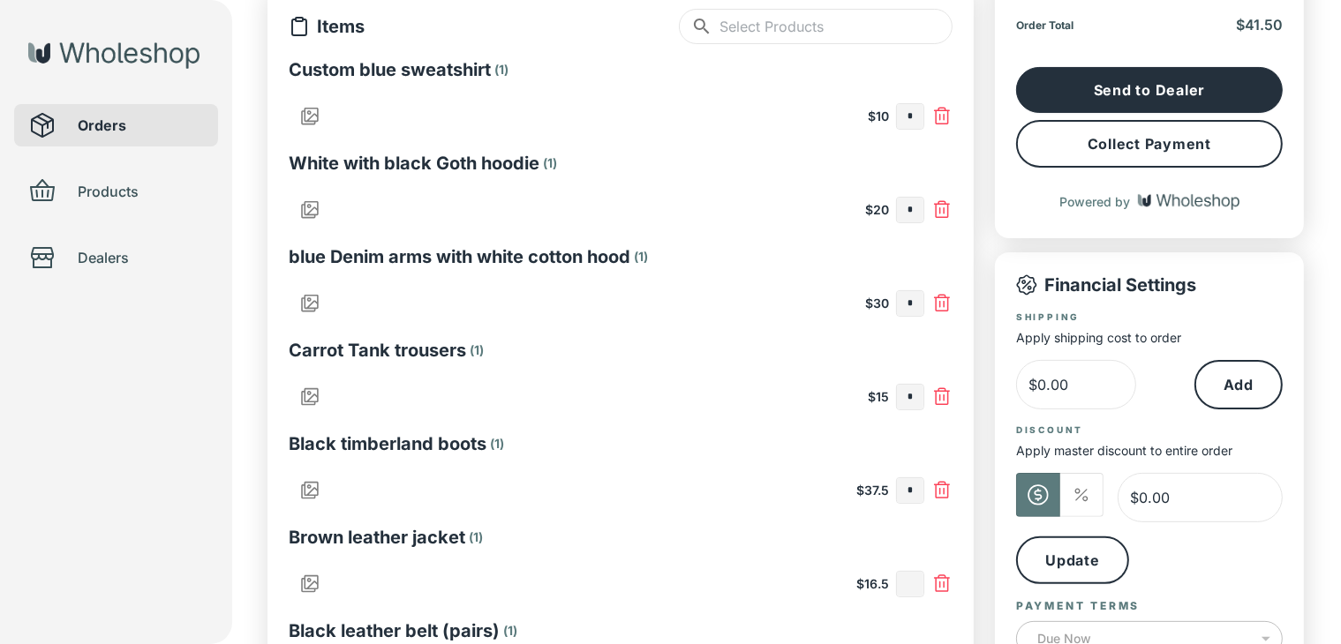
click at [910, 117] on input "*" at bounding box center [910, 116] width 26 height 25
type input "*"
click at [912, 399] on input "*" at bounding box center [910, 397] width 26 height 25
type input "*"
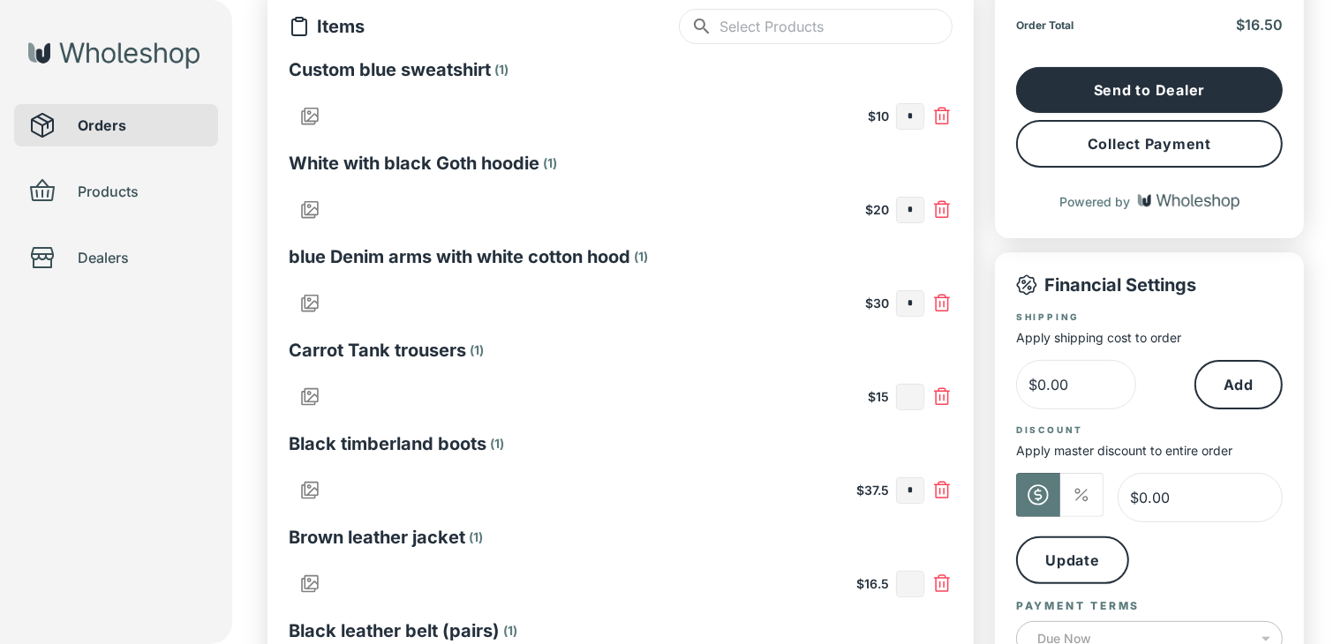
scroll to position [519, 0]
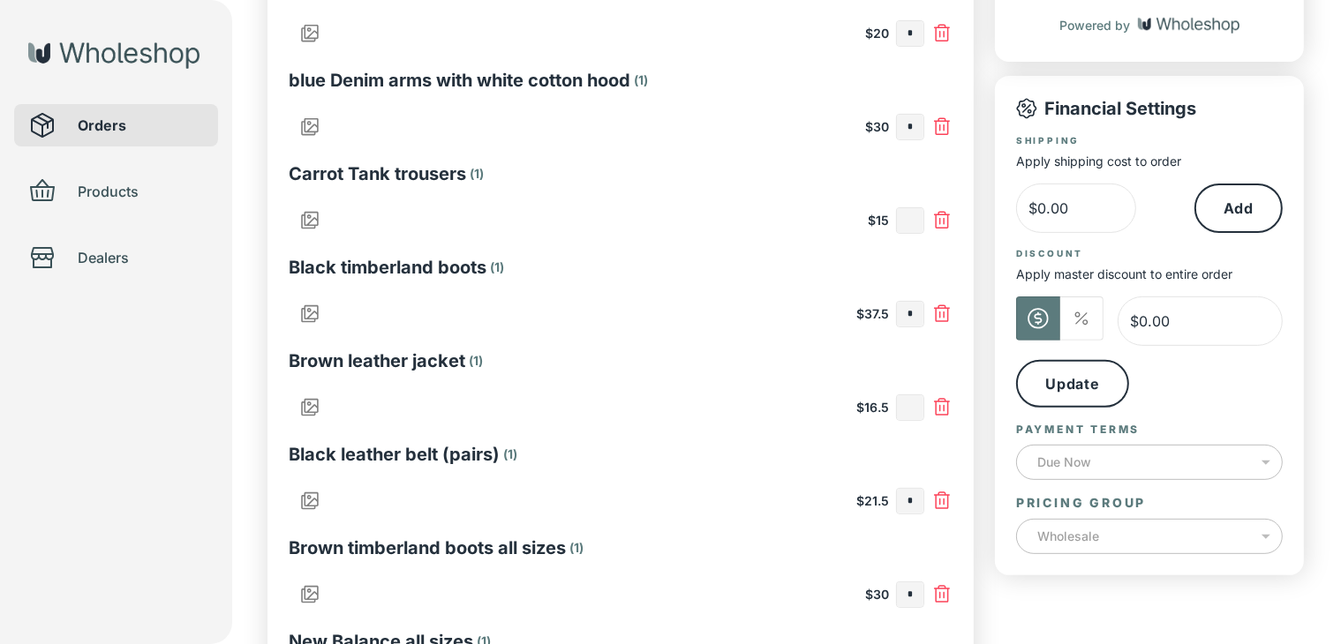
type input "*"
click at [907, 406] on input "text" at bounding box center [910, 407] width 26 height 25
type input "*"
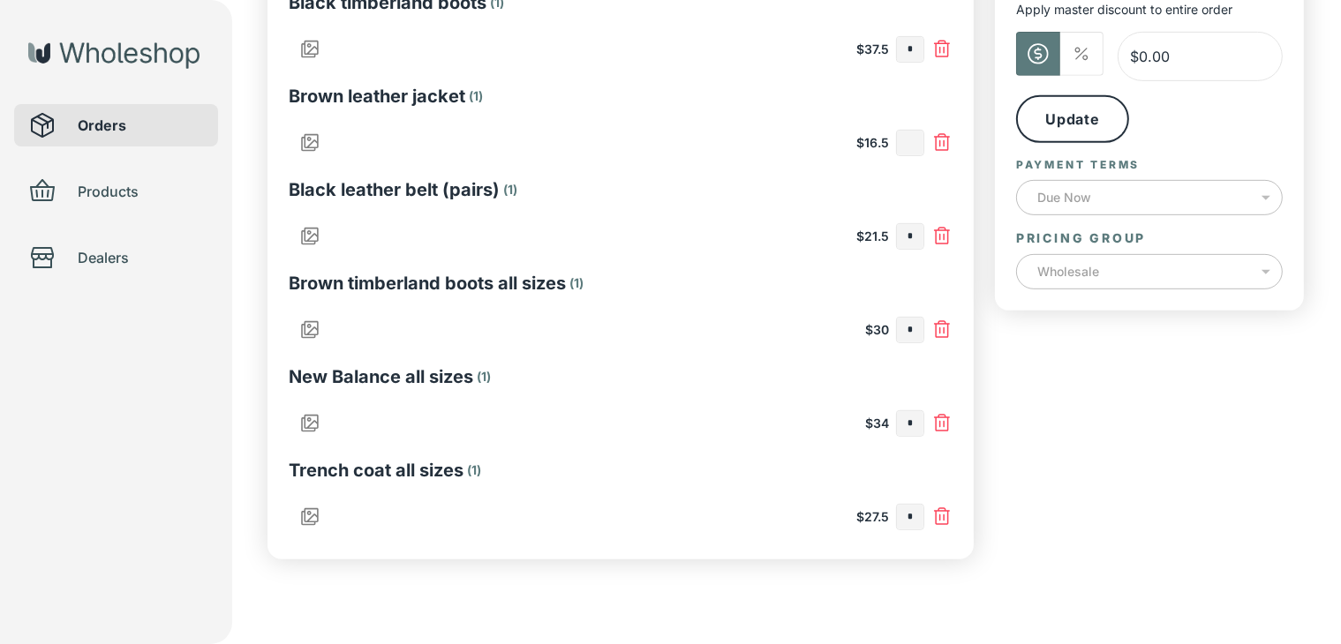
type input "*"
click at [918, 515] on input "text" at bounding box center [910, 517] width 26 height 25
type input "*"
